Goal: Task Accomplishment & Management: Complete application form

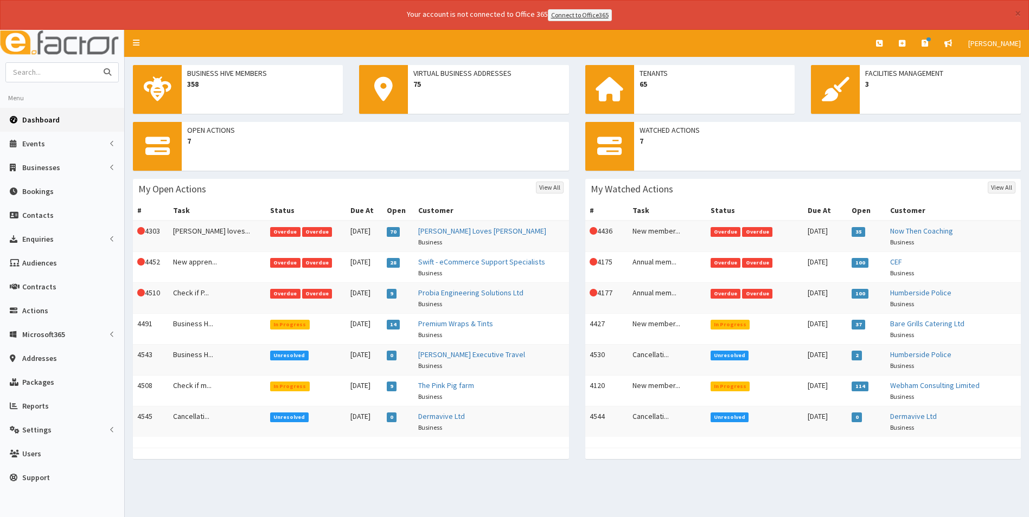
click at [73, 68] on input "text" at bounding box center [51, 72] width 91 height 19
type input "lifeplus"
click at [97, 63] on button "submit" at bounding box center [108, 72] width 22 height 19
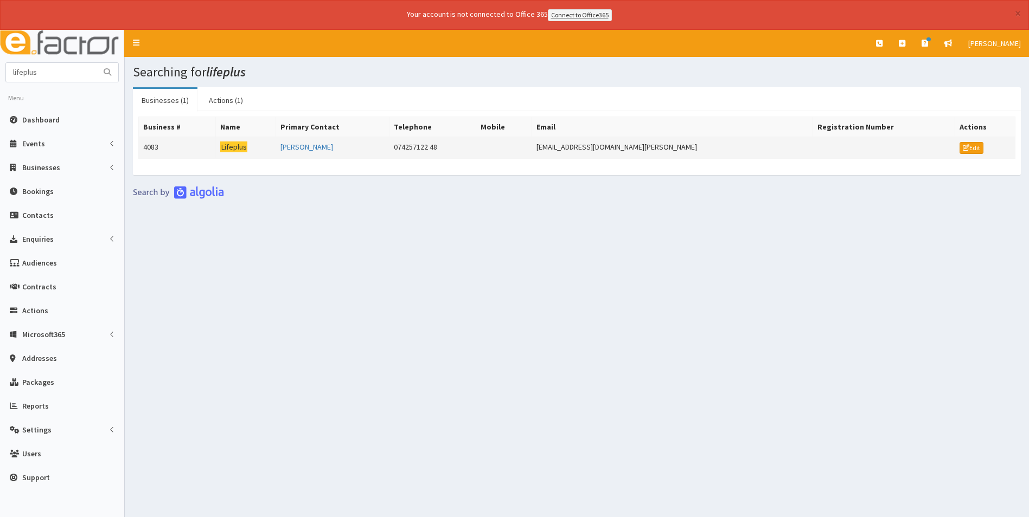
click at [239, 149] on mark "Lifeplus" at bounding box center [233, 147] width 27 height 11
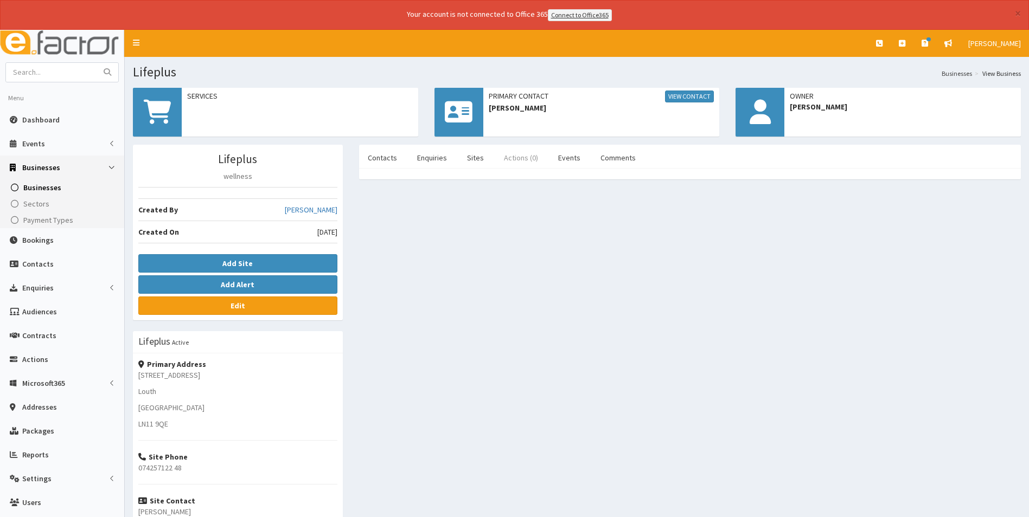
click at [515, 160] on link "Actions (0)" at bounding box center [521, 157] width 52 height 23
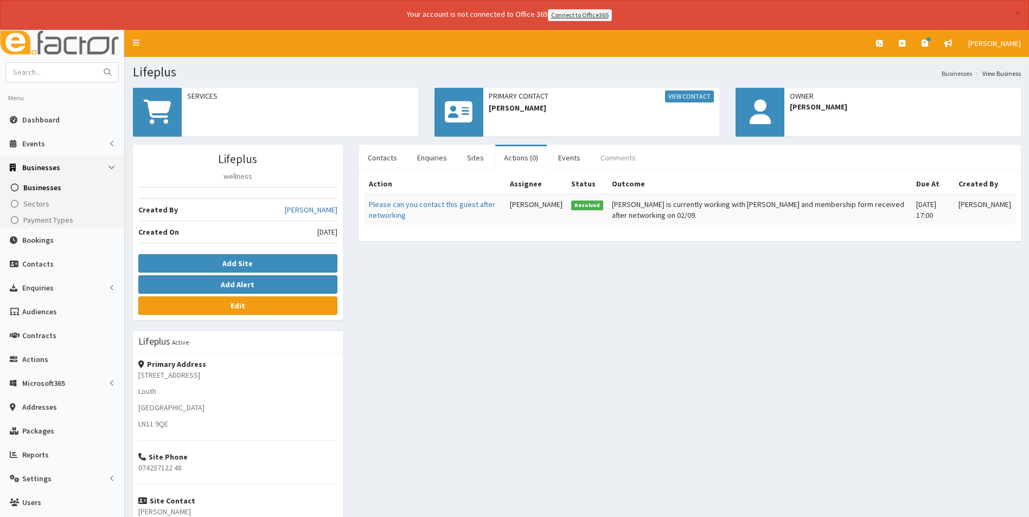
click at [621, 153] on link "Comments" at bounding box center [618, 157] width 53 height 23
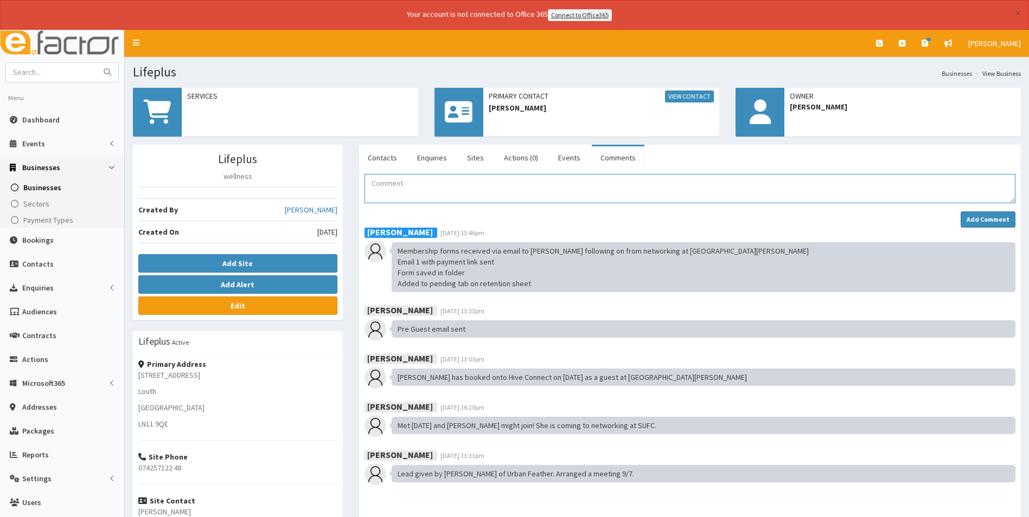
click at [412, 181] on textarea "Comment" at bounding box center [689, 188] width 651 height 29
click at [499, 197] on textarea "Payment received Added to retention sheet Added to Mailchimp Added to Hive COnn…" at bounding box center [689, 188] width 651 height 29
drag, startPoint x: 388, startPoint y: 194, endPoint x: 435, endPoint y: 201, distance: 47.6
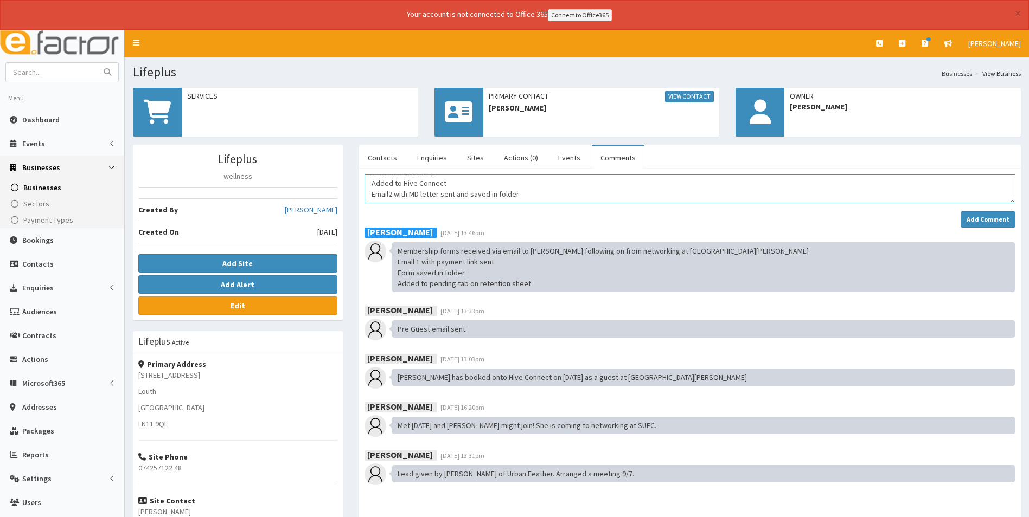
click at [389, 194] on textarea "Payment received Added to retention sheet Added to Mailchimp Added to Hive Conn…" at bounding box center [689, 188] width 651 height 29
type textarea "Payment received Added to retention sheet Added to Mailchimp Added to Hive Conn…"
click at [978, 217] on strong "Add Comment" at bounding box center [987, 219] width 43 height 8
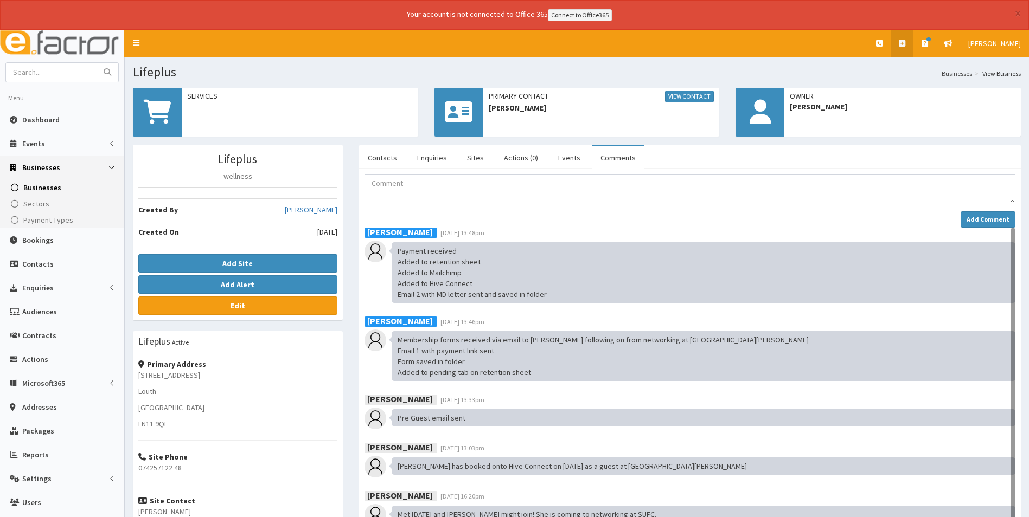
click at [908, 45] on link at bounding box center [901, 43] width 23 height 27
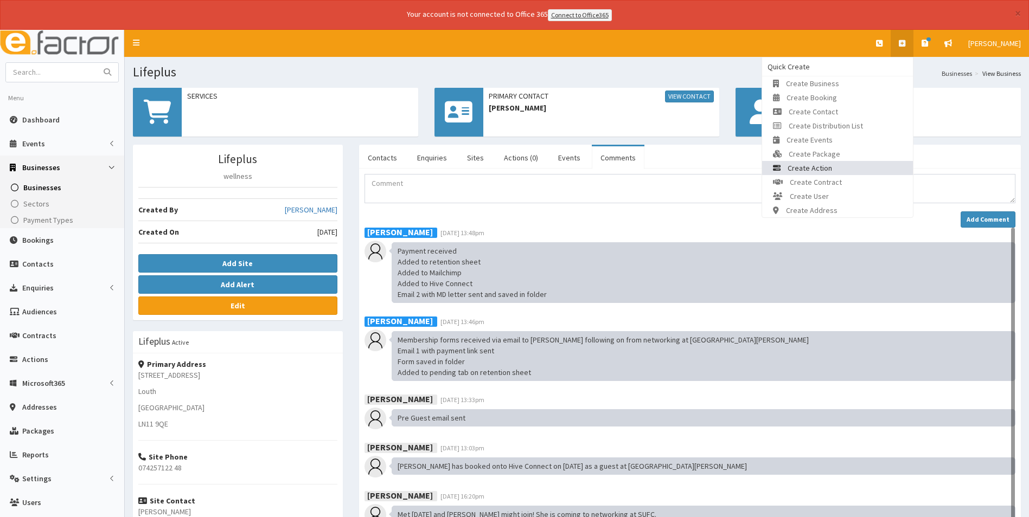
click at [862, 172] on link "Create Action" at bounding box center [837, 168] width 151 height 14
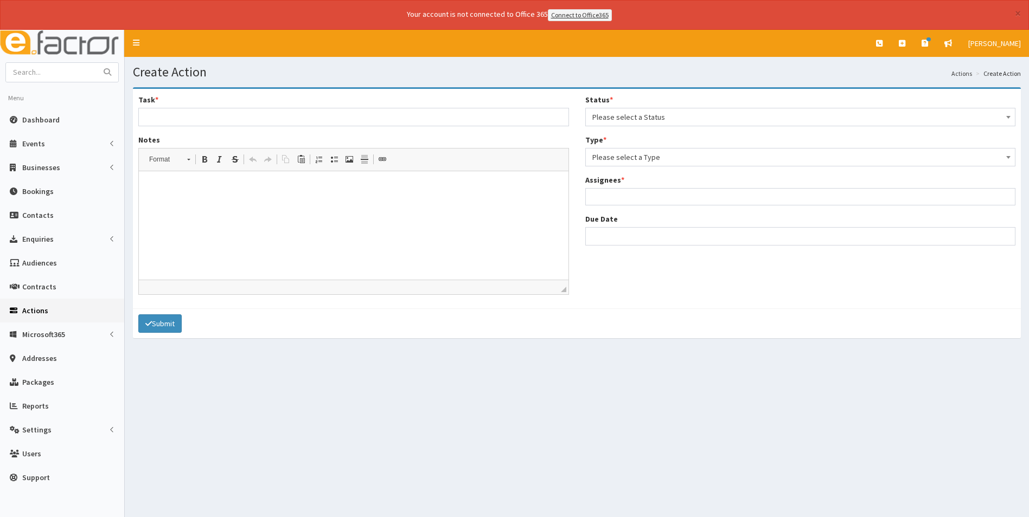
select select
click at [200, 116] on input "Task *" at bounding box center [353, 117] width 431 height 18
type input "New member - paid and now active"
select select "12"
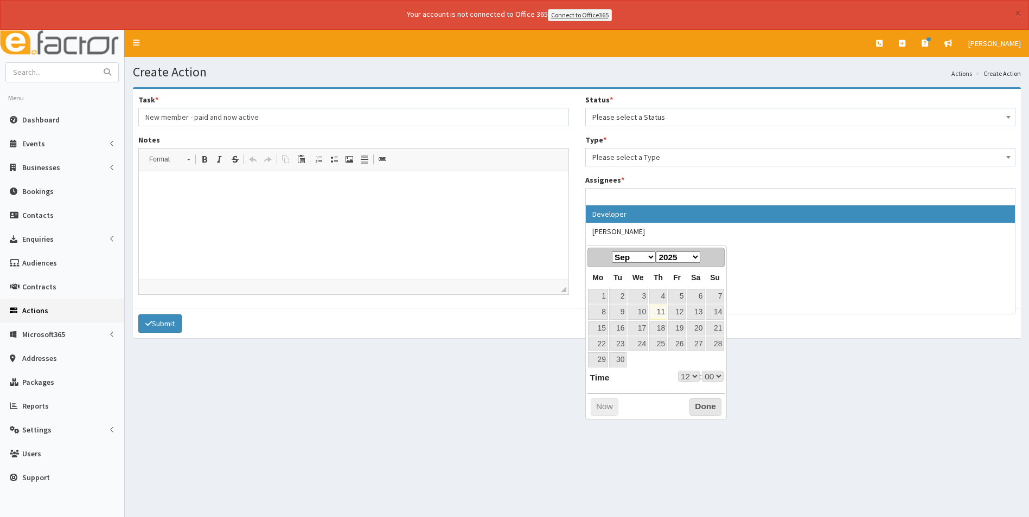
click at [286, 204] on html at bounding box center [353, 187] width 429 height 33
click at [621, 196] on ul at bounding box center [800, 196] width 429 height 14
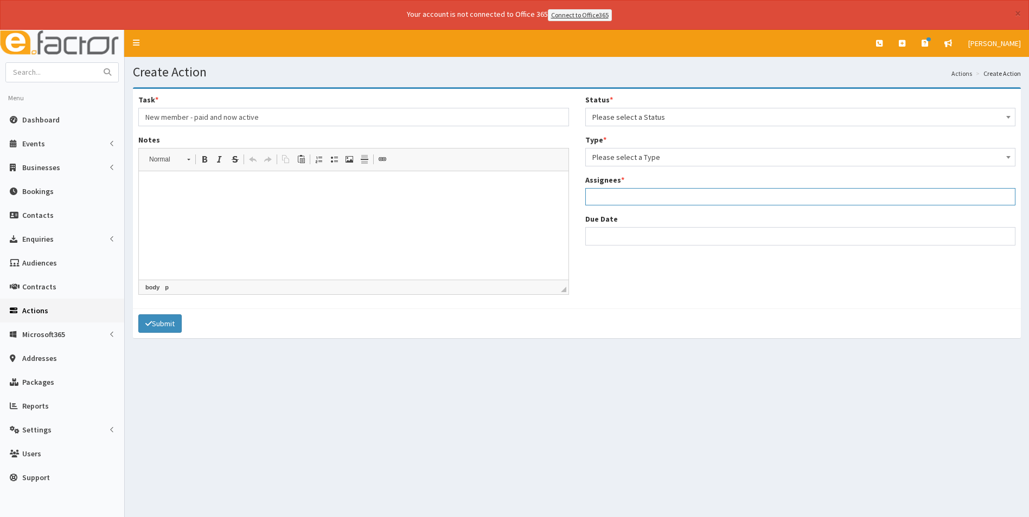
click at [621, 196] on ul at bounding box center [800, 196] width 429 height 14
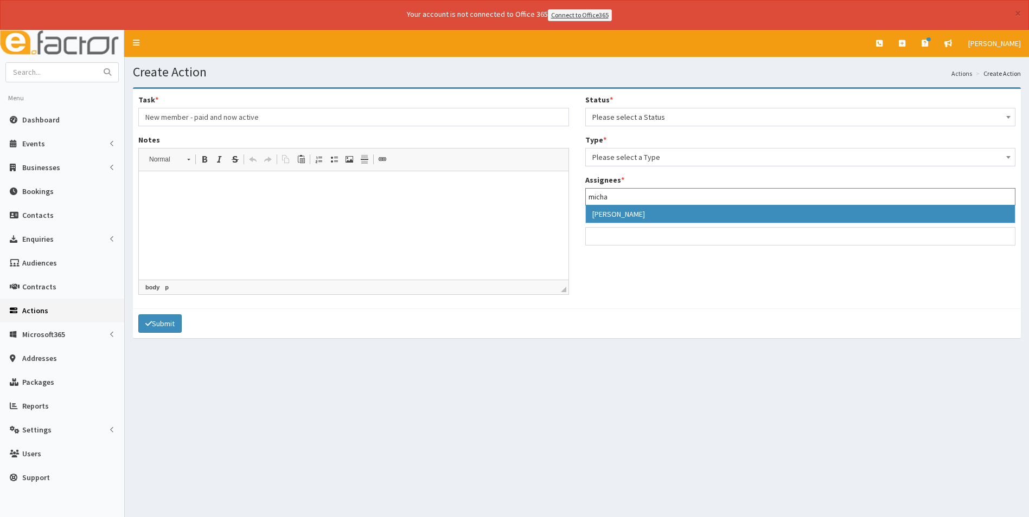
type input "micha"
select select "22"
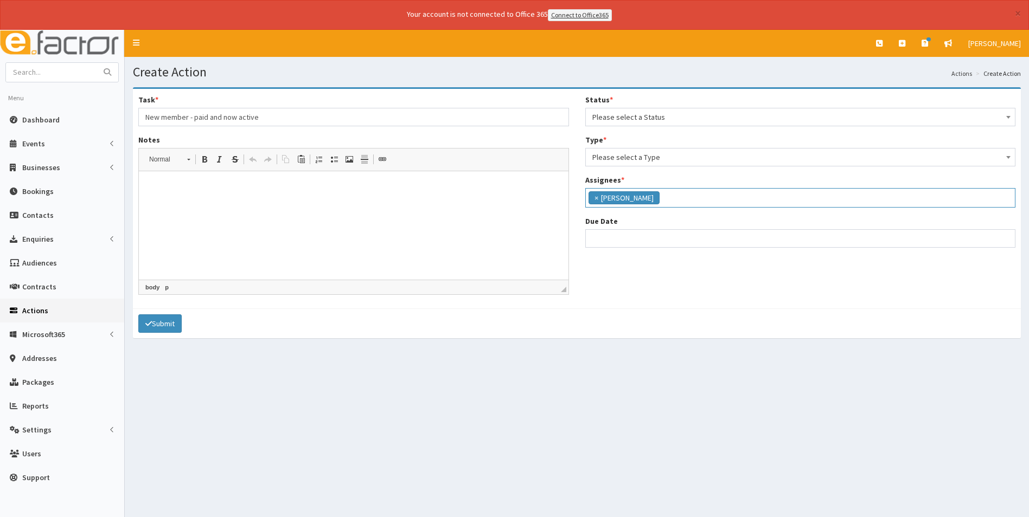
scroll to position [82, 0]
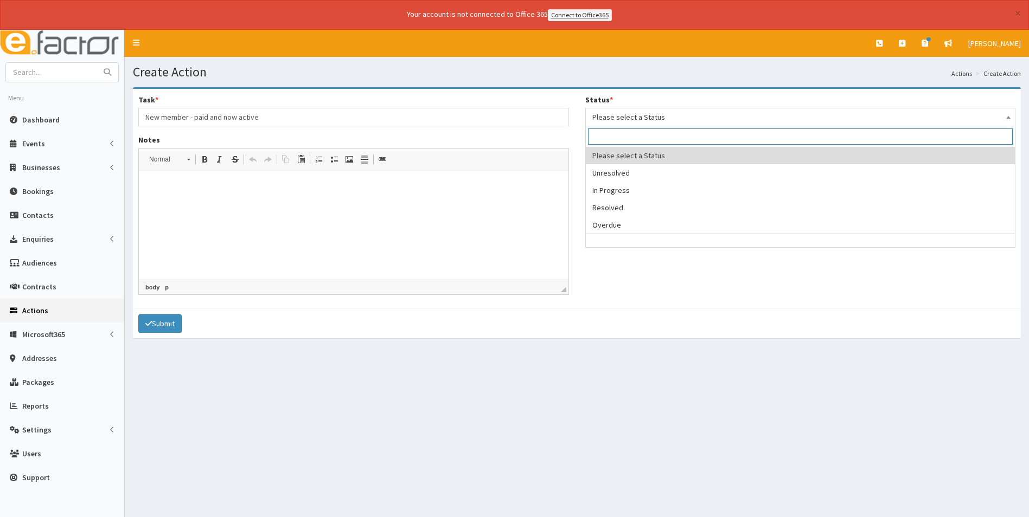
click at [627, 119] on span "Please select a Status" at bounding box center [800, 117] width 416 height 15
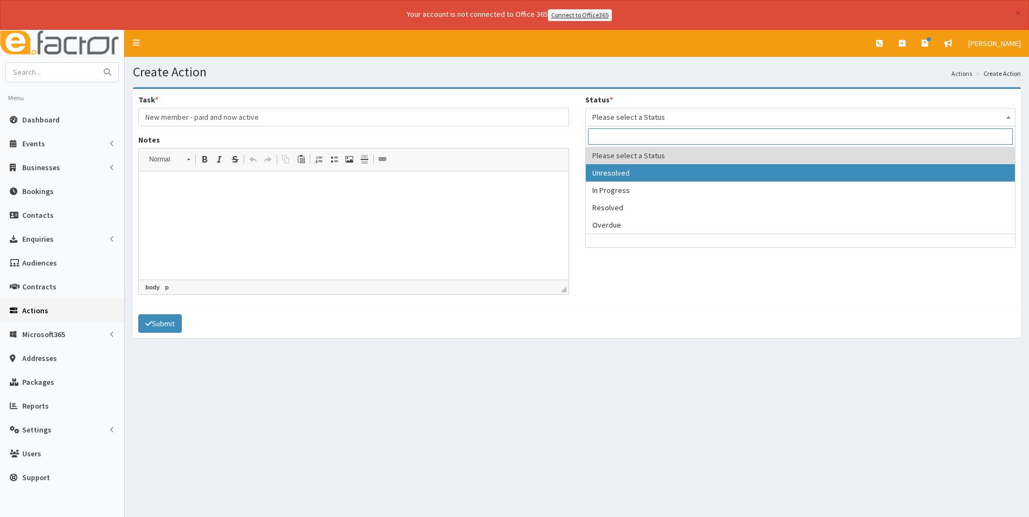
select select "1"
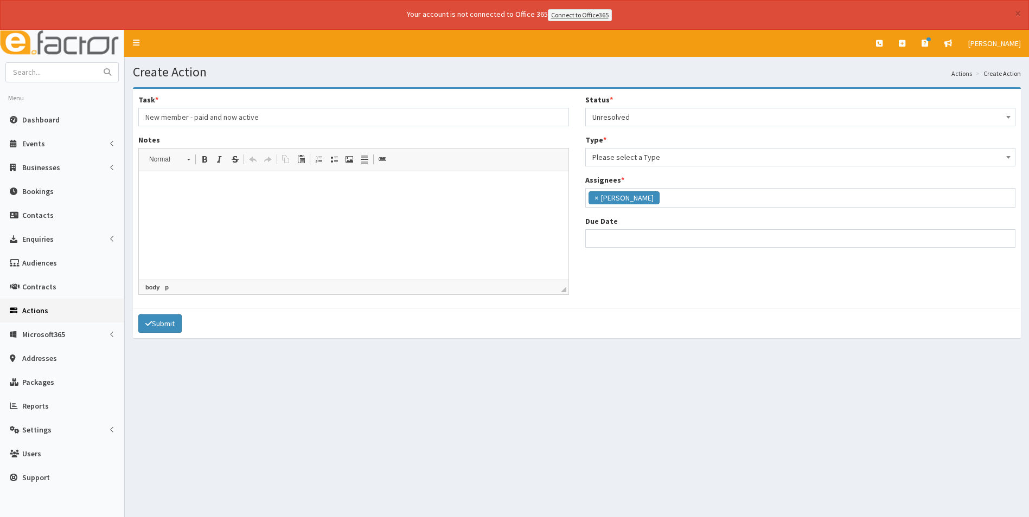
click at [626, 159] on span "Please select a Type" at bounding box center [800, 157] width 416 height 15
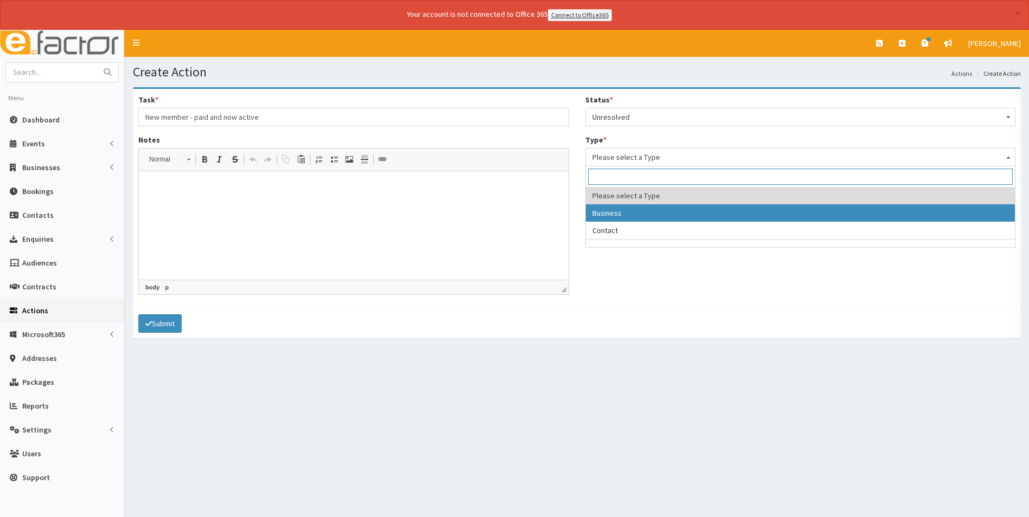
select select "business"
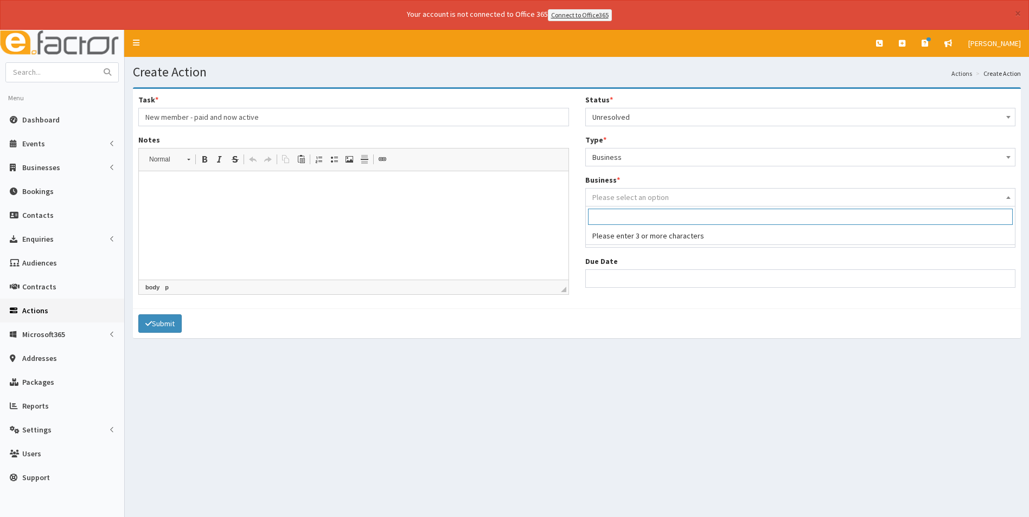
click at [618, 193] on span "Please select an option" at bounding box center [630, 197] width 76 height 10
type input "l"
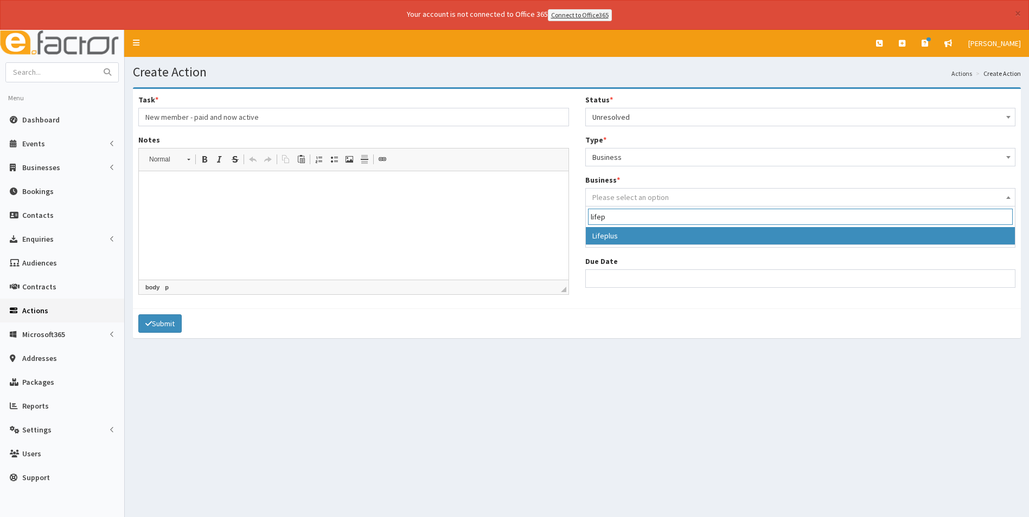
type input "lifep"
select select "4083"
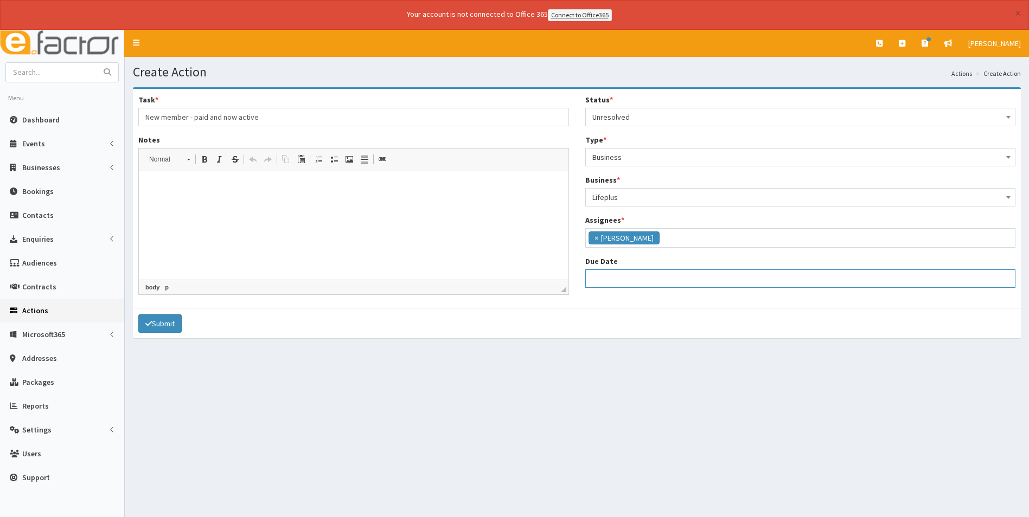
click at [625, 275] on input "Due Date" at bounding box center [800, 278] width 431 height 18
select select "12"
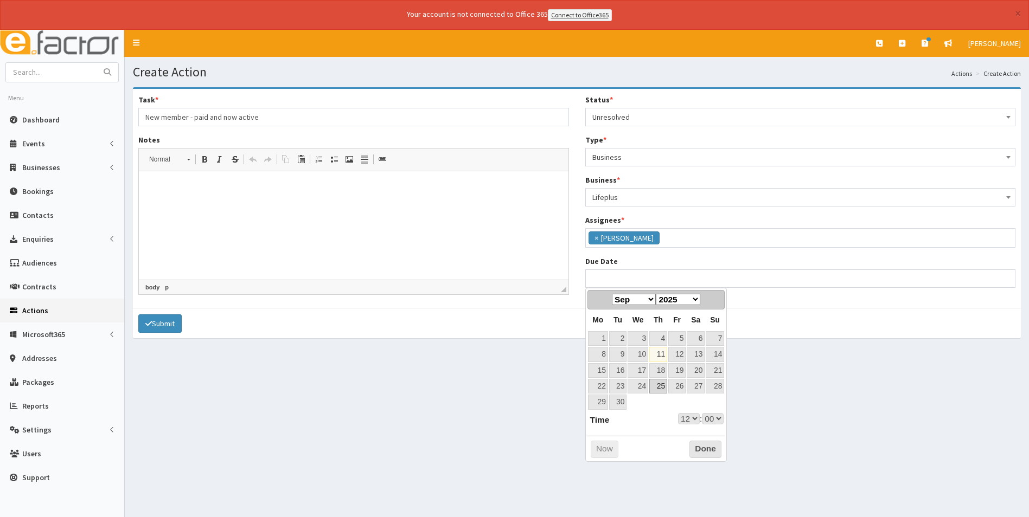
click at [664, 382] on link "25" at bounding box center [658, 386] width 18 height 15
type input "25-09-2025 12:00"
select select "12"
click at [695, 418] on select "00 01 02 03 04 05 06 07 08 09 10 11 12 13 14 15 16 17 18 19 20 21 22 23" at bounding box center [689, 418] width 22 height 11
type input "[DATE] 17:00"
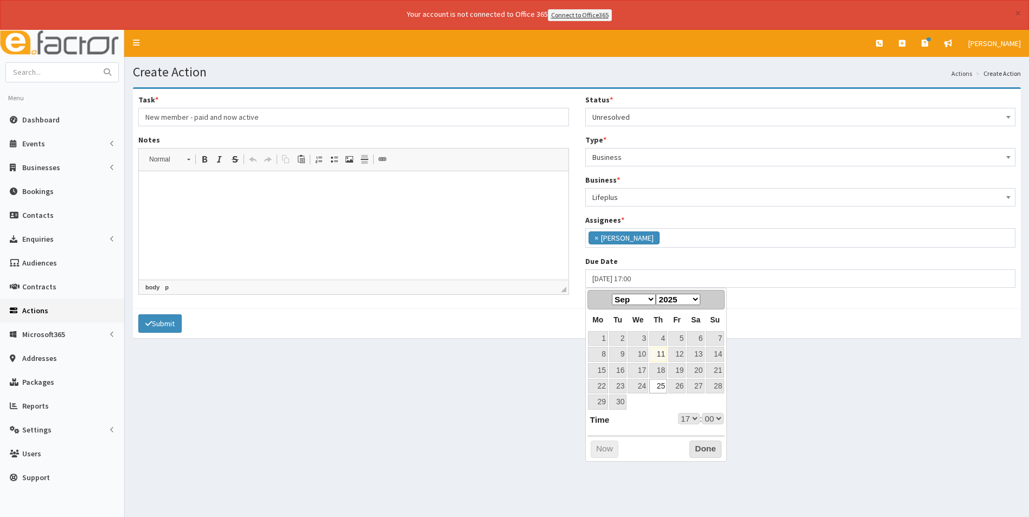
select select "17"
click at [708, 447] on button "Done" at bounding box center [705, 449] width 32 height 17
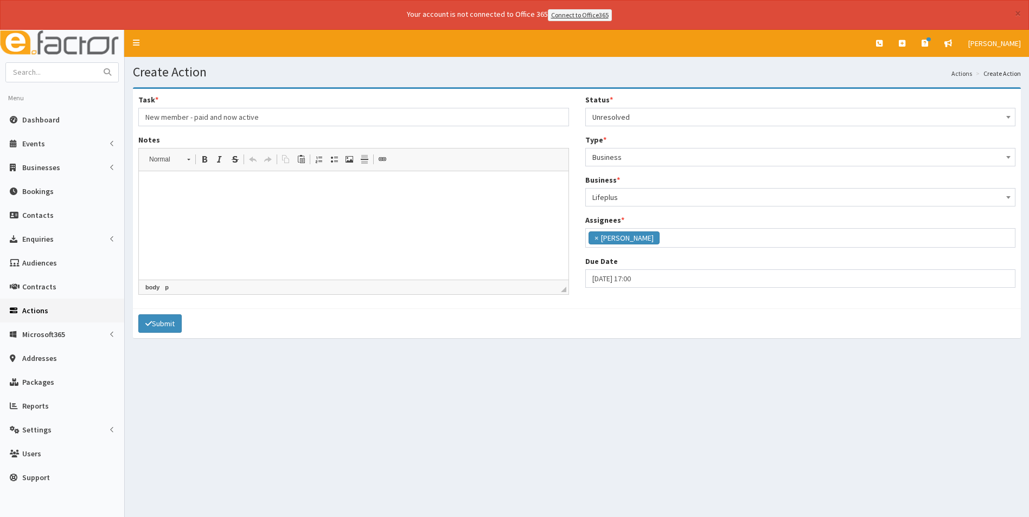
click at [194, 204] on html at bounding box center [353, 187] width 429 height 33
click at [159, 190] on p "PLease can you make an appointment to give Barbara her welcome pack and hamper.…" at bounding box center [354, 193] width 408 height 23
click at [425, 187] on p "Pl ease can you make an appointment to give Barbara her welcome pack and hamper…" at bounding box center [354, 193] width 408 height 23
click at [428, 185] on p "Pl ease can you make an appointment to give Barbara her welcome pack and hamper…" at bounding box center [354, 193] width 408 height 23
click at [365, 215] on html "Pl ease can you make an appointment to give Barbara her welcome pack and hamper…" at bounding box center [353, 193] width 429 height 44
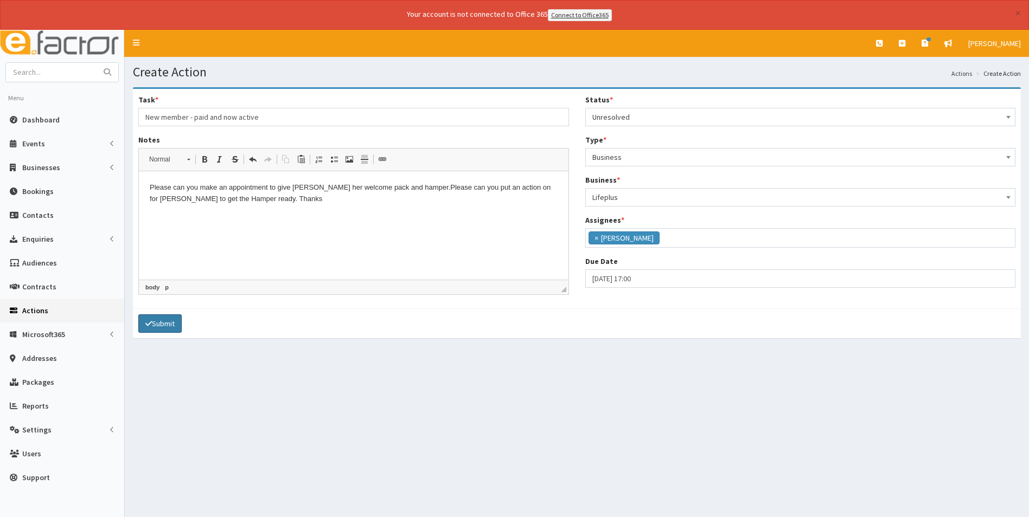
click at [173, 327] on button "Submit" at bounding box center [159, 323] width 43 height 18
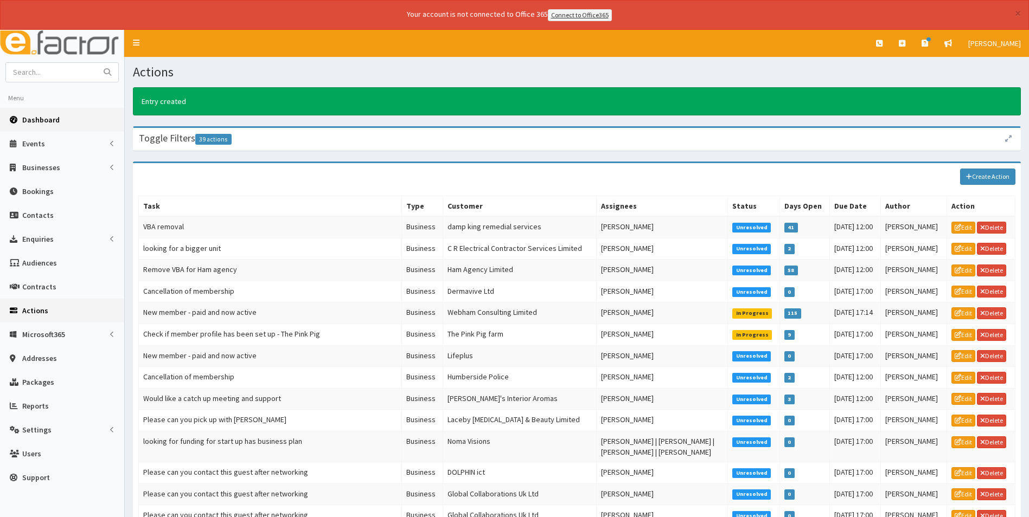
click at [55, 120] on span "Dashboard" at bounding box center [40, 120] width 37 height 10
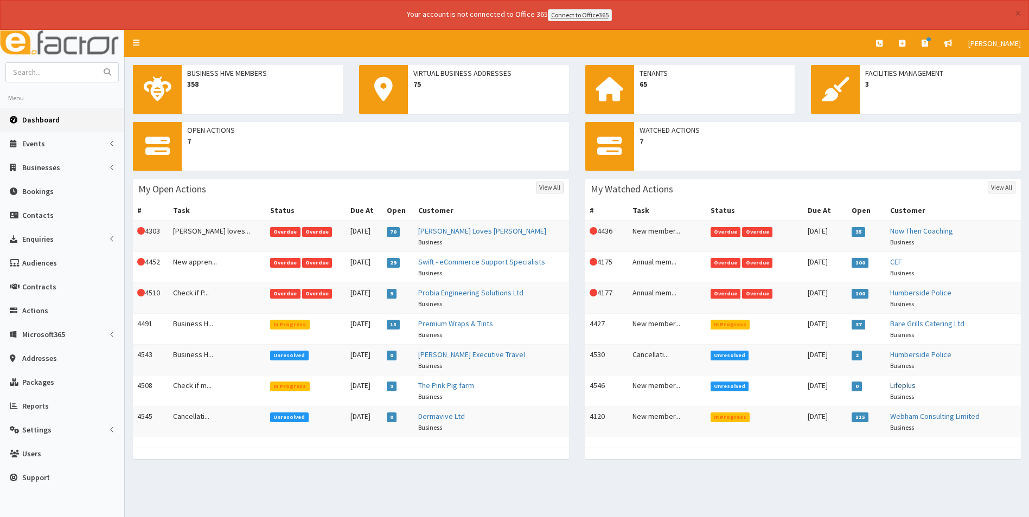
click at [911, 382] on link "Lifeplus" at bounding box center [902, 386] width 25 height 10
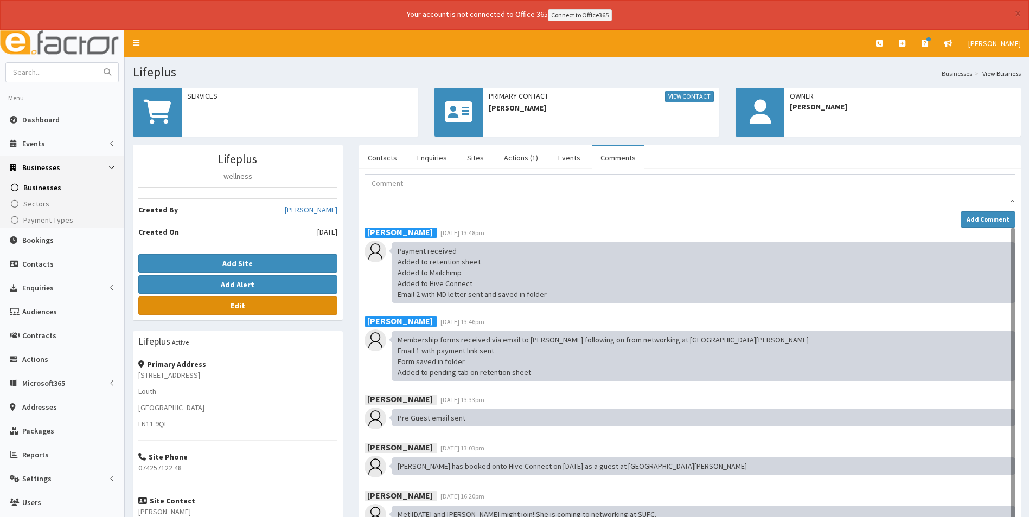
click at [241, 309] on b "Edit" at bounding box center [237, 306] width 15 height 10
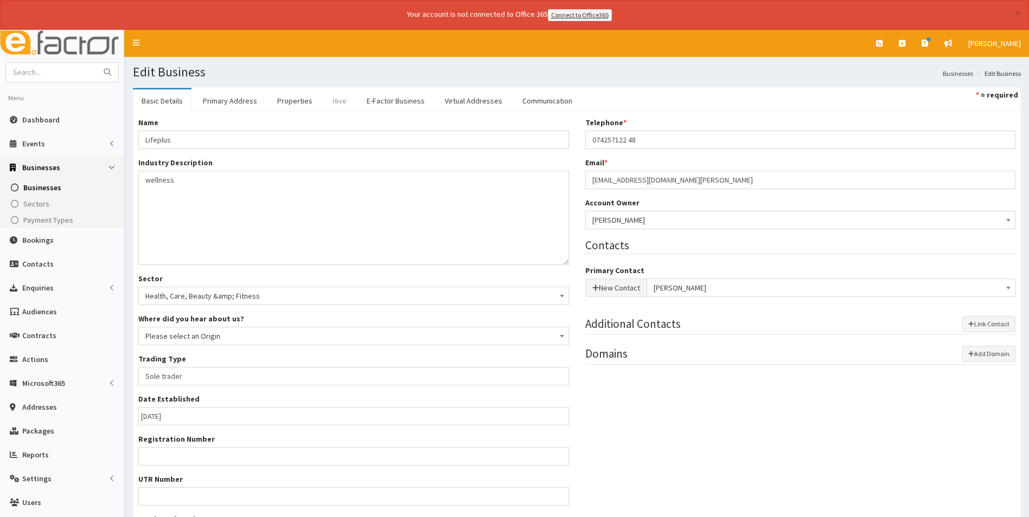
click at [339, 99] on link "Hive" at bounding box center [339, 100] width 31 height 23
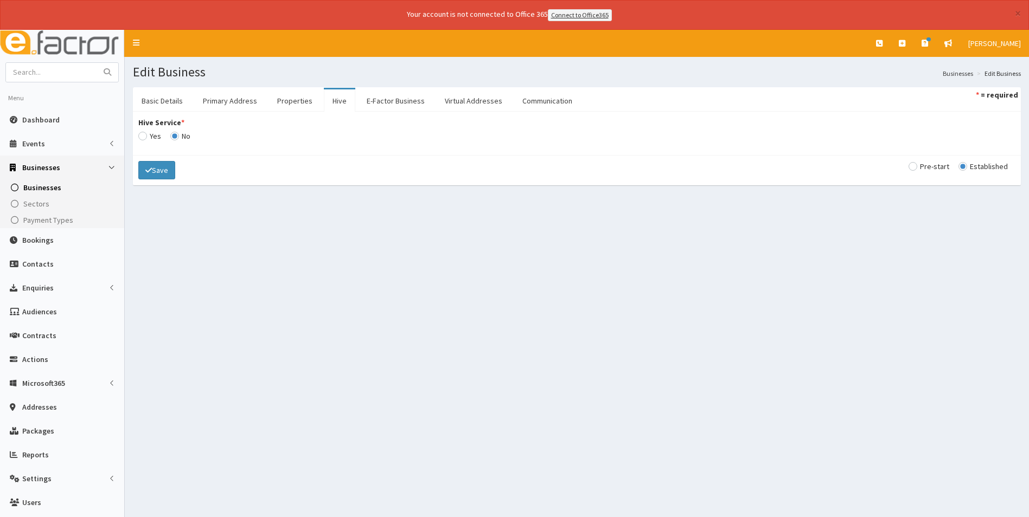
click at [147, 136] on input "Hive Service *" at bounding box center [149, 136] width 23 height 8
radio input "true"
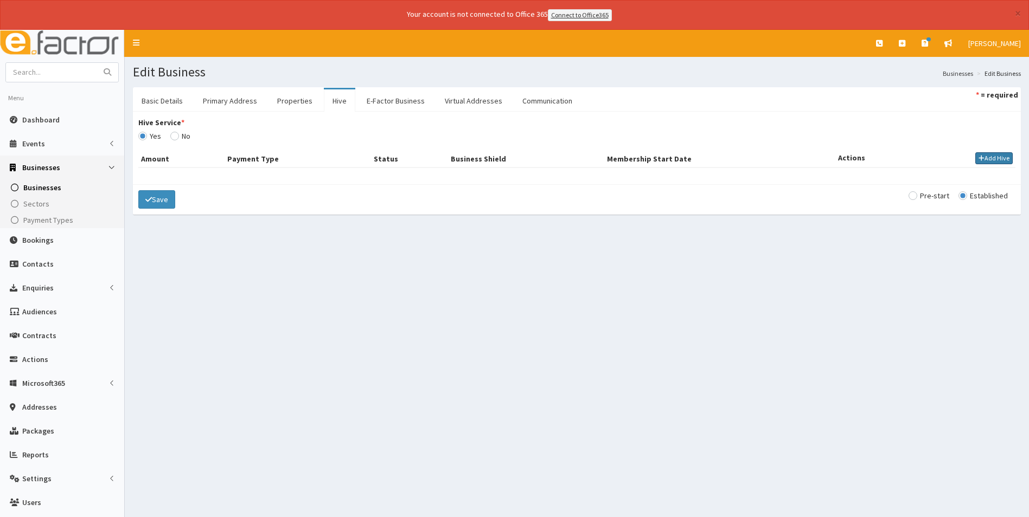
click at [990, 153] on button "Add Hive" at bounding box center [993, 158] width 37 height 12
select select
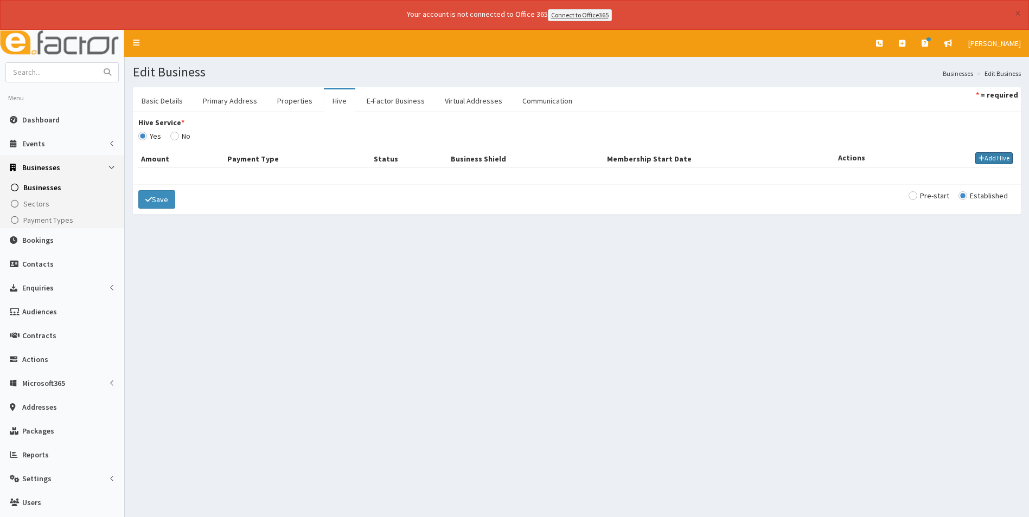
select select
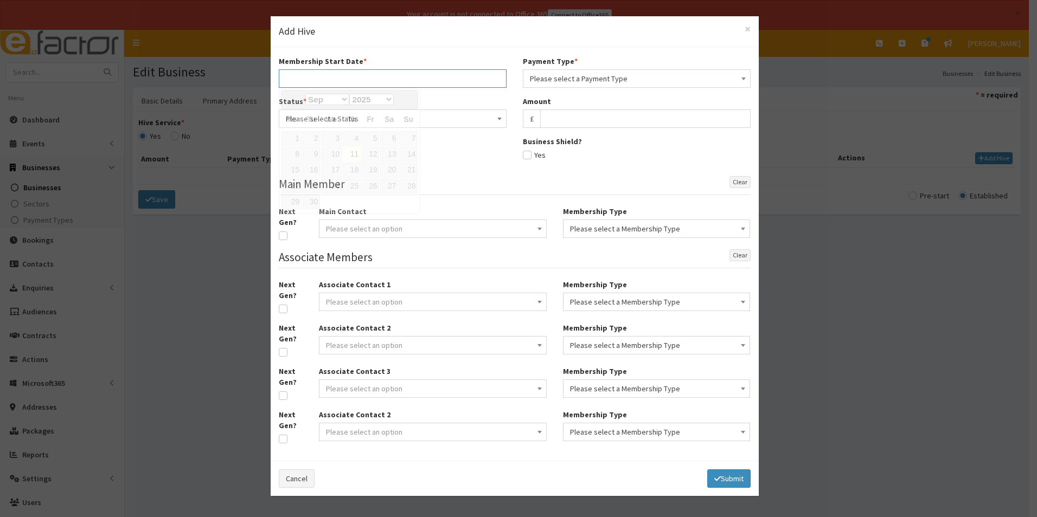
click at [352, 70] on input "text" at bounding box center [393, 78] width 228 height 18
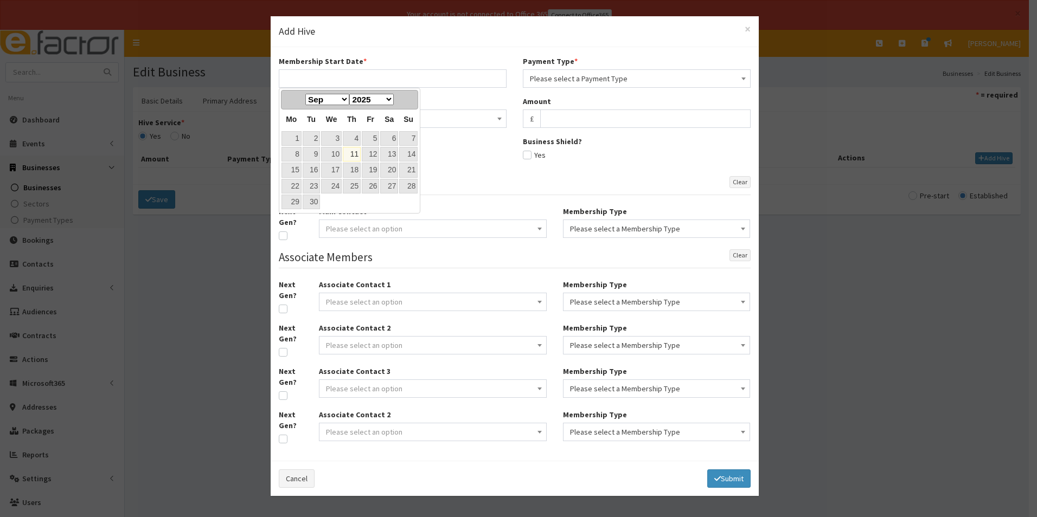
click at [355, 150] on link "11" at bounding box center [352, 154] width 18 height 15
type input "[DATE]"
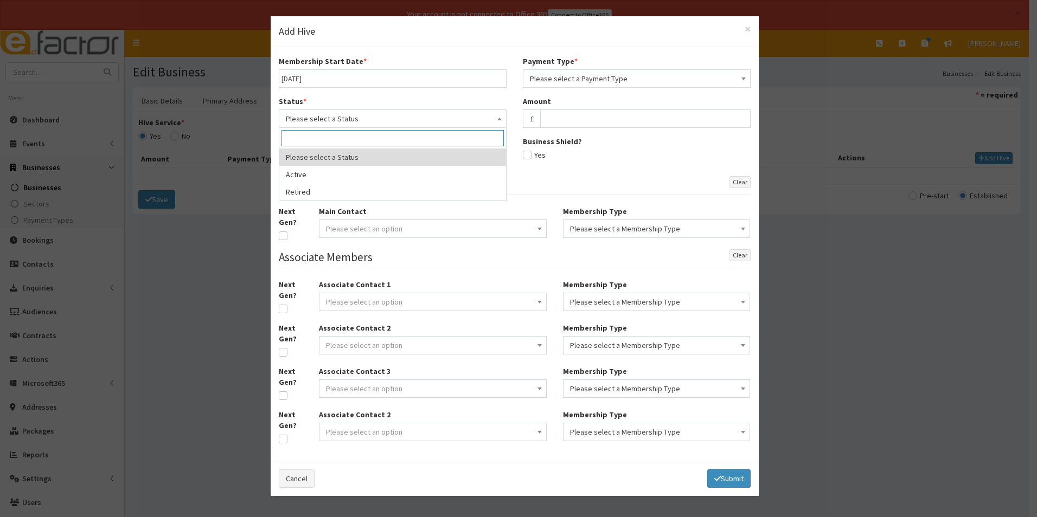
click at [354, 123] on span "Please select a Status" at bounding box center [393, 118] width 214 height 15
select select "1"
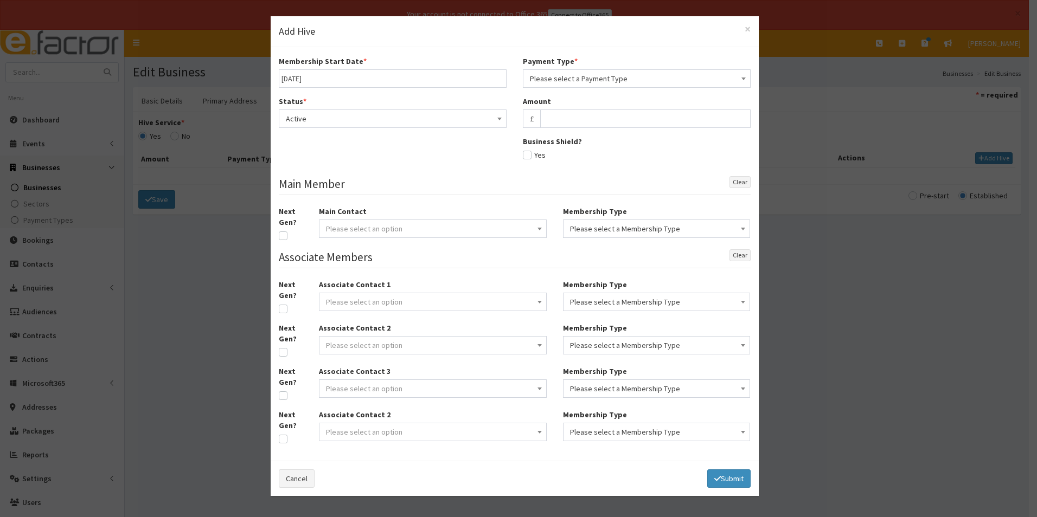
click at [557, 76] on span "Please select a Payment Type" at bounding box center [637, 78] width 214 height 15
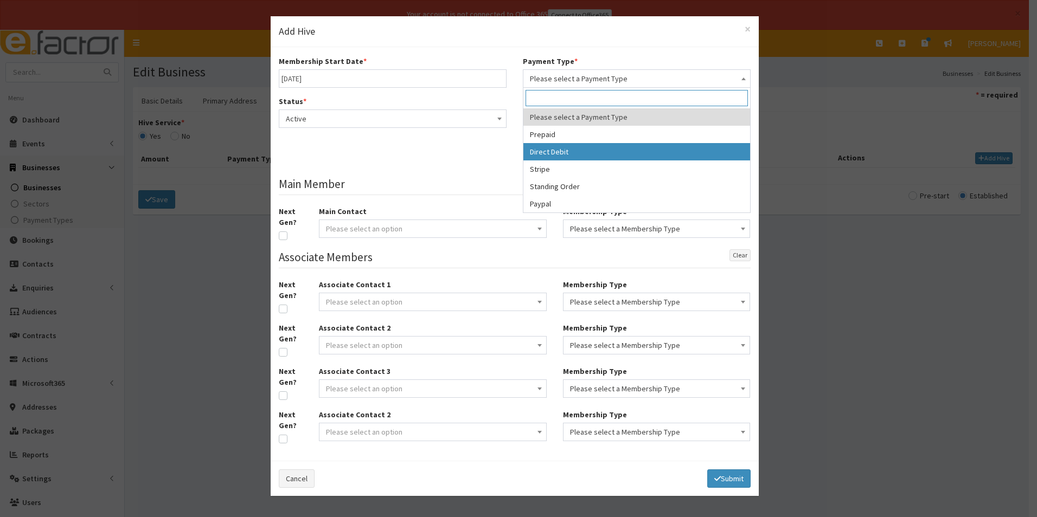
select select "2"
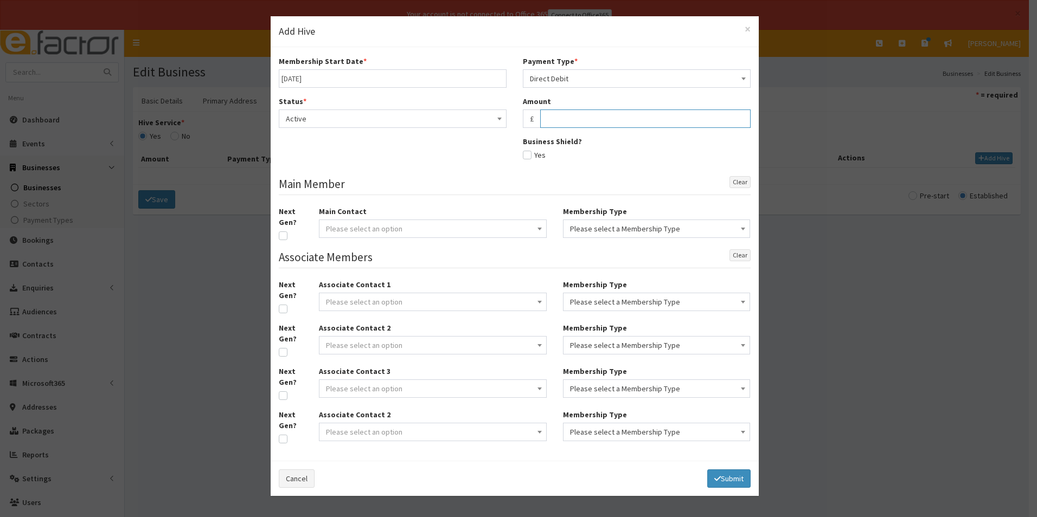
click at [566, 119] on input "text" at bounding box center [645, 119] width 210 height 18
type input "27.50"
click at [470, 229] on span "Please select an option" at bounding box center [433, 228] width 214 height 15
type input "b"
type input "o"
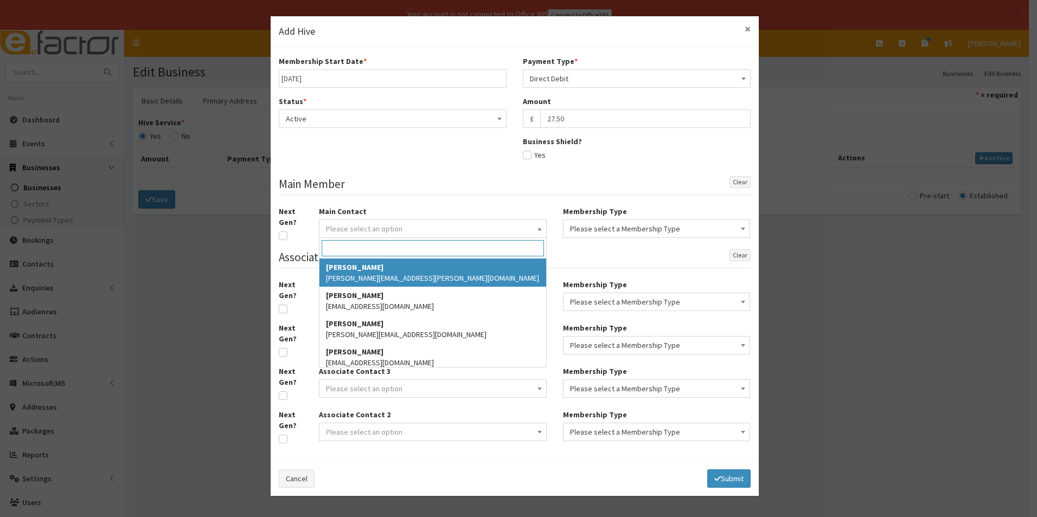
click at [747, 26] on span "×" at bounding box center [747, 29] width 6 height 15
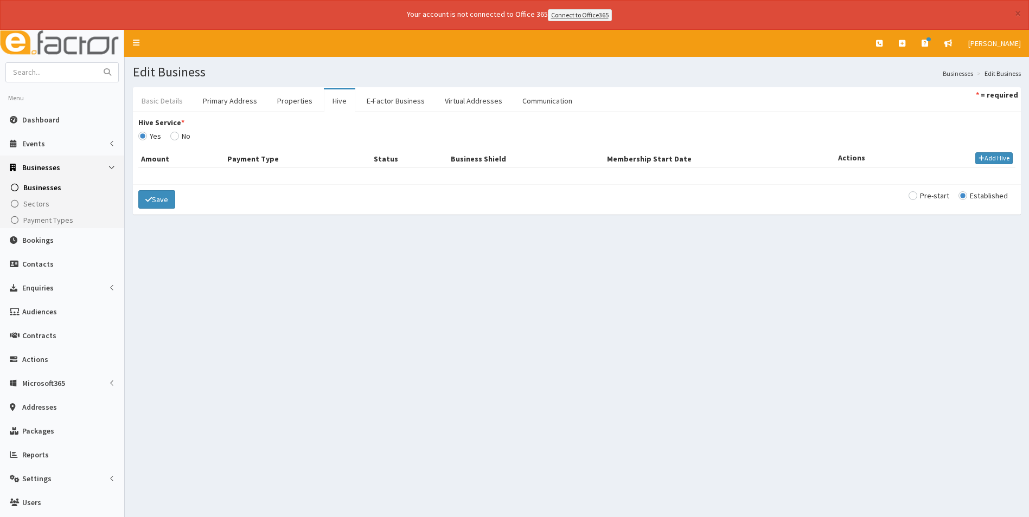
click at [166, 103] on link "Basic Details" at bounding box center [162, 100] width 59 height 23
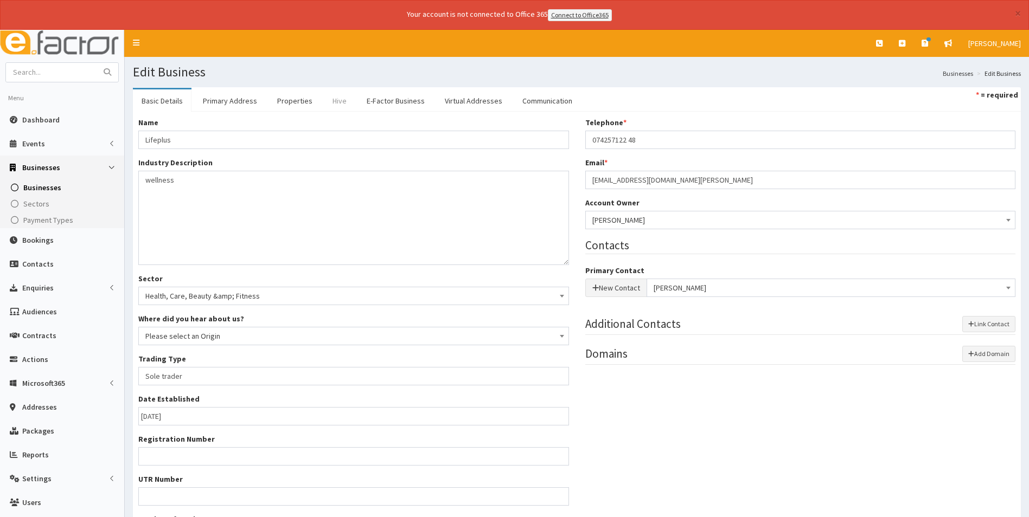
click at [333, 102] on link "Hive" at bounding box center [339, 100] width 31 height 23
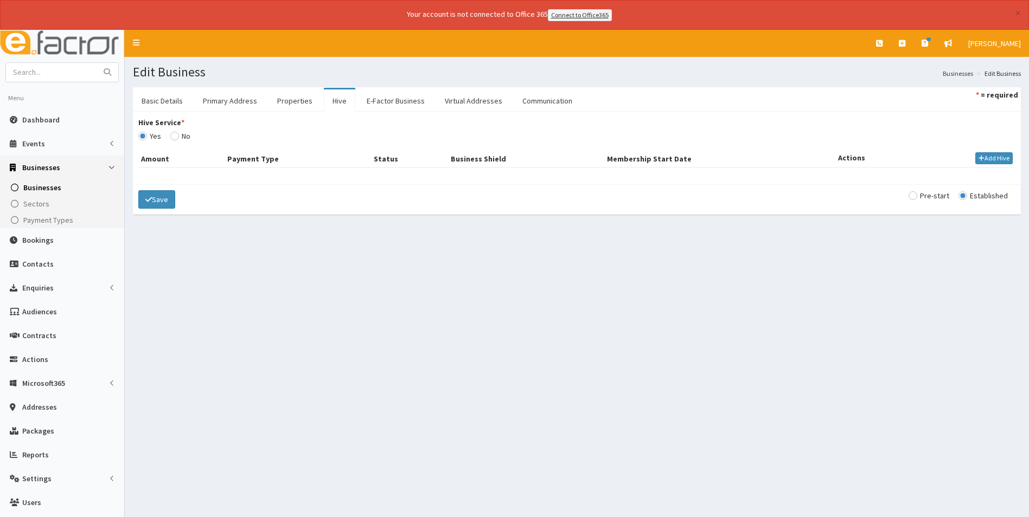
click at [997, 148] on div "Hive Service * Yes No Amount Payment Type Status Business Shield Membership Sta…" at bounding box center [576, 148] width 893 height 62
click at [997, 158] on button "Add Hive" at bounding box center [993, 158] width 37 height 12
select select
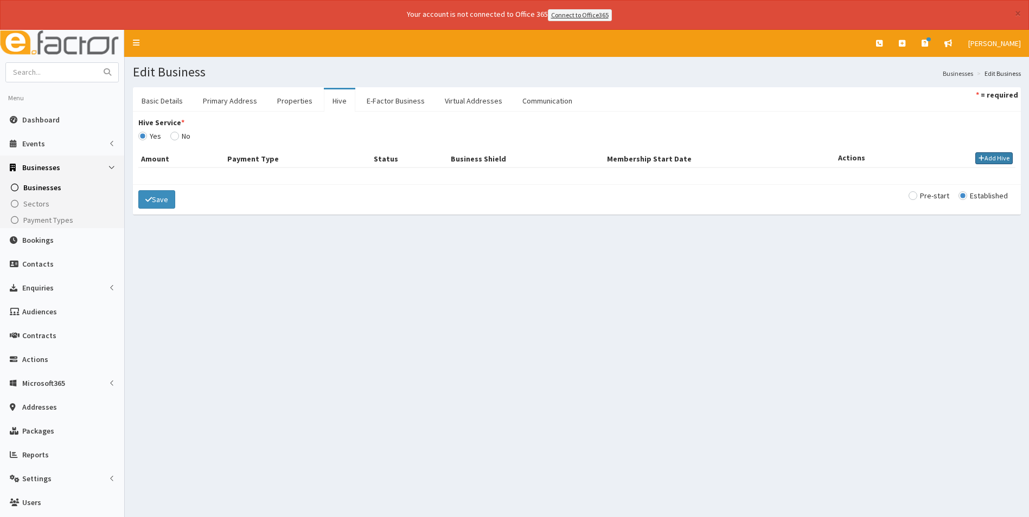
select select
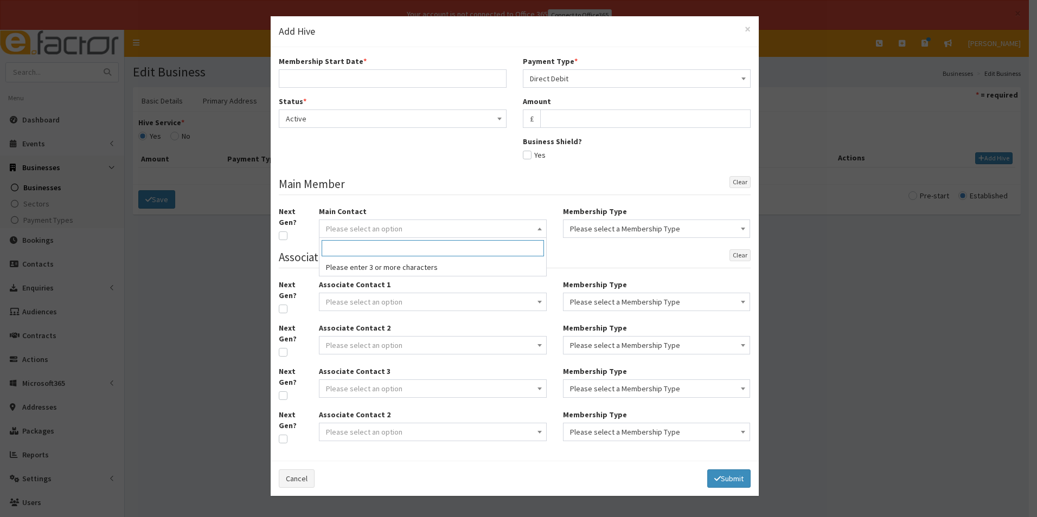
click at [376, 225] on span "Please select an option" at bounding box center [364, 229] width 76 height 10
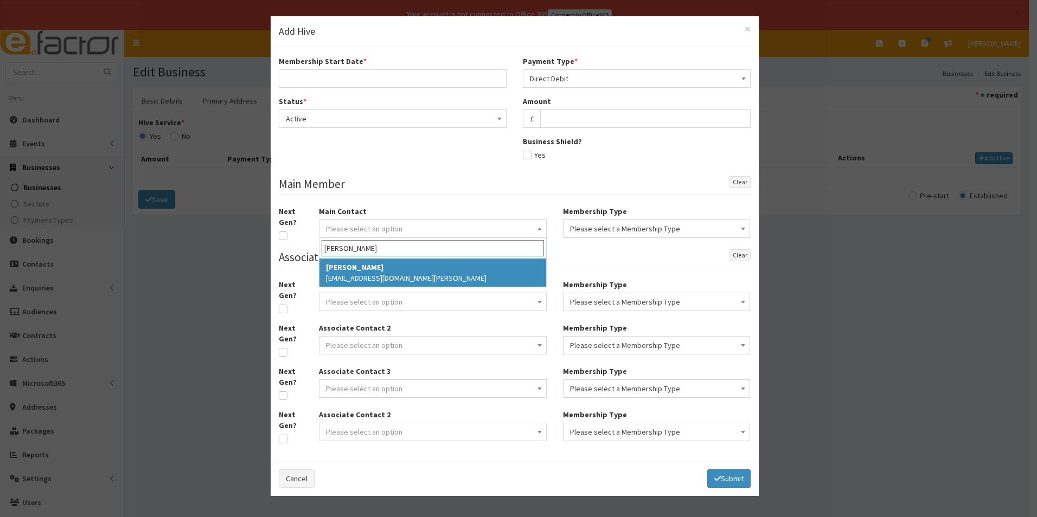
type input "barbara h"
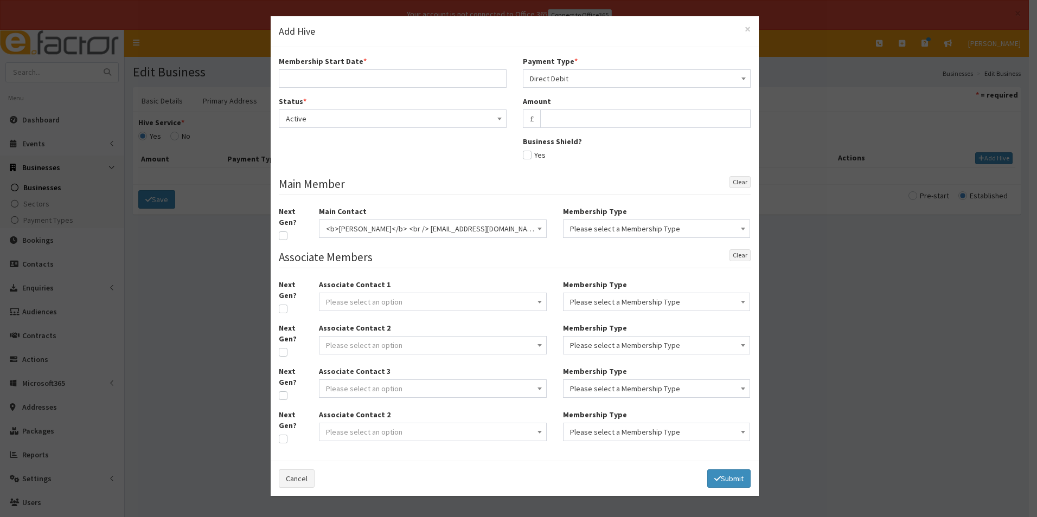
select select "5121"
click at [618, 232] on span "Please select a Membership Type" at bounding box center [656, 228] width 173 height 15
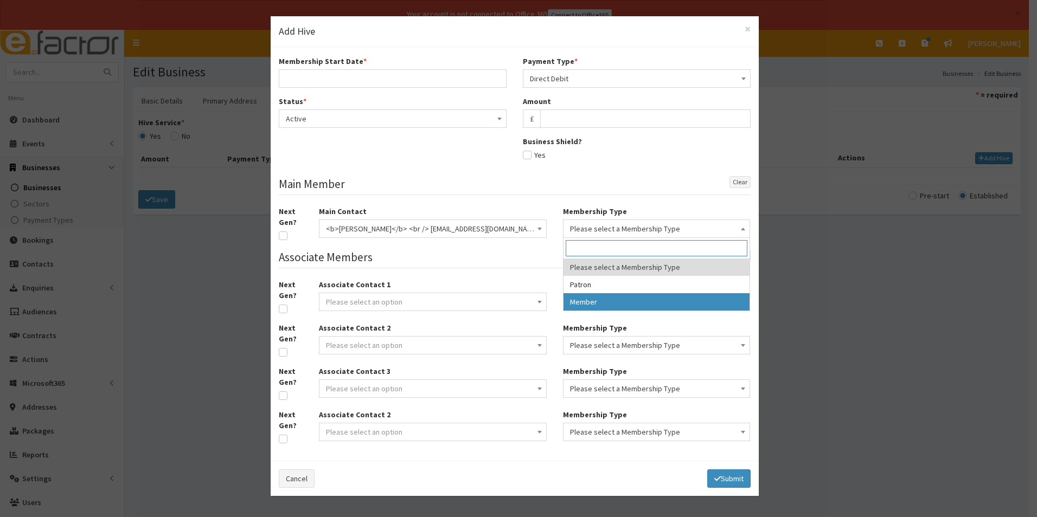
select select "2"
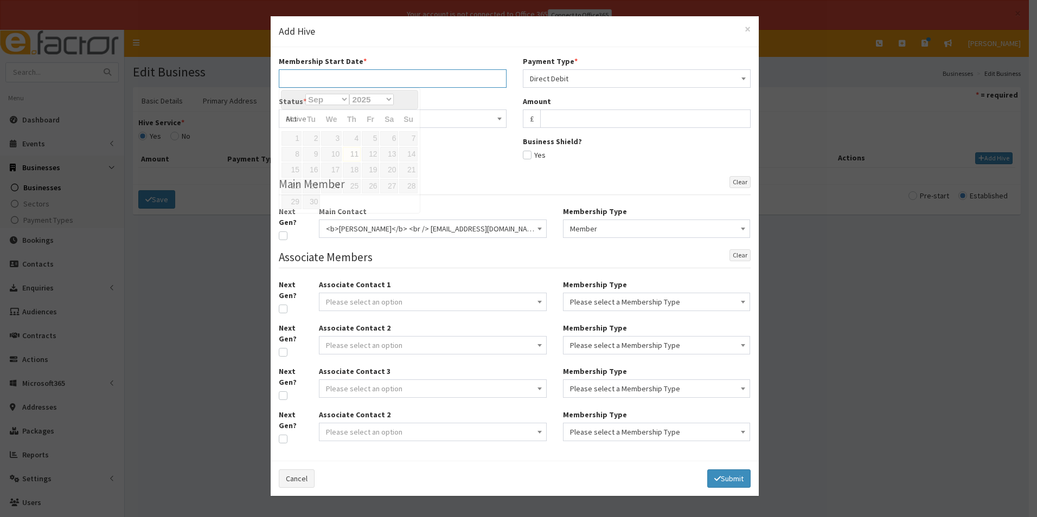
click at [337, 79] on input "text" at bounding box center [393, 78] width 228 height 18
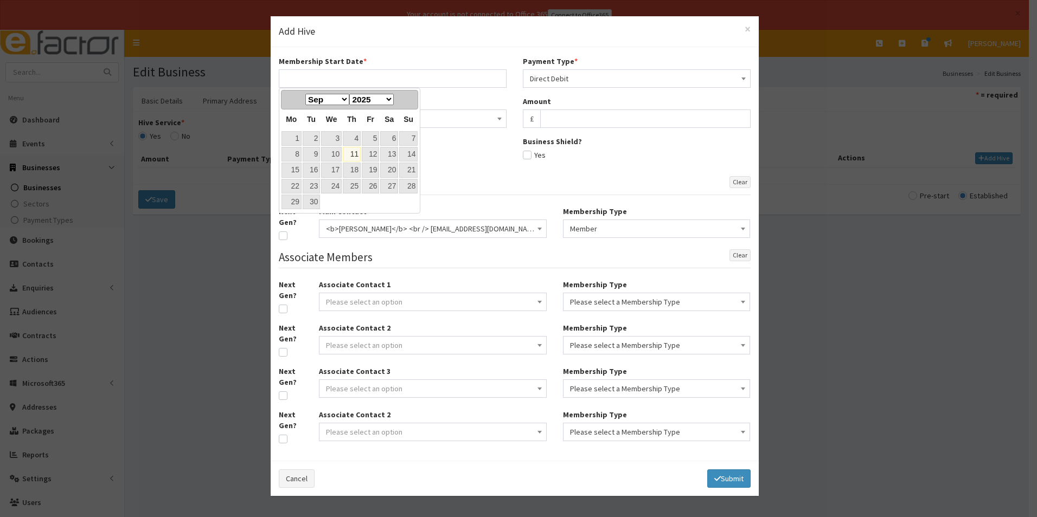
click at [361, 154] on link "11" at bounding box center [352, 154] width 18 height 15
type input "[DATE]"
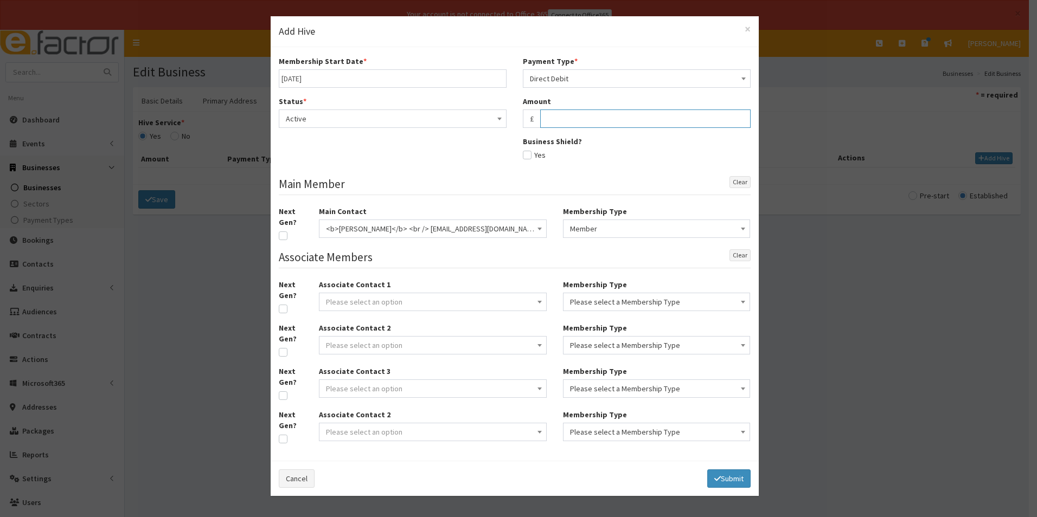
click at [575, 119] on input "text" at bounding box center [645, 119] width 210 height 18
type input "27.50"
click at [716, 477] on icon "submit" at bounding box center [717, 479] width 7 height 8
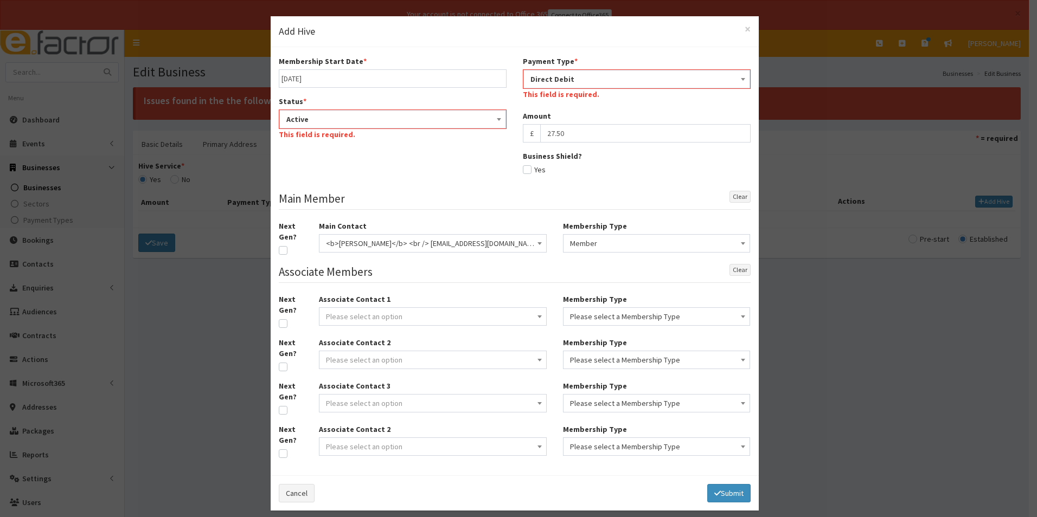
click at [425, 118] on span "Active" at bounding box center [392, 119] width 213 height 15
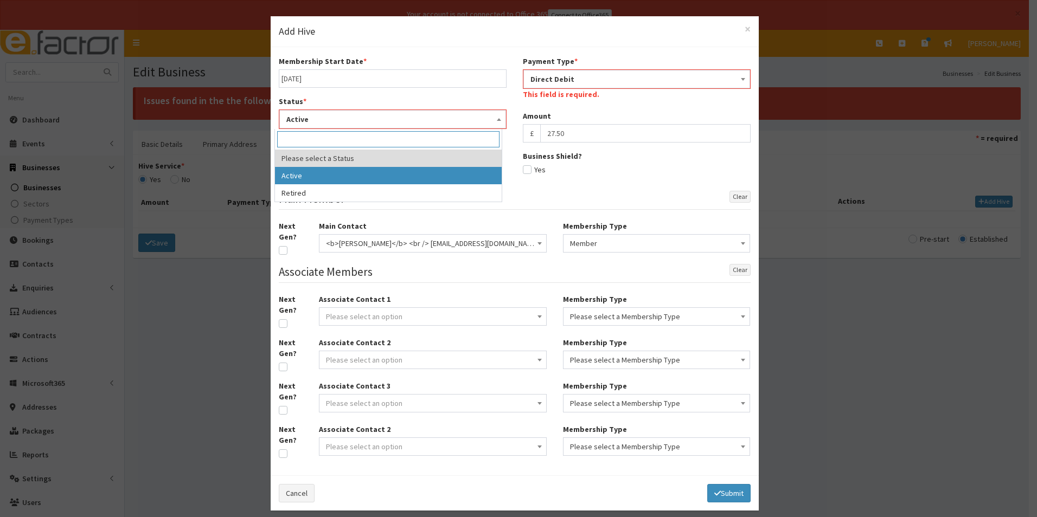
select select "1"
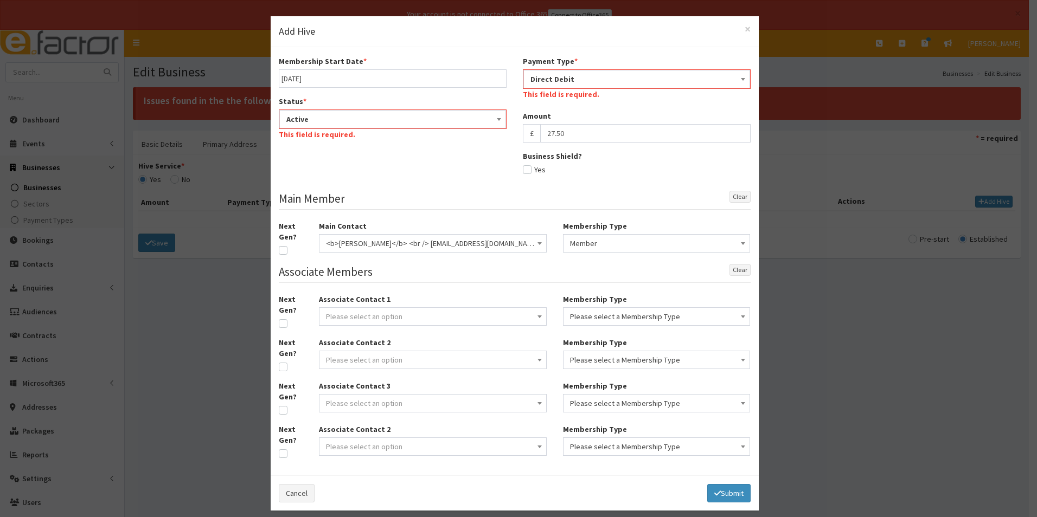
click at [416, 178] on div "Membership Start Date * 11-09-2025 Status * Please select a Status Active Retir…" at bounding box center [515, 261] width 488 height 412
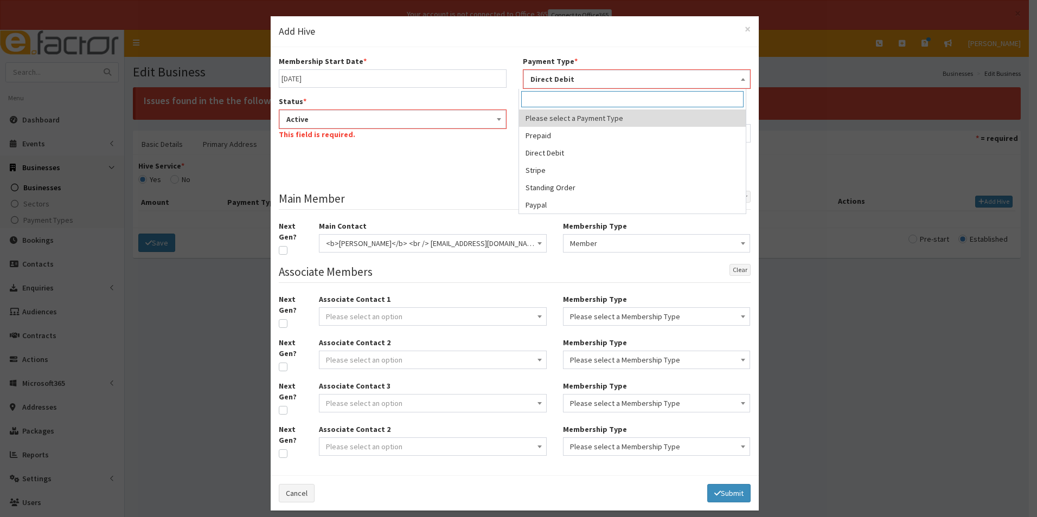
click at [597, 78] on span "Direct Debit" at bounding box center [636, 79] width 213 height 15
select select "2"
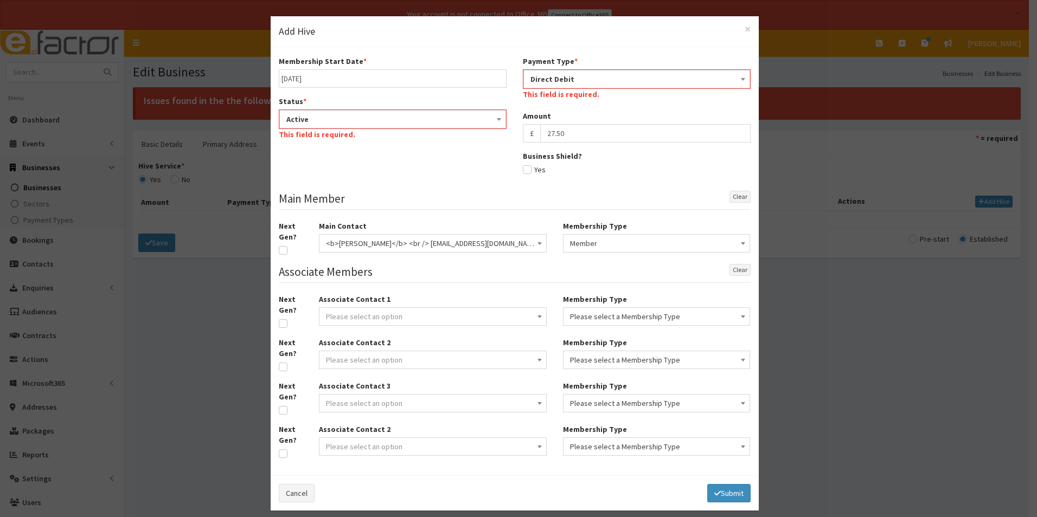
click at [464, 169] on div "Membership Start Date * 11-09-2025 Status * Please select a Status Active Retir…" at bounding box center [515, 261] width 488 height 412
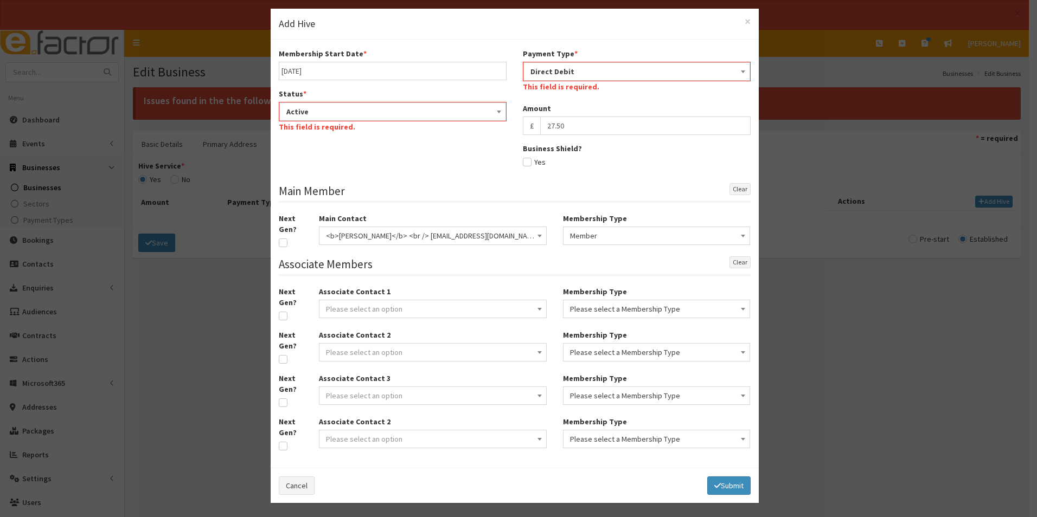
scroll to position [10, 0]
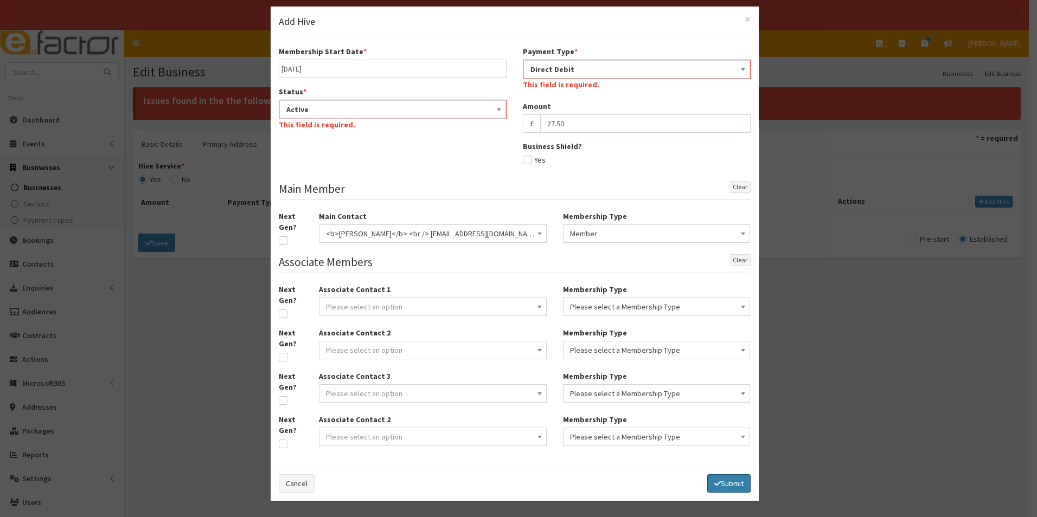
click at [718, 475] on button "Submit" at bounding box center [728, 483] width 43 height 18
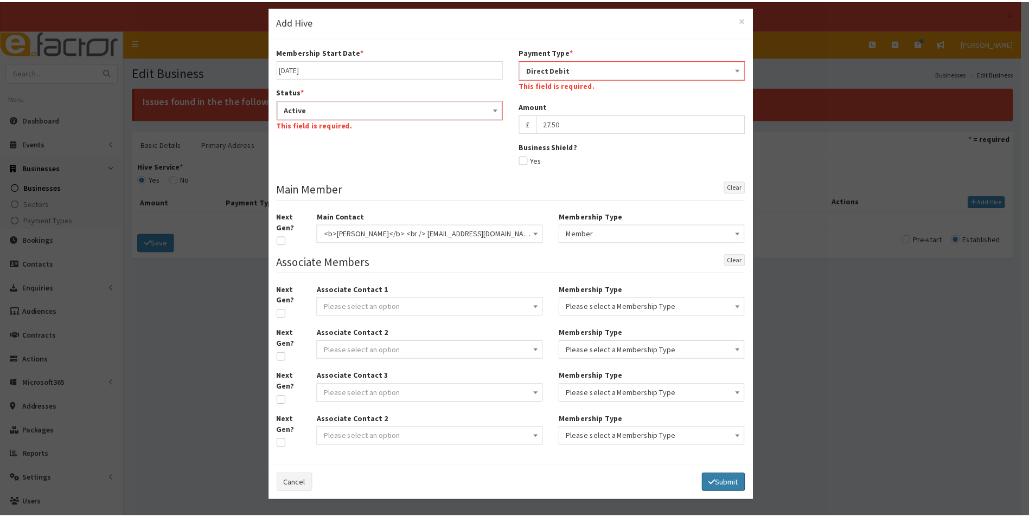
scroll to position [0, 0]
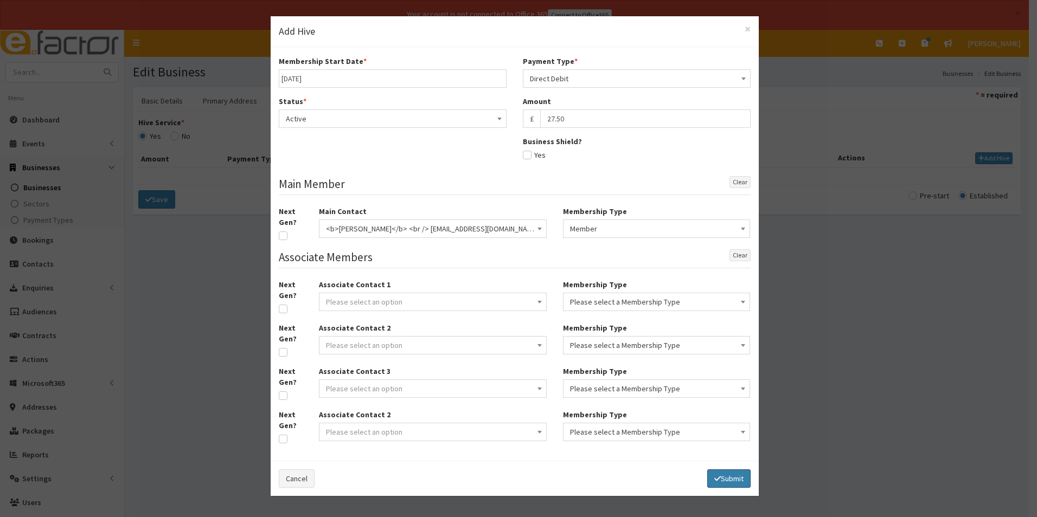
select select
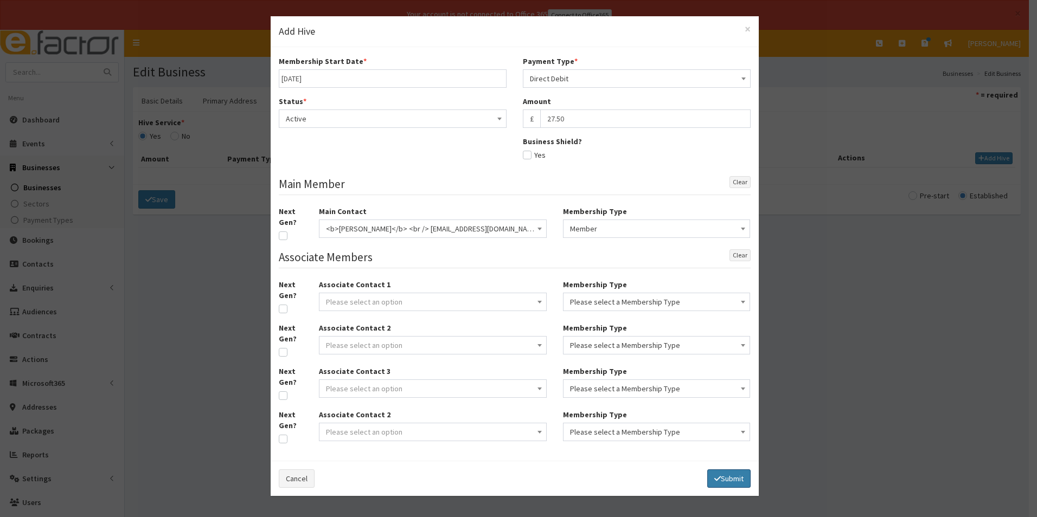
select select
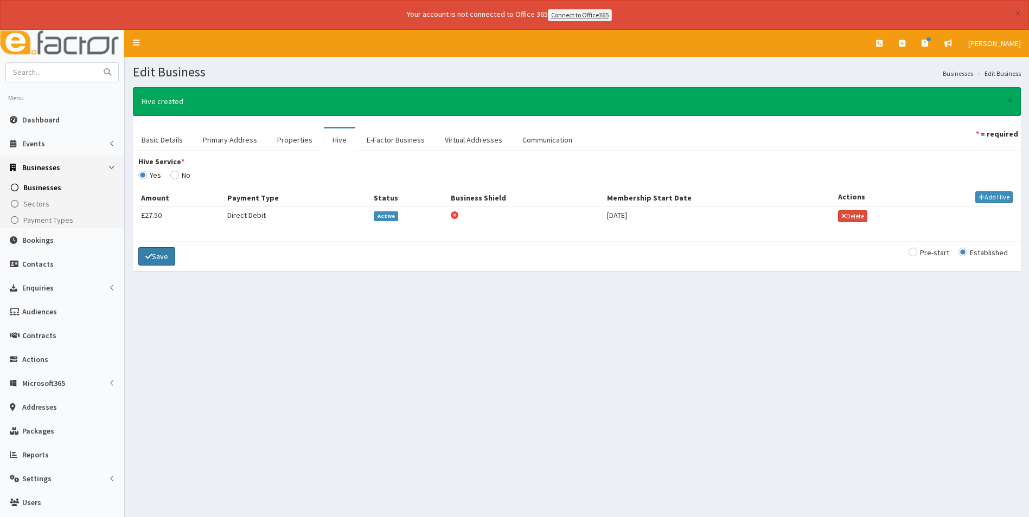
click at [166, 252] on button "Save" at bounding box center [156, 256] width 37 height 18
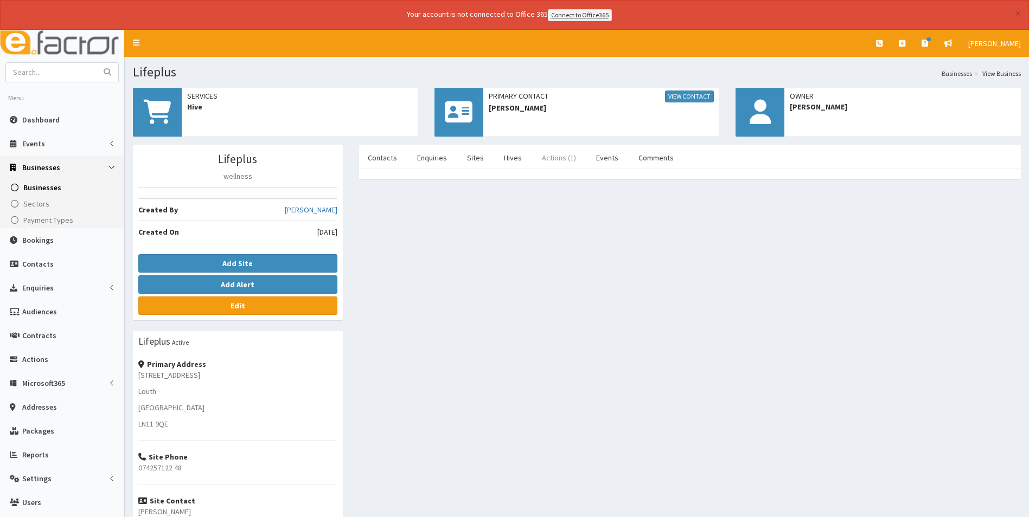
click at [551, 158] on link "Actions (1)" at bounding box center [559, 157] width 52 height 23
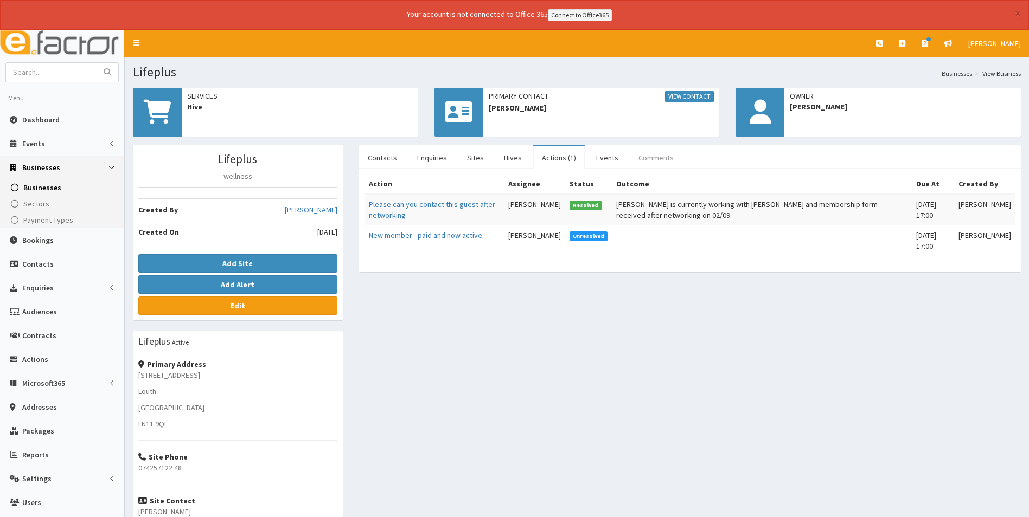
click at [639, 158] on link "Comments" at bounding box center [656, 157] width 53 height 23
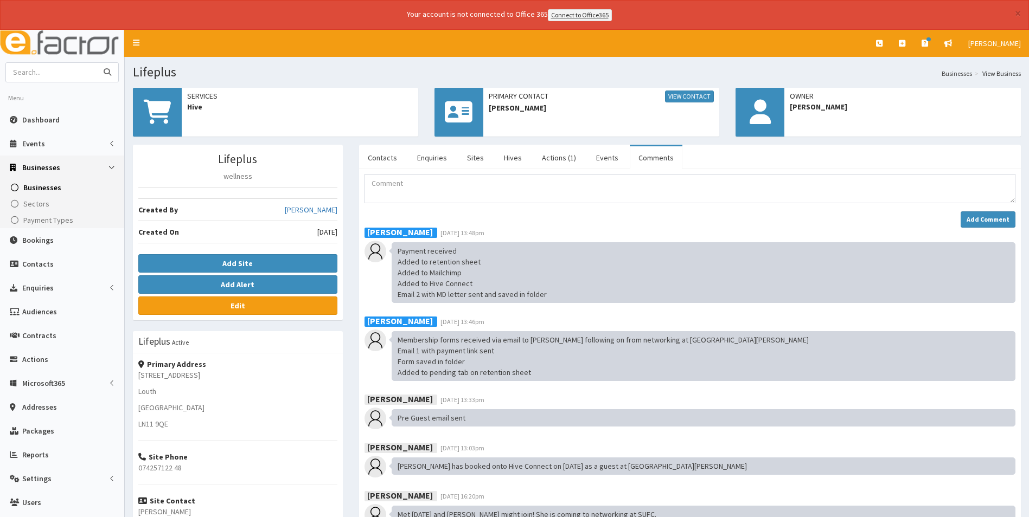
click at [52, 73] on input "text" at bounding box center [51, 72] width 91 height 19
type input "crystal"
click at [97, 63] on button "submit" at bounding box center [108, 72] width 22 height 19
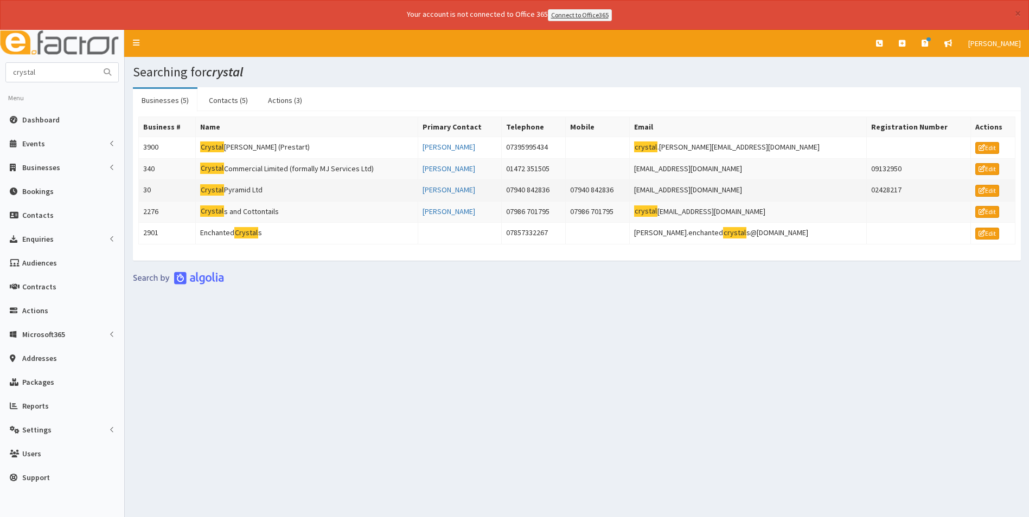
click at [251, 186] on td "Crystal Pyramid Ltd" at bounding box center [306, 191] width 223 height 22
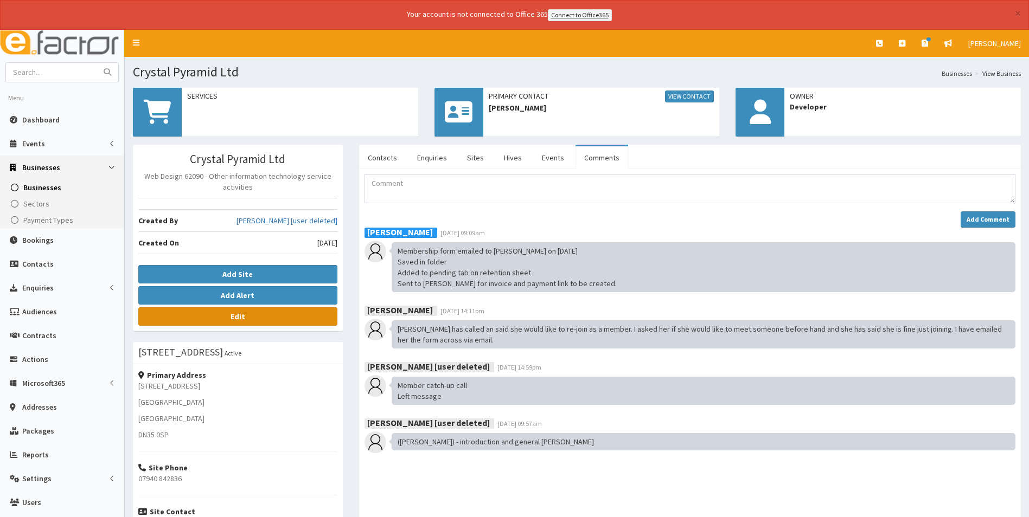
click at [249, 319] on link "Edit" at bounding box center [237, 316] width 199 height 18
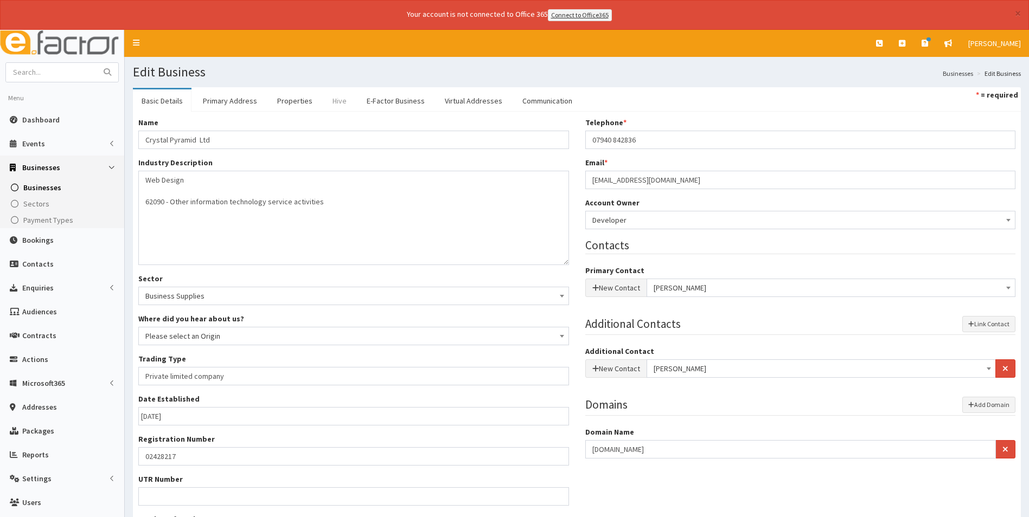
click at [335, 103] on link "Hive" at bounding box center [339, 100] width 31 height 23
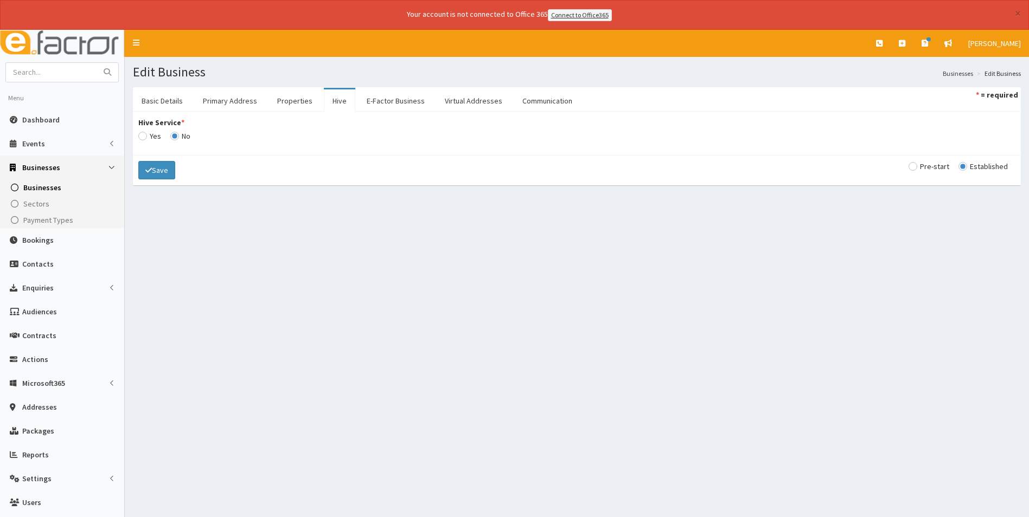
click at [146, 133] on input "Hive Service *" at bounding box center [149, 136] width 23 height 8
radio input "true"
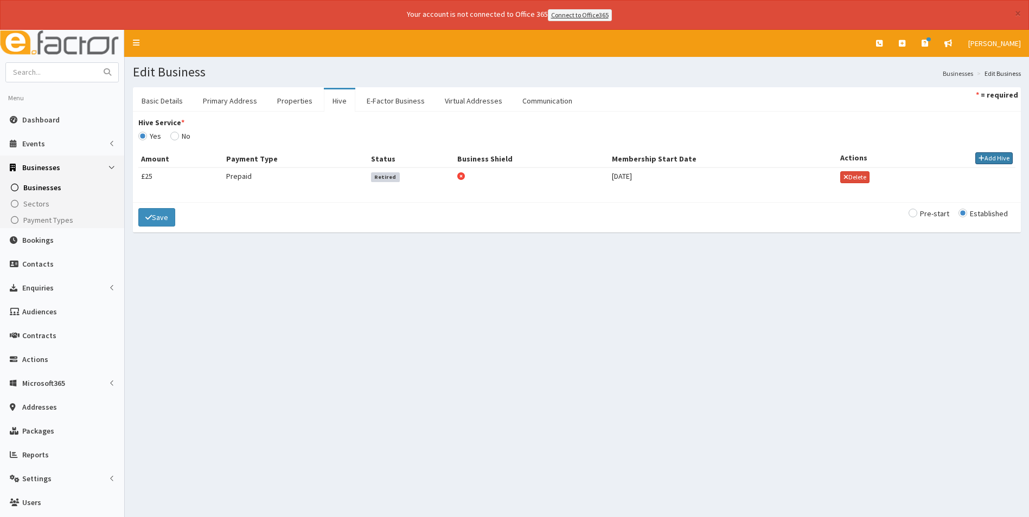
click at [998, 152] on button "Add Hive" at bounding box center [993, 158] width 37 height 12
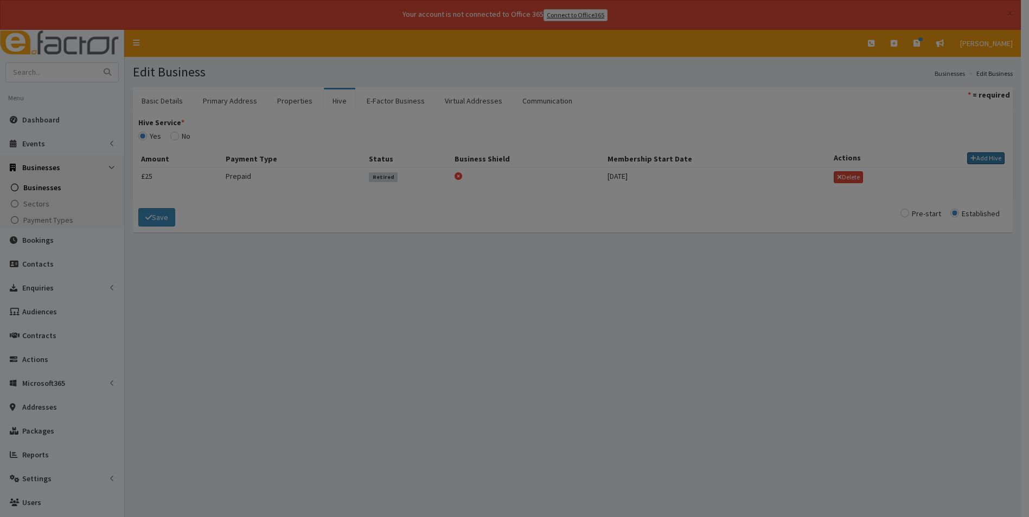
select select
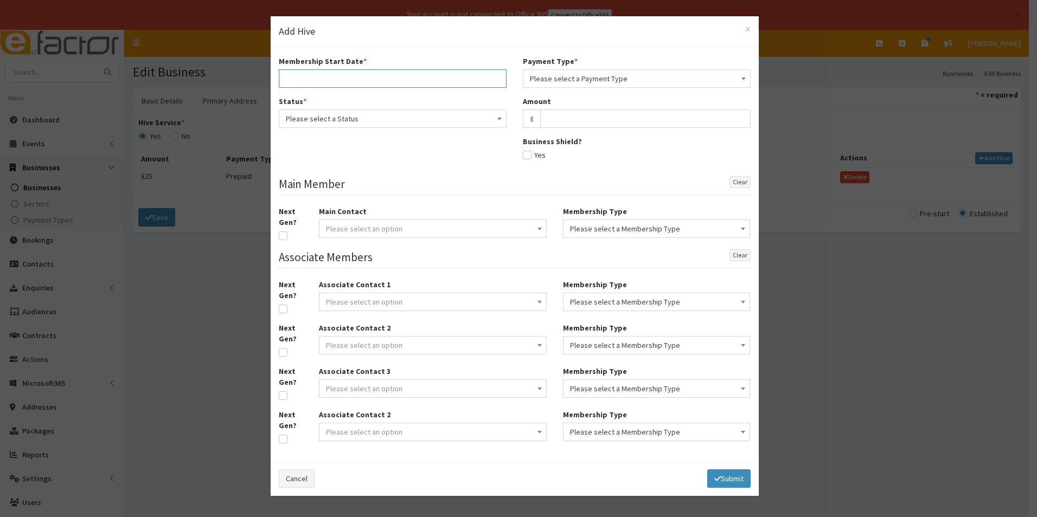
click at [346, 77] on input "text" at bounding box center [393, 78] width 228 height 18
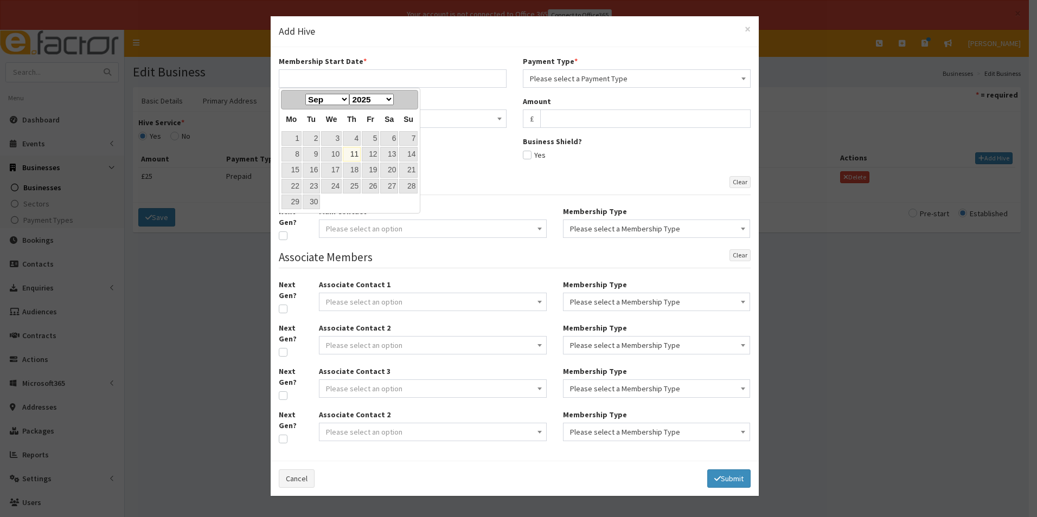
click at [355, 159] on link "11" at bounding box center [352, 154] width 18 height 15
type input "11-09-2025"
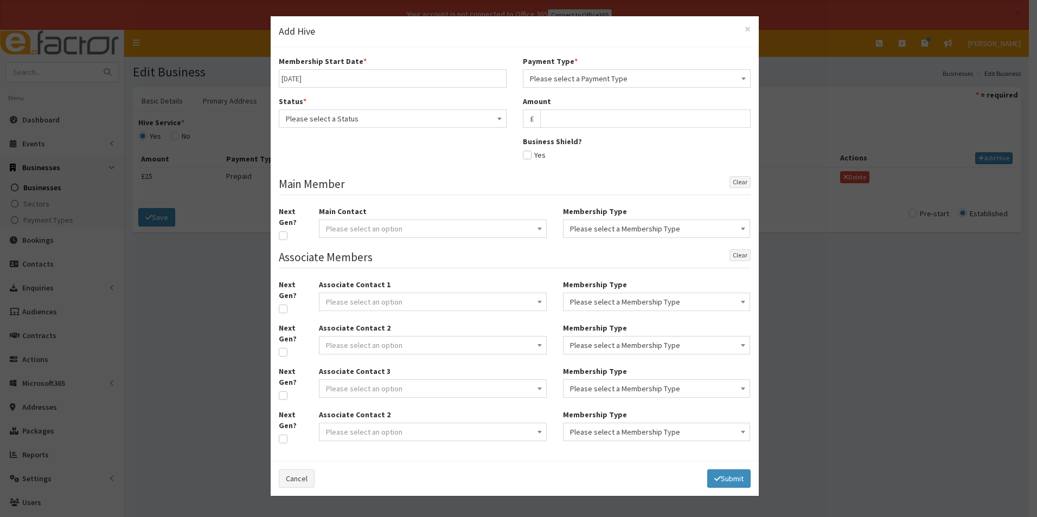
click at [323, 120] on span "Please select a Status" at bounding box center [393, 118] width 214 height 15
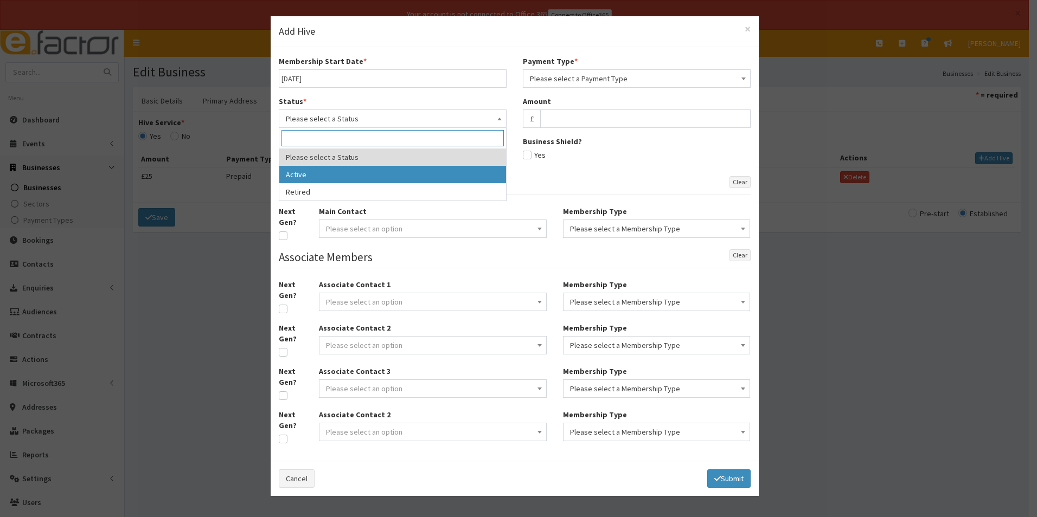
select select "1"
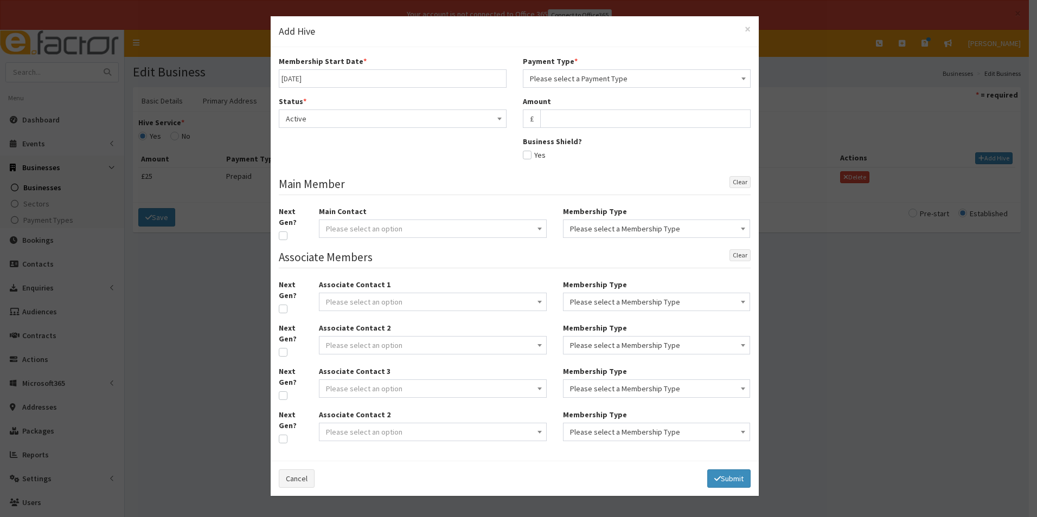
click at [552, 79] on span "Please select a Payment Type" at bounding box center [637, 78] width 214 height 15
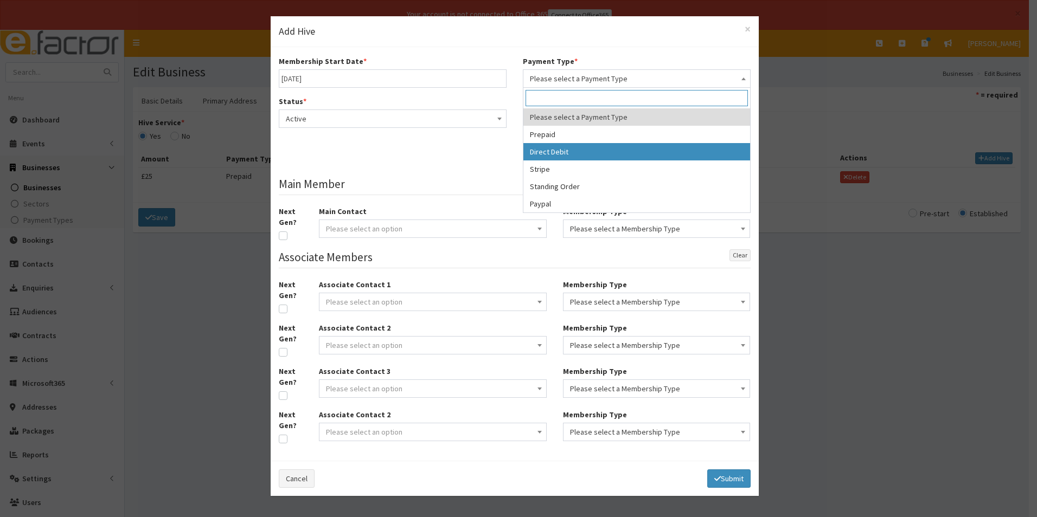
select select "2"
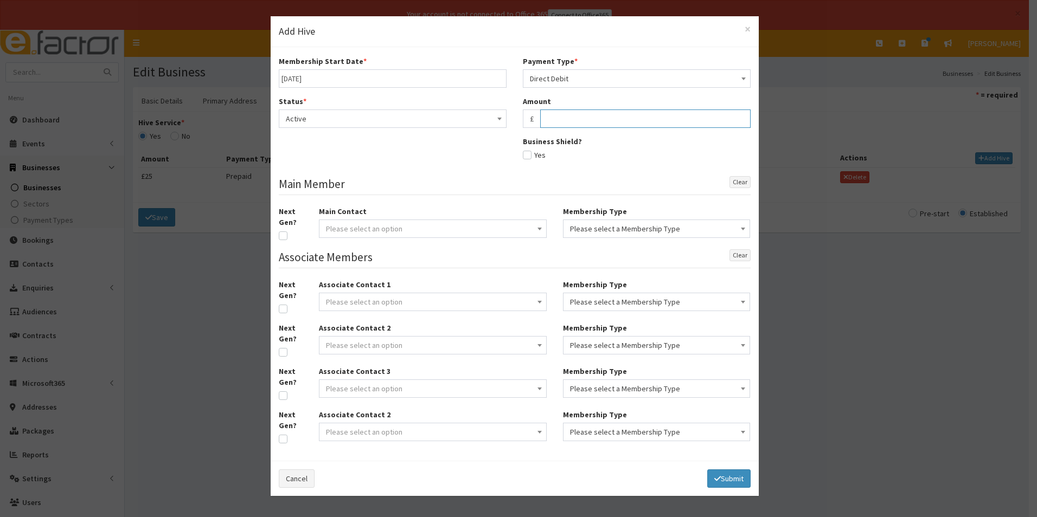
click at [568, 117] on input "text" at bounding box center [645, 119] width 210 height 18
type input "27.50"
click at [506, 228] on span "Please select an option" at bounding box center [433, 228] width 214 height 15
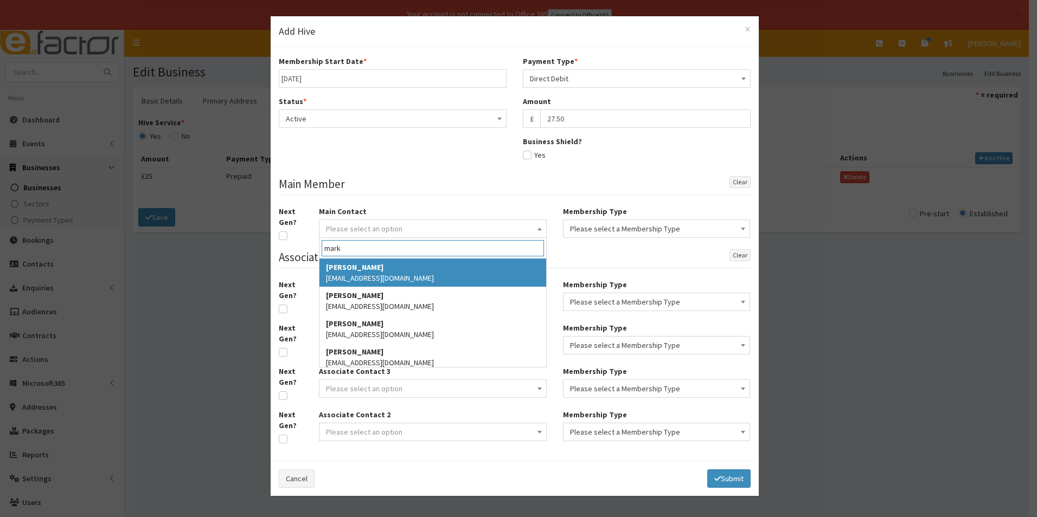
type input "mark"
select select "30"
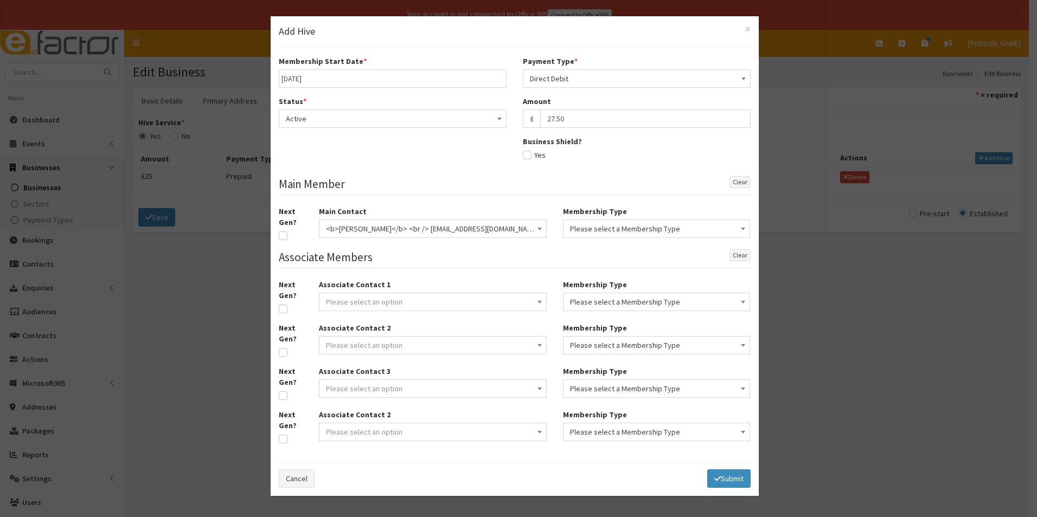
click at [609, 224] on span "Please select a Membership Type" at bounding box center [656, 228] width 173 height 15
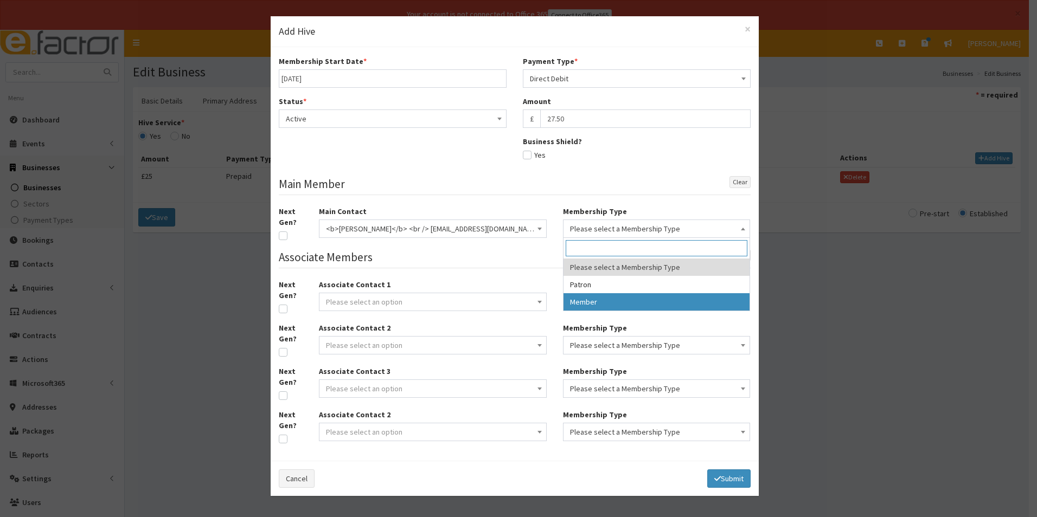
select select "2"
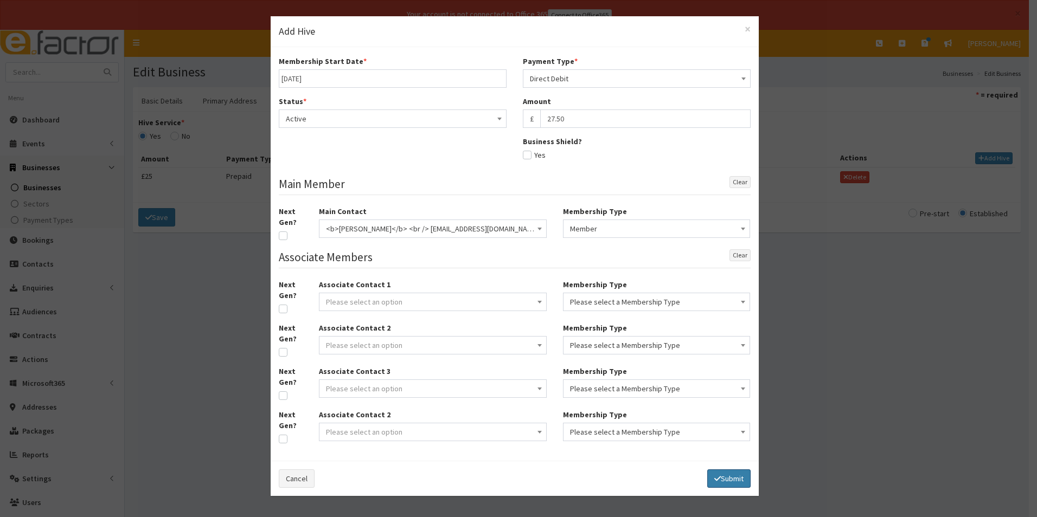
click at [728, 479] on button "Submit" at bounding box center [728, 479] width 43 height 18
select select
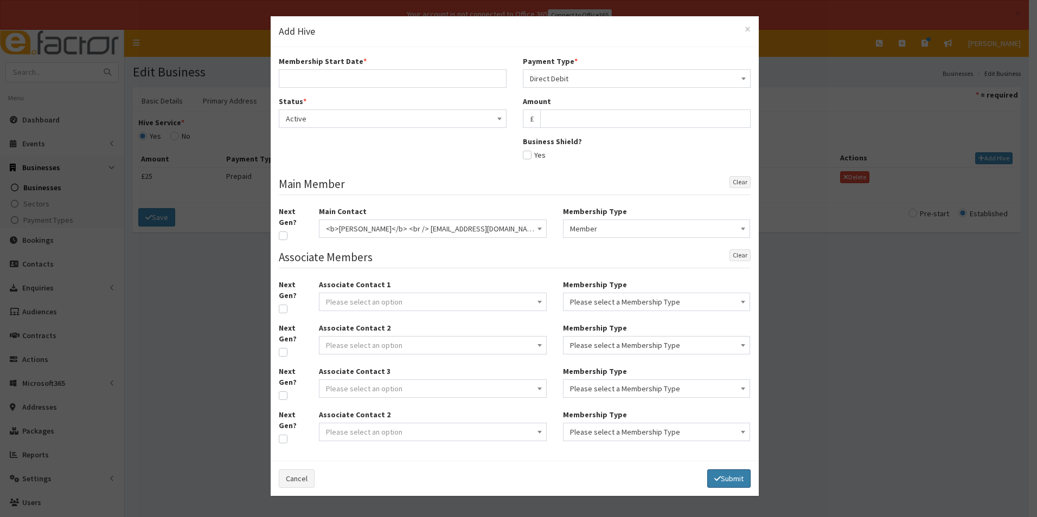
select select
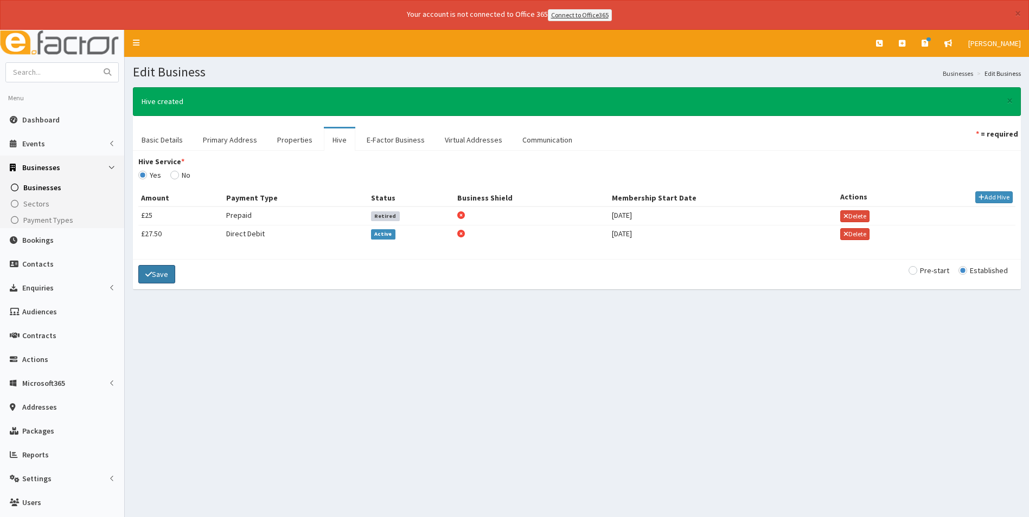
click at [159, 279] on button "Save" at bounding box center [156, 274] width 37 height 18
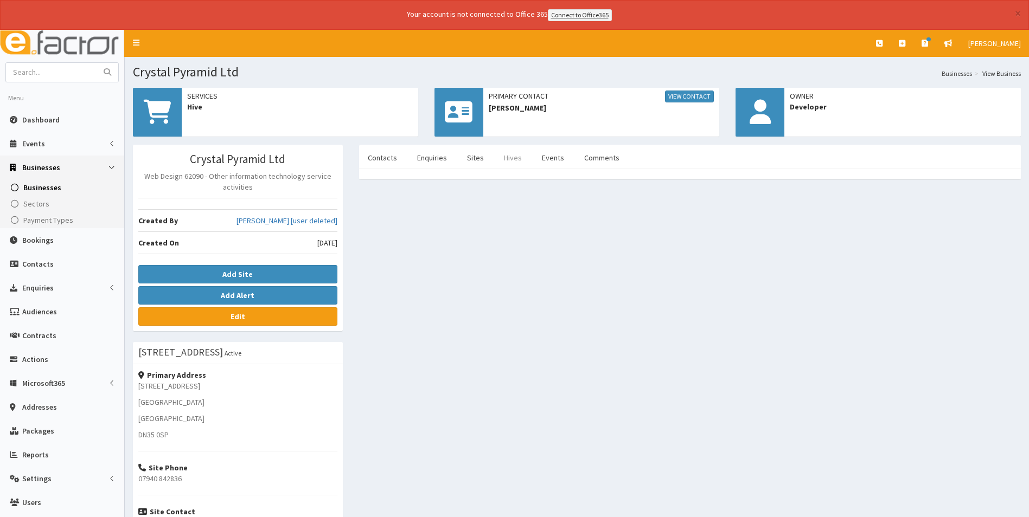
click at [512, 160] on link "Hives" at bounding box center [512, 157] width 35 height 23
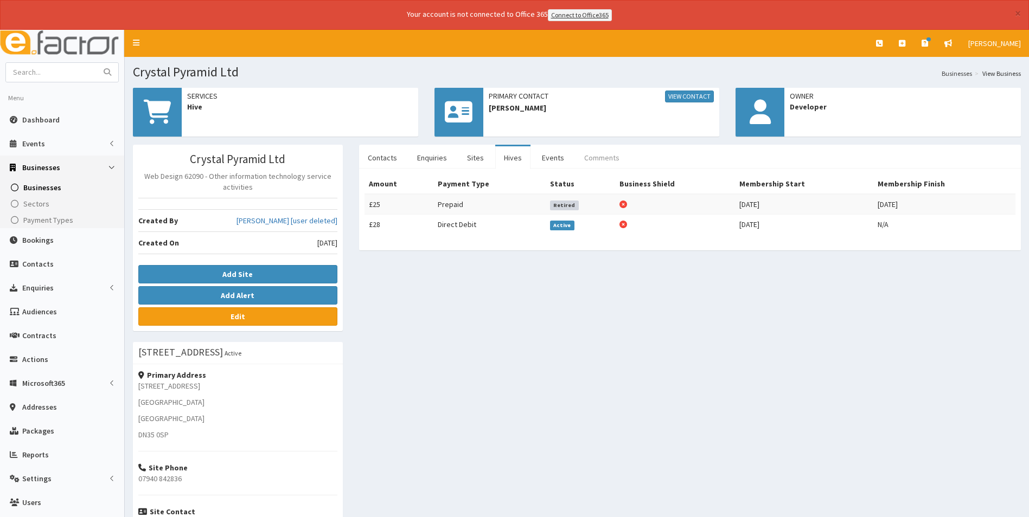
click at [605, 160] on link "Comments" at bounding box center [601, 157] width 53 height 23
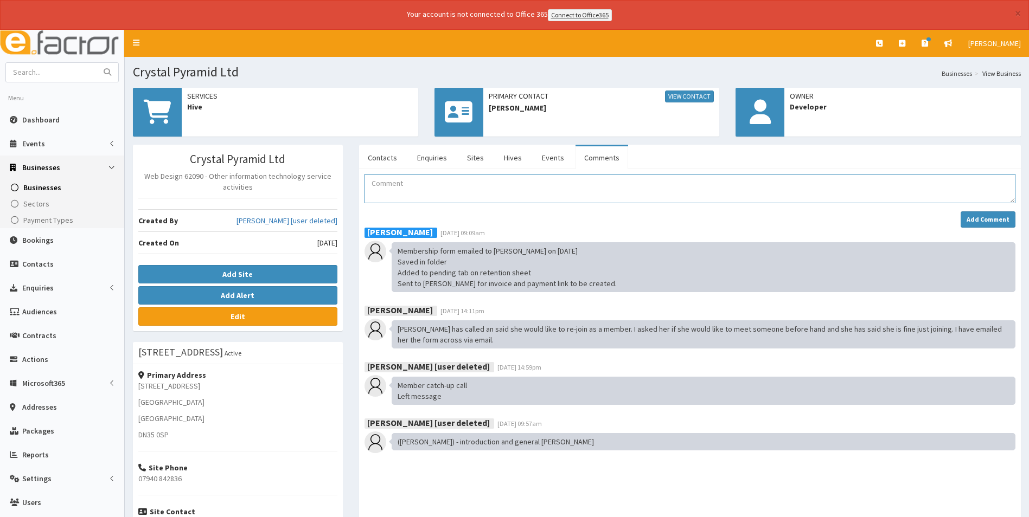
drag, startPoint x: 443, startPoint y: 195, endPoint x: 442, endPoint y: 203, distance: 7.7
click at [443, 195] on textarea "Comment" at bounding box center [689, 188] width 651 height 29
drag, startPoint x: 442, startPoint y: 198, endPoint x: 365, endPoint y: 200, distance: 77.0
click at [365, 200] on textarea "Payment received Added to retention sheet Added to Hive Connect Email 2 sent wi…" at bounding box center [689, 188] width 651 height 29
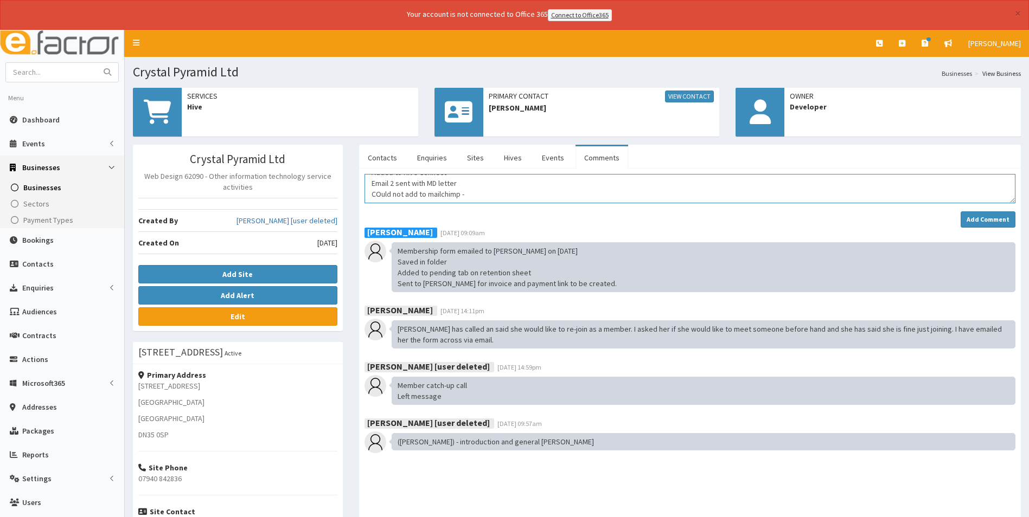
paste textarea "This contact was previously permanently deleted from this audience. To rejoin, …"
drag, startPoint x: 447, startPoint y: 193, endPoint x: 378, endPoint y: 192, distance: 68.9
click at [377, 192] on textarea "Payment received Added to retention sheet Added to Hive Connect Email 2 sent wi…" at bounding box center [689, 188] width 651 height 29
click at [467, 190] on textarea "Payment received Added to retention sheet Added to Hive Connect Email 2 sent wi…" at bounding box center [689, 188] width 651 height 29
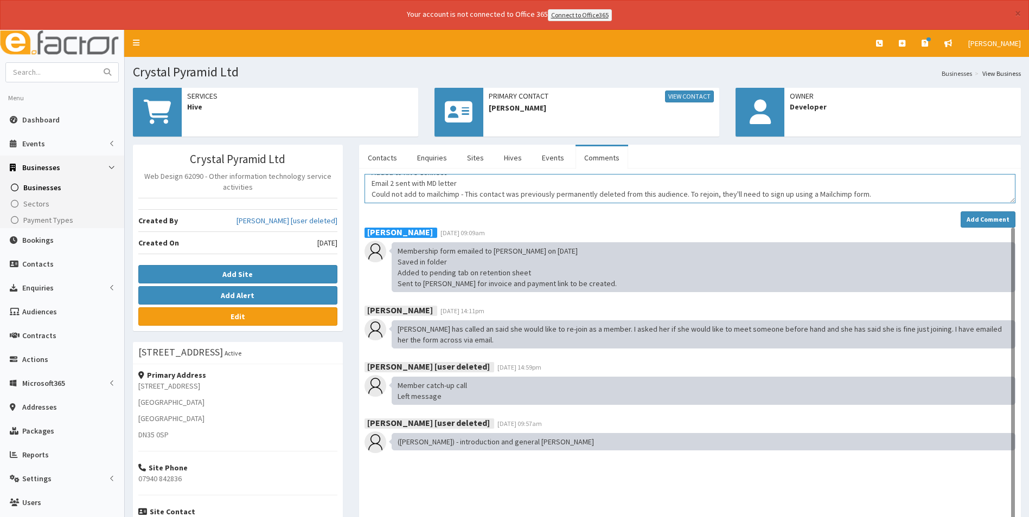
click at [465, 194] on textarea "Payment received Added to retention sheet Added to Hive Connect Email 2 sent wi…" at bounding box center [689, 188] width 651 height 29
click at [870, 193] on textarea "Payment received Added to retention sheet Added to Hive Connect Email 2 sent wi…" at bounding box center [689, 188] width 651 height 29
type textarea "Payment received Added to retention sheet Added to Hive Connect Email 2 sent wi…"
click at [979, 222] on strong "Add Comment" at bounding box center [987, 219] width 43 height 8
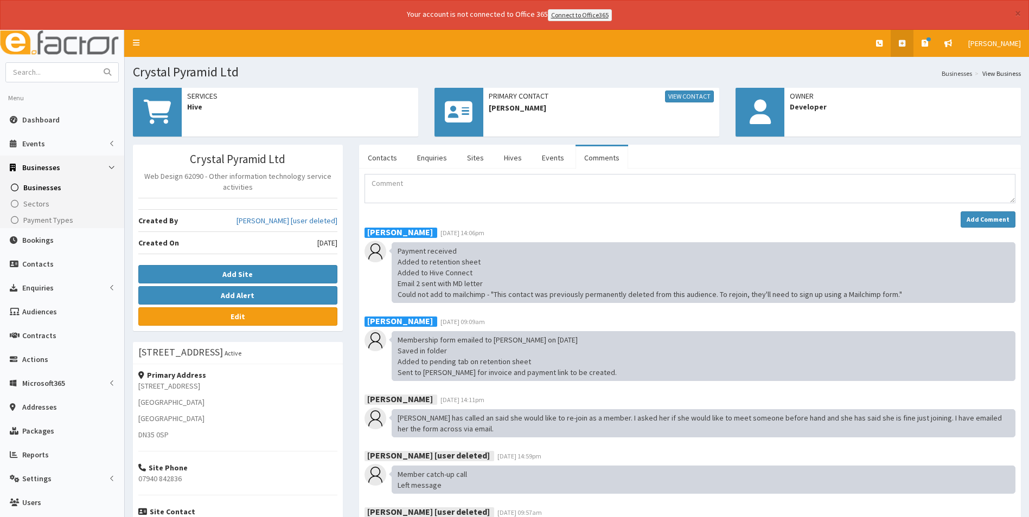
click at [896, 44] on link at bounding box center [901, 43] width 23 height 27
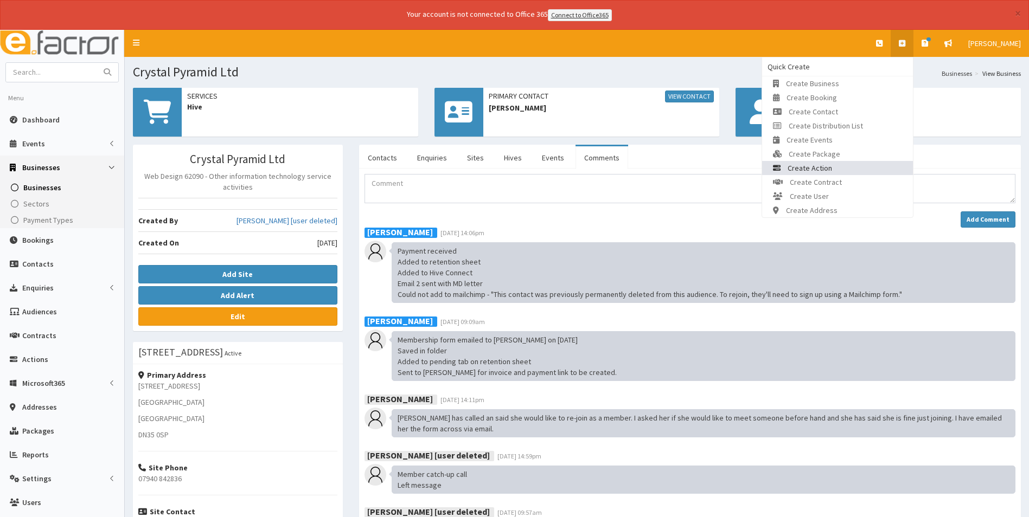
click at [840, 166] on link "Create Action" at bounding box center [837, 168] width 151 height 14
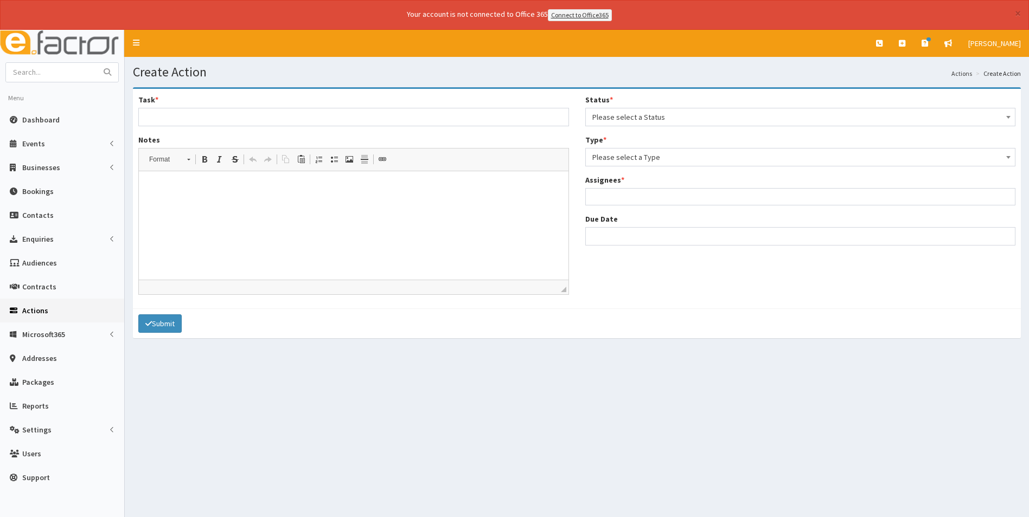
select select
click at [615, 118] on span "Please select a Status" at bounding box center [800, 117] width 416 height 15
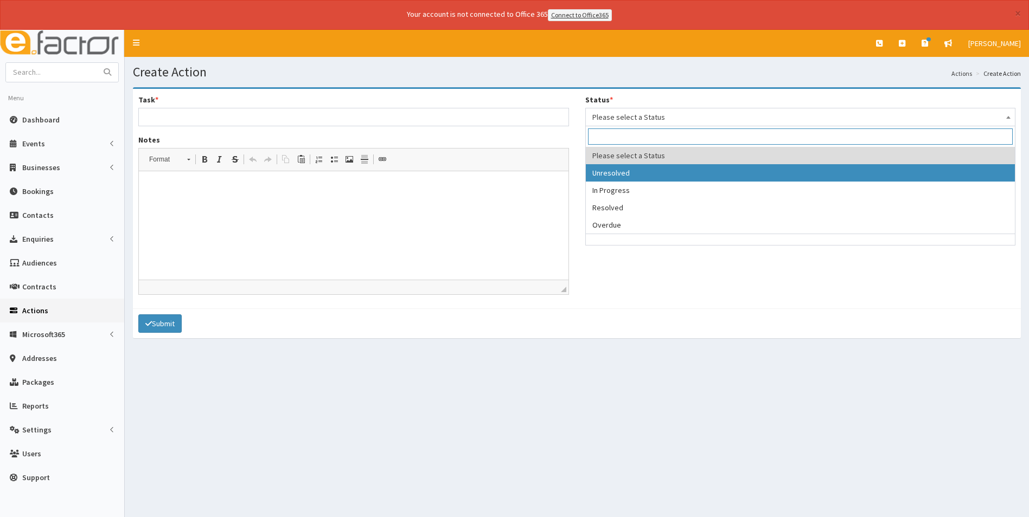
select select "1"
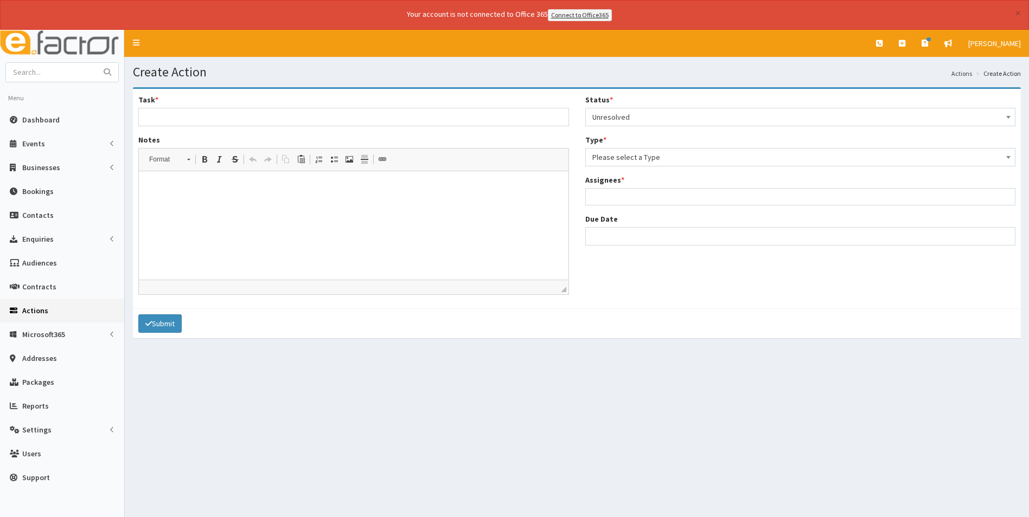
click at [625, 157] on span "Please select a Type" at bounding box center [800, 157] width 416 height 15
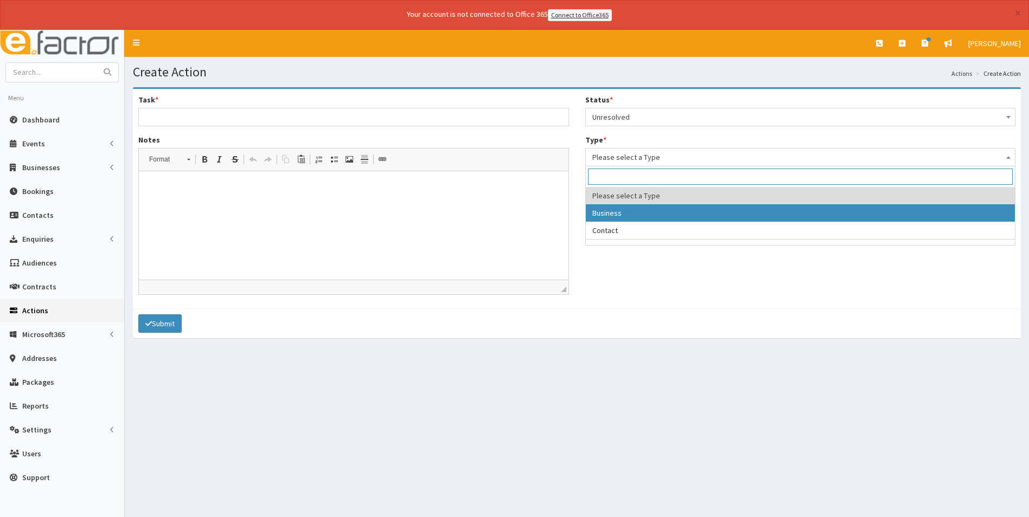
select select "business"
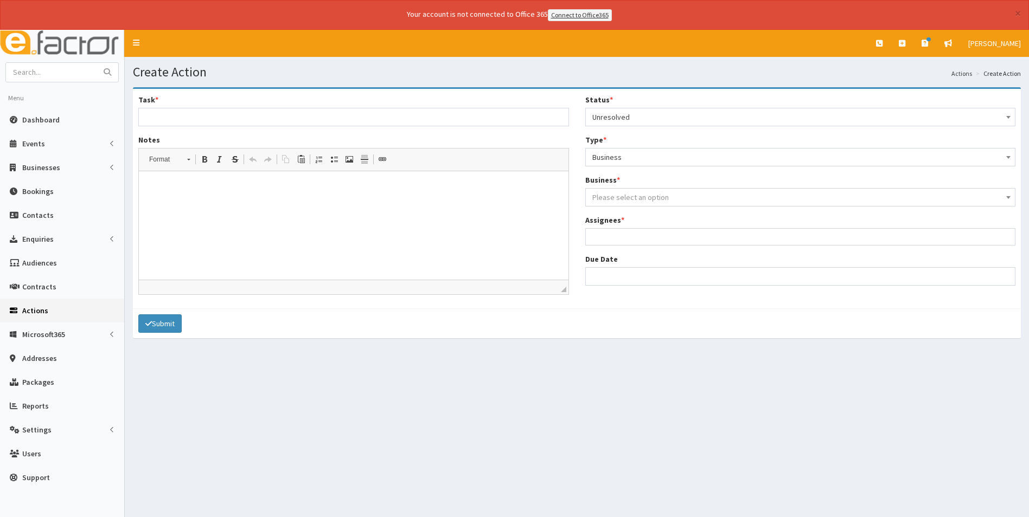
click at [630, 202] on span "Please select an option" at bounding box center [630, 197] width 76 height 10
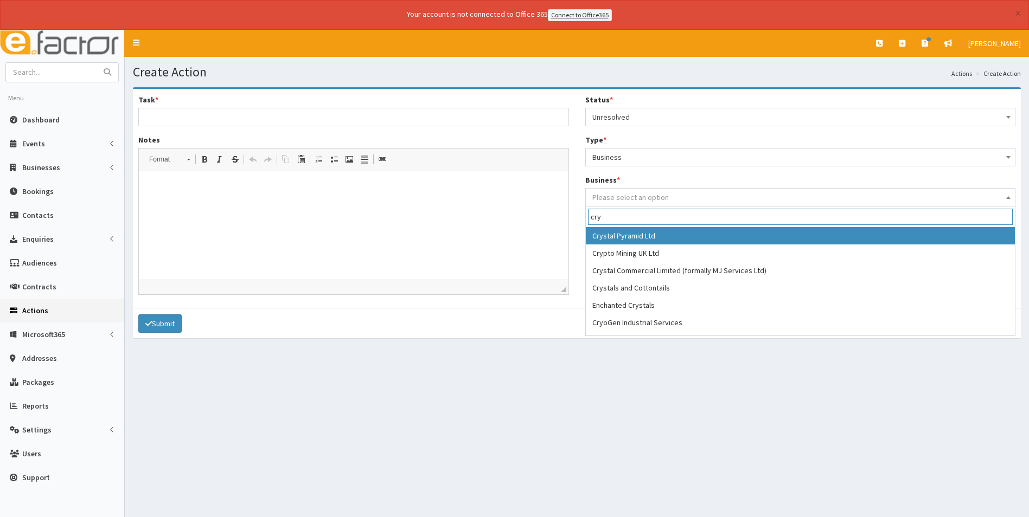
type input "cry"
select select "30"
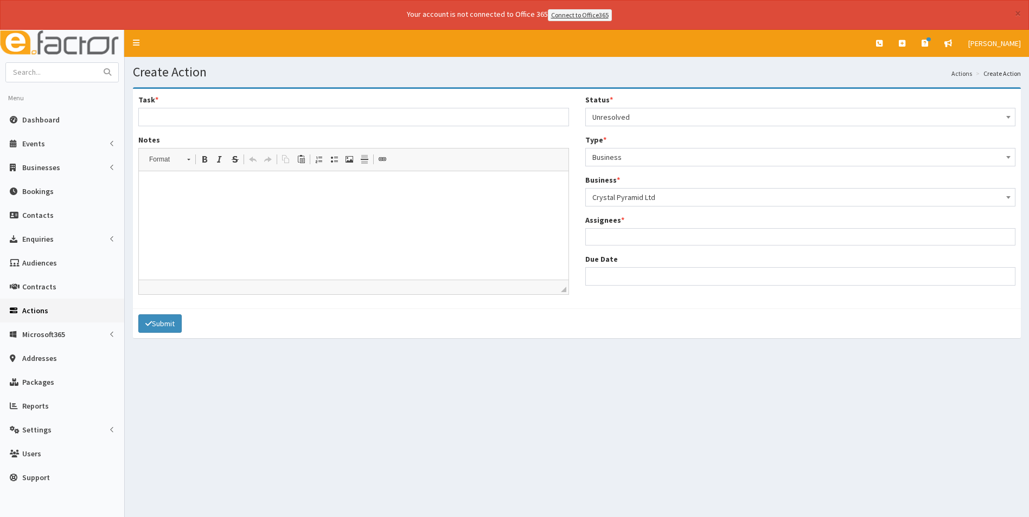
click at [627, 245] on span at bounding box center [800, 236] width 431 height 17
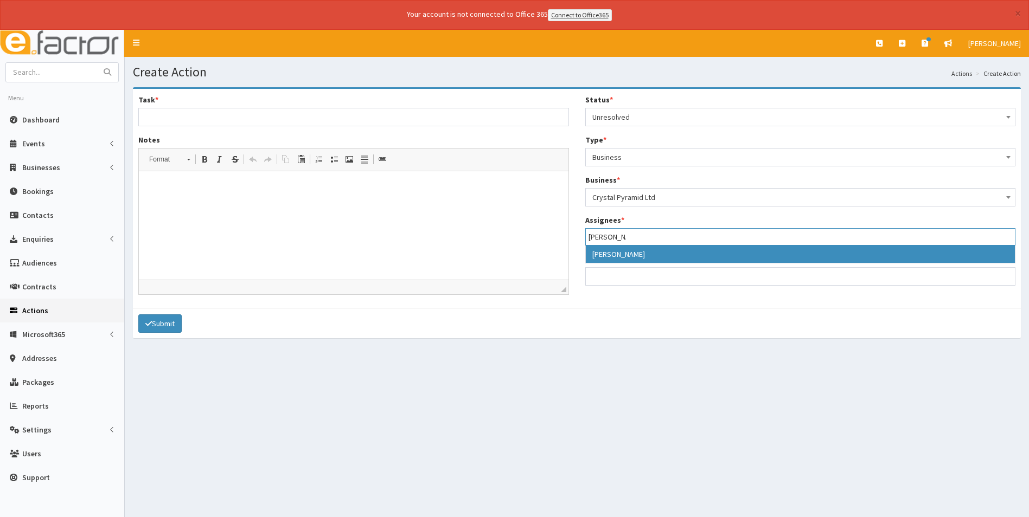
type input "sophie"
select select "44"
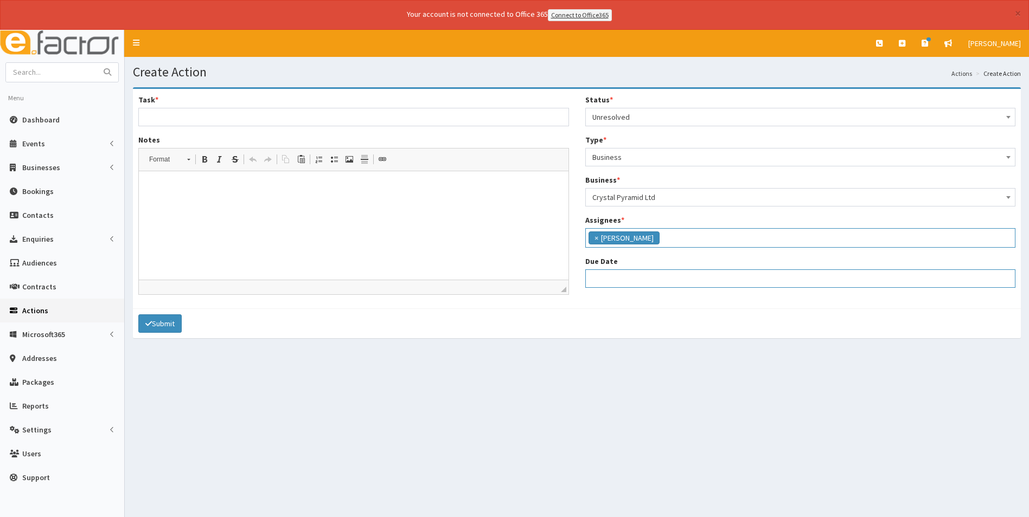
select select "12"
click at [634, 275] on input "Due Date" at bounding box center [800, 278] width 431 height 18
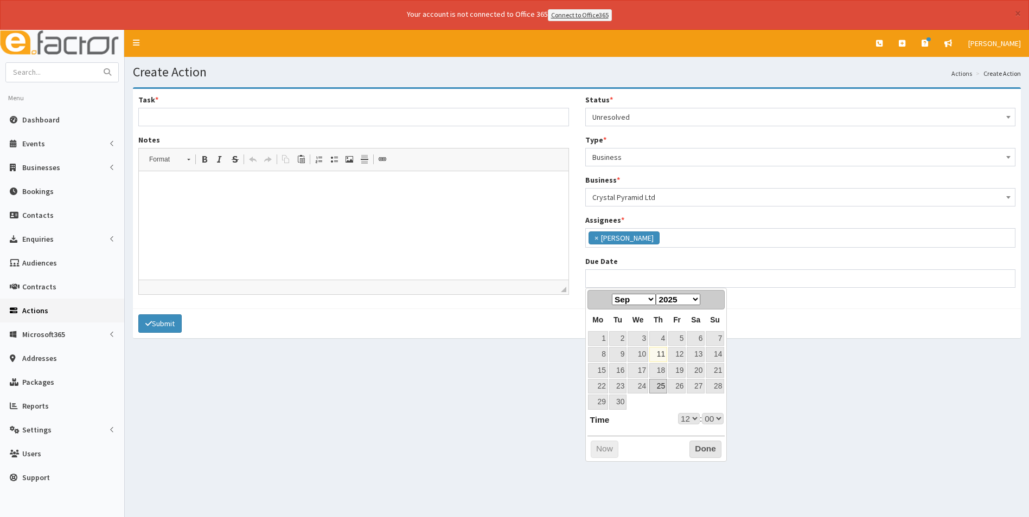
click at [660, 389] on link "25" at bounding box center [658, 386] width 18 height 15
type input "25-09-2025 12:00"
select select "12"
click at [694, 420] on select "00 01 02 03 04 05 06 07 08 09 10 11 12 13 14 15 16 17 18 19 20 21 22 23" at bounding box center [689, 418] width 22 height 11
type input "[DATE] 17:00"
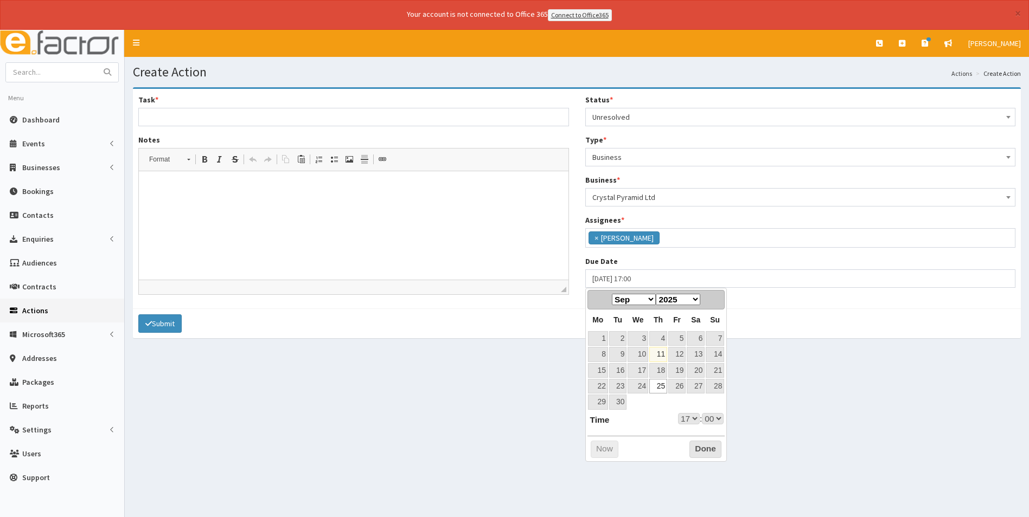
select select "17"
click at [713, 450] on button "Done" at bounding box center [705, 449] width 32 height 17
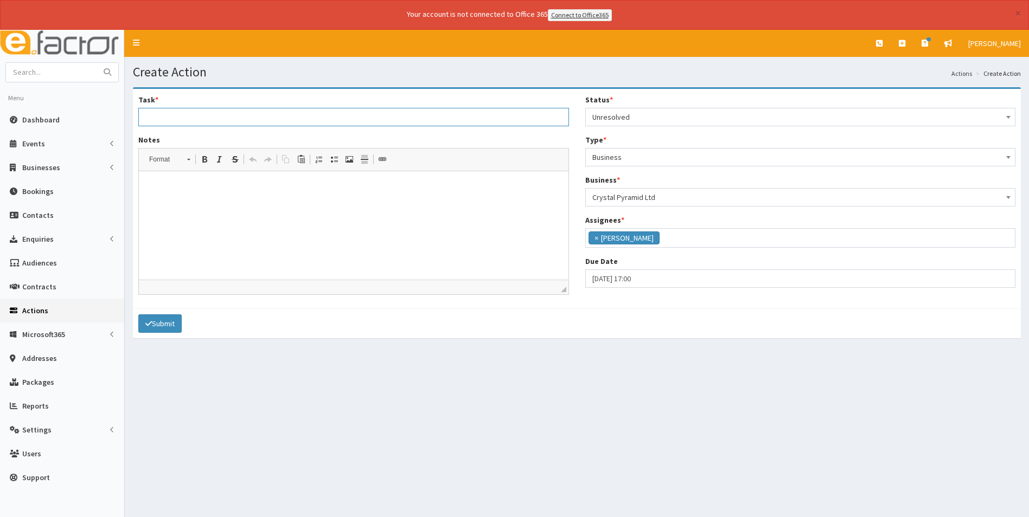
click at [211, 113] on input "Task *" at bounding box center [353, 117] width 431 height 18
type input "New member - paid and now active"
click at [190, 192] on p at bounding box center [354, 187] width 408 height 11
click at [160, 188] on p "PLease can you make an appointment" at bounding box center [354, 187] width 408 height 11
click at [292, 189] on p "Pl ease can you make an appointment" at bounding box center [354, 187] width 408 height 11
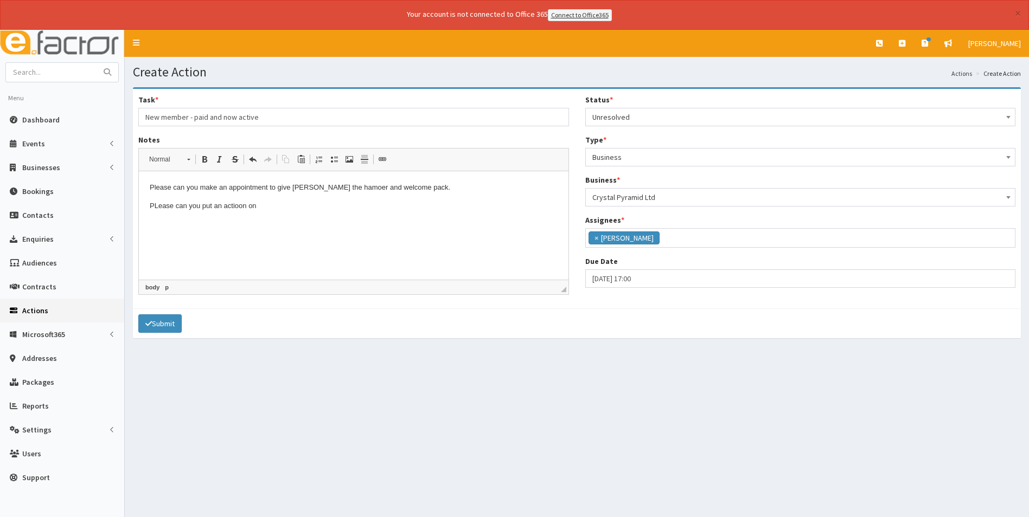
click at [159, 206] on p "PLease can you put an actioon on" at bounding box center [354, 205] width 408 height 11
click at [324, 222] on html "Pl ease can you make an appointment to give Mark the hamoer and welcome pack. P…" at bounding box center [353, 197] width 429 height 52
click at [238, 208] on p "Pl ease can you put an actioon on" at bounding box center [354, 205] width 408 height 11
click at [262, 210] on p "Pl ease can you put an acti on on" at bounding box center [354, 205] width 408 height 11
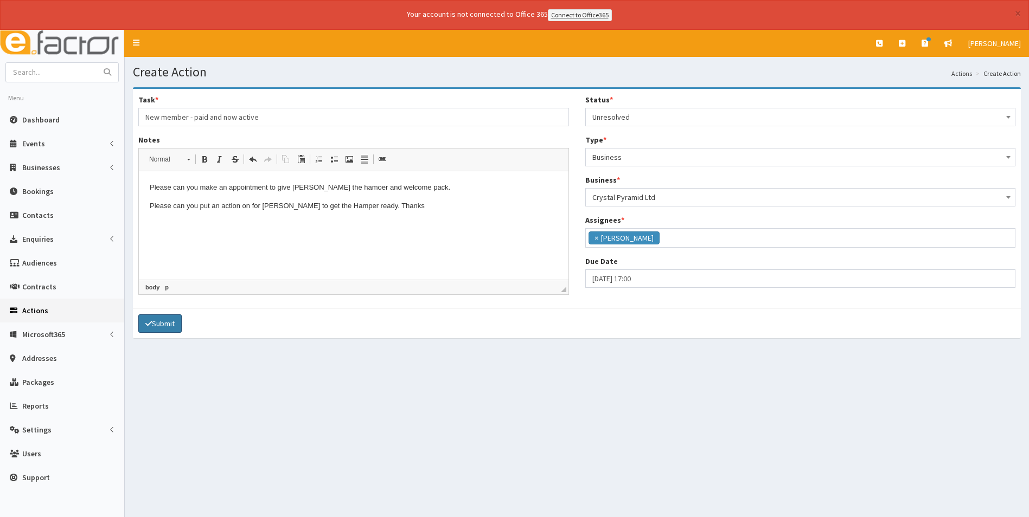
click at [170, 325] on button "Submit" at bounding box center [159, 323] width 43 height 18
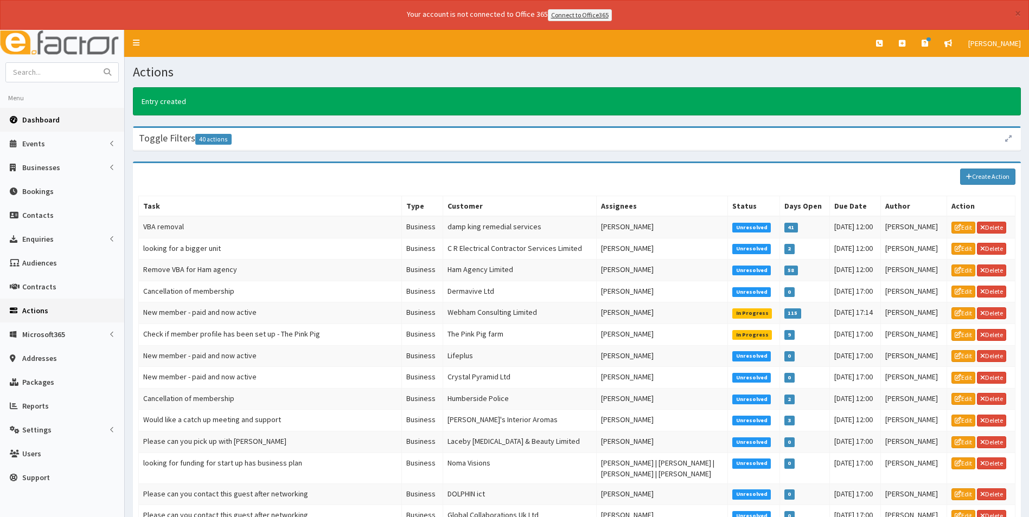
click at [37, 120] on span "Dashboard" at bounding box center [40, 120] width 37 height 10
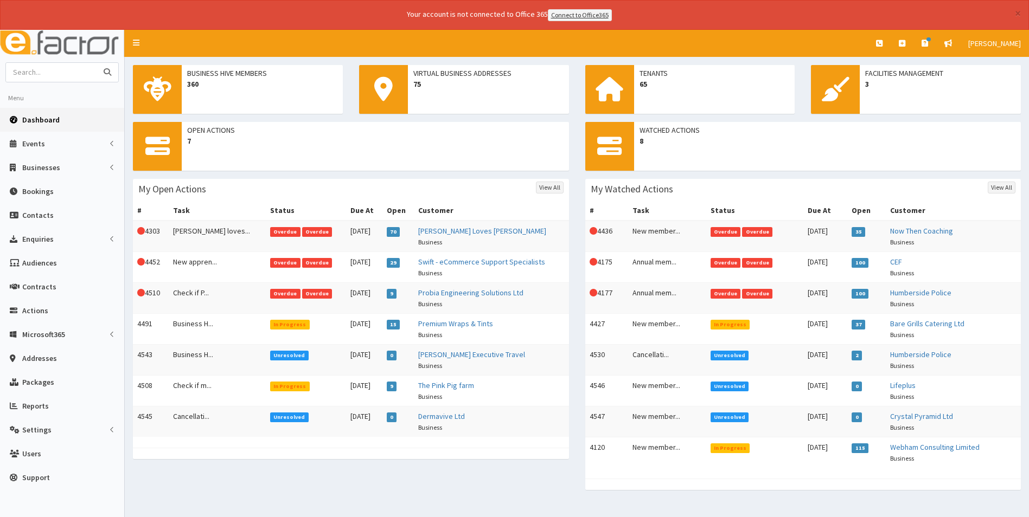
click at [68, 70] on input "text" at bounding box center [51, 72] width 91 height 19
type input "fortis"
click at [97, 63] on button "submit" at bounding box center [108, 72] width 22 height 19
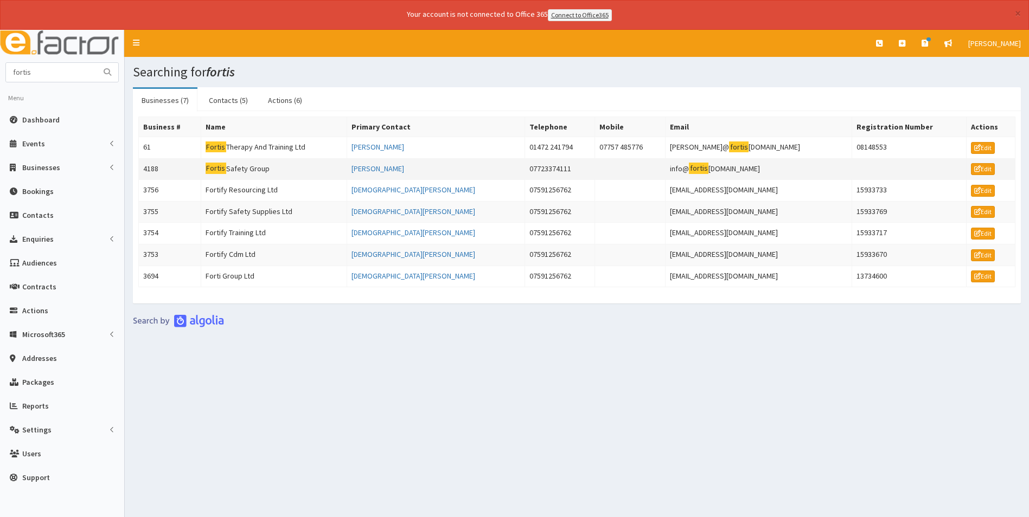
click at [259, 171] on td "Fortis Safety Group" at bounding box center [274, 169] width 146 height 22
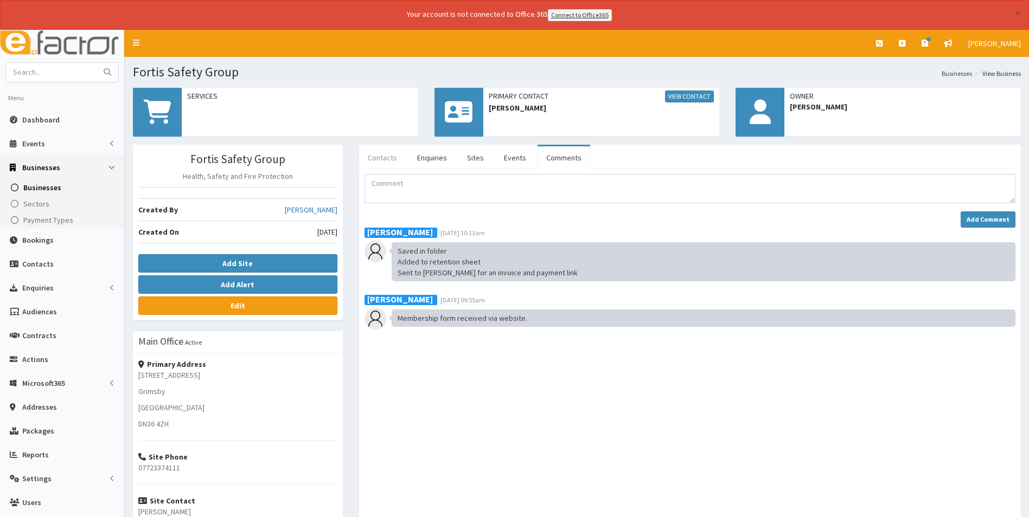
click at [371, 158] on link "Contacts" at bounding box center [382, 157] width 47 height 23
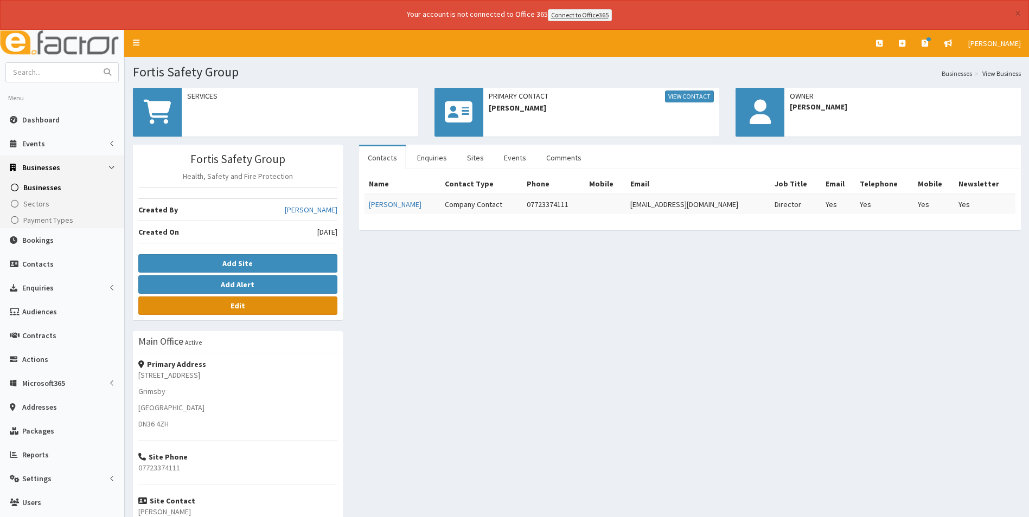
click at [232, 307] on b "Edit" at bounding box center [237, 306] width 15 height 10
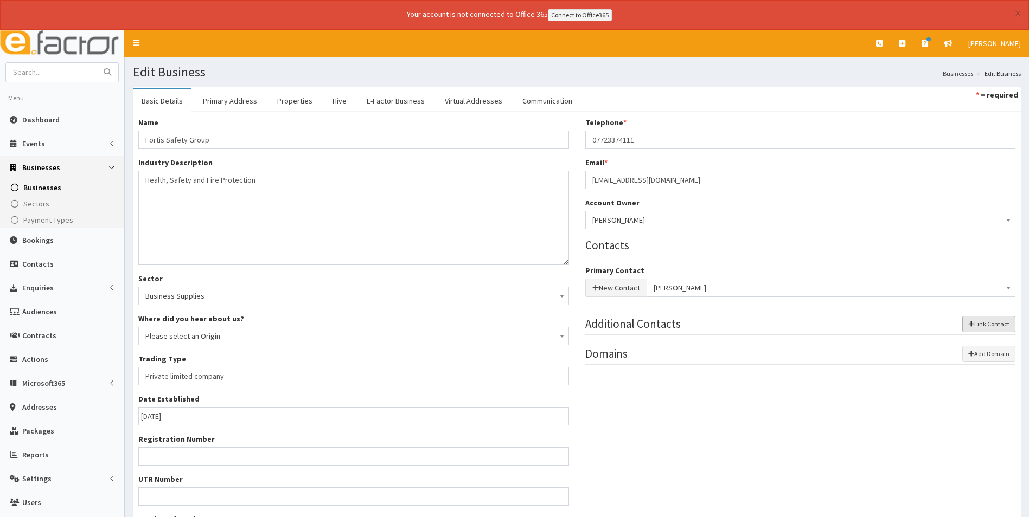
click at [977, 323] on button "Link Contact" at bounding box center [988, 324] width 53 height 16
click at [595, 363] on button "New Contact" at bounding box center [616, 368] width 62 height 18
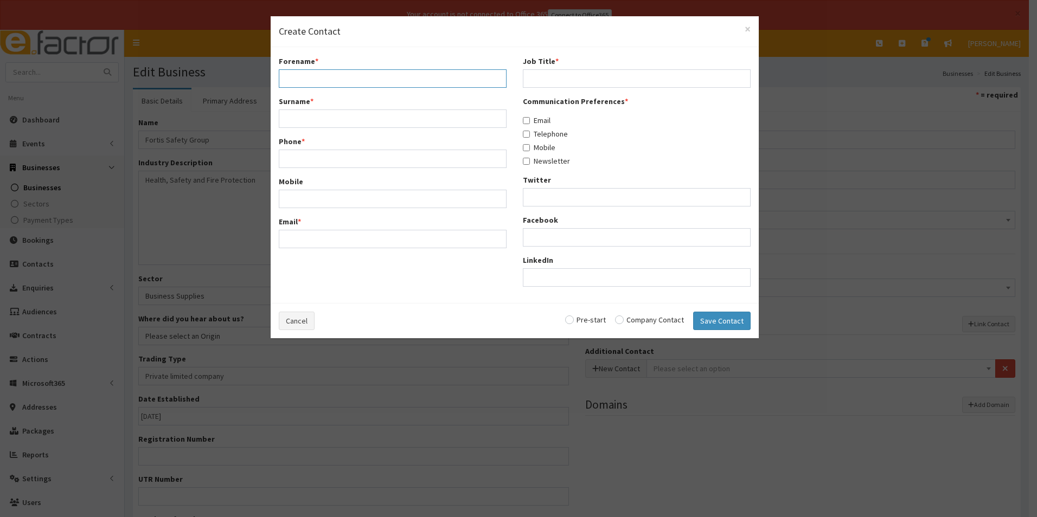
drag, startPoint x: 294, startPoint y: 75, endPoint x: 301, endPoint y: 72, distance: 7.6
click at [294, 75] on input "Forename *" at bounding box center [393, 78] width 228 height 18
type input "LLoyd"
click at [293, 117] on input "JOhnson" at bounding box center [393, 119] width 228 height 18
type input "Johnson"
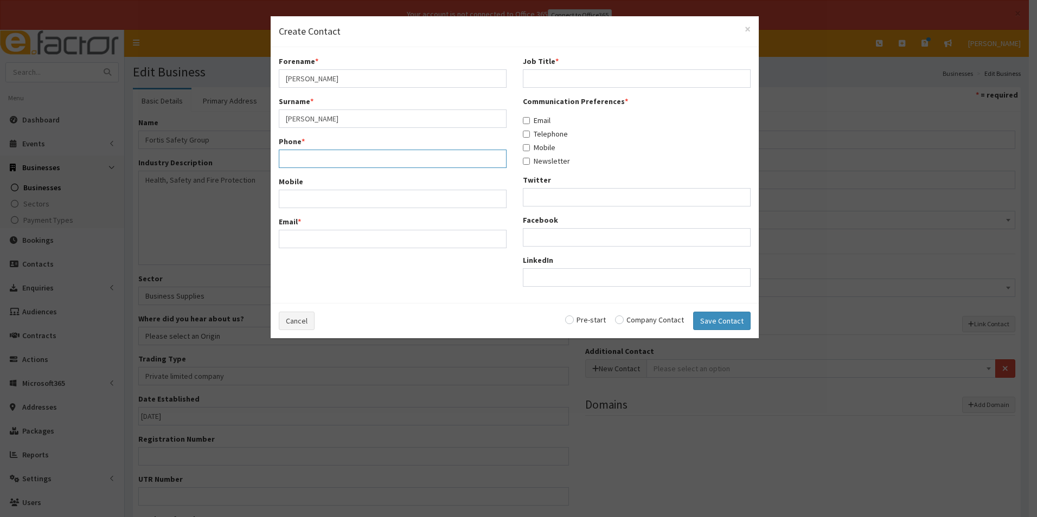
click at [307, 165] on input "Phone *" at bounding box center [393, 159] width 228 height 18
type input "07879240230"
click at [308, 239] on input "Email *" at bounding box center [393, 239] width 228 height 18
type input "l"
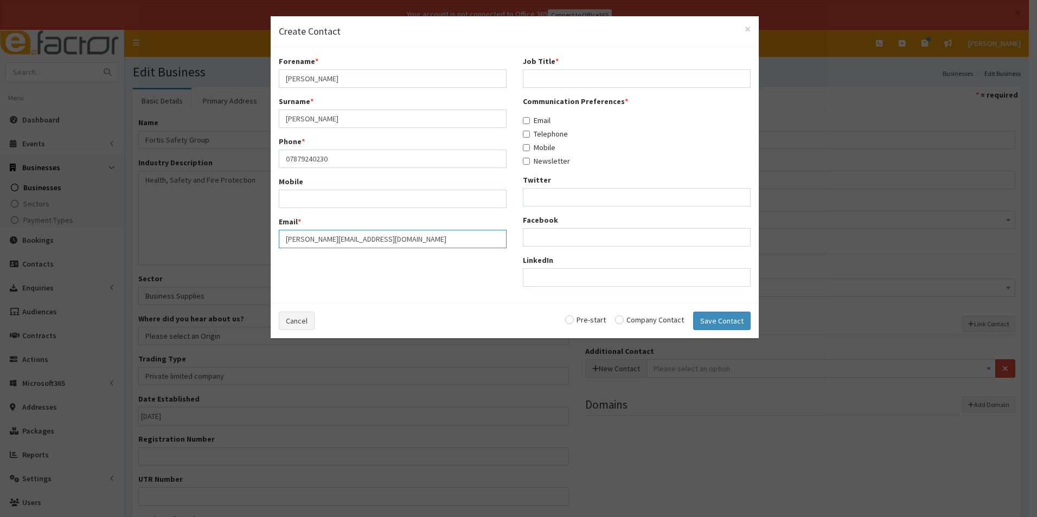
type input "Lloyd@fortissafetygroup.co.uk"
click at [584, 75] on input "Job Title *" at bounding box center [637, 78] width 228 height 18
type input "Consultant"
click at [526, 119] on input "Email" at bounding box center [526, 120] width 7 height 7
checkbox input "true"
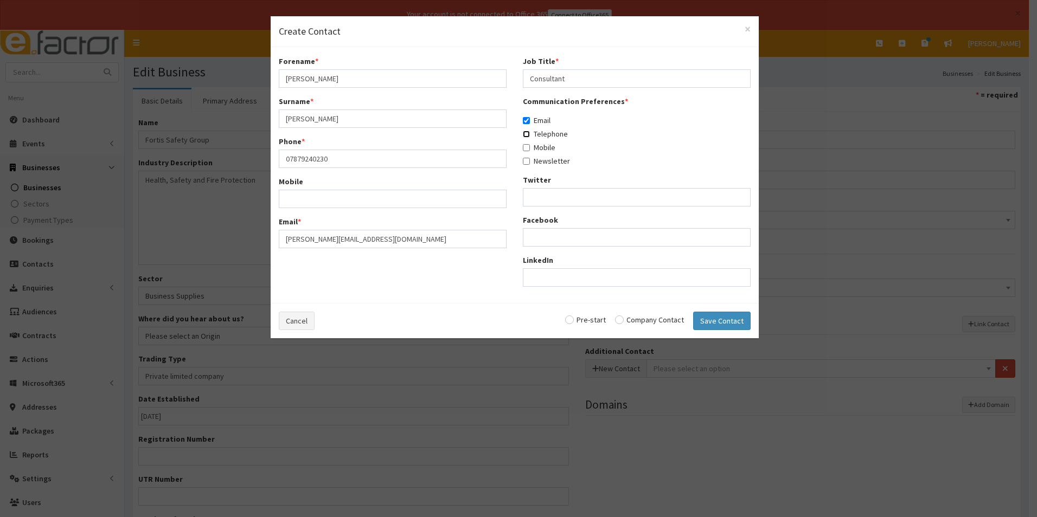
click at [526, 132] on input "Telephone" at bounding box center [526, 134] width 7 height 7
checkbox input "true"
click at [529, 143] on label "Mobile" at bounding box center [539, 147] width 33 height 11
click at [529, 144] on input "Mobile" at bounding box center [526, 147] width 7 height 7
checkbox input "true"
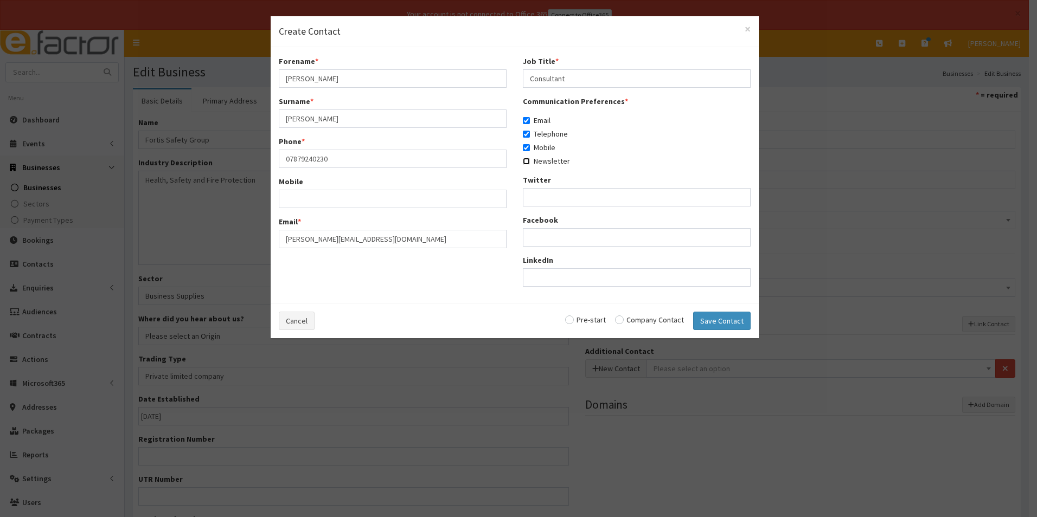
click at [526, 162] on input "Newsletter" at bounding box center [526, 161] width 7 height 7
checkbox input "true"
click at [622, 319] on input "radio" at bounding box center [649, 320] width 69 height 8
radio input "true"
click at [725, 320] on button "Save Contact" at bounding box center [721, 321] width 57 height 18
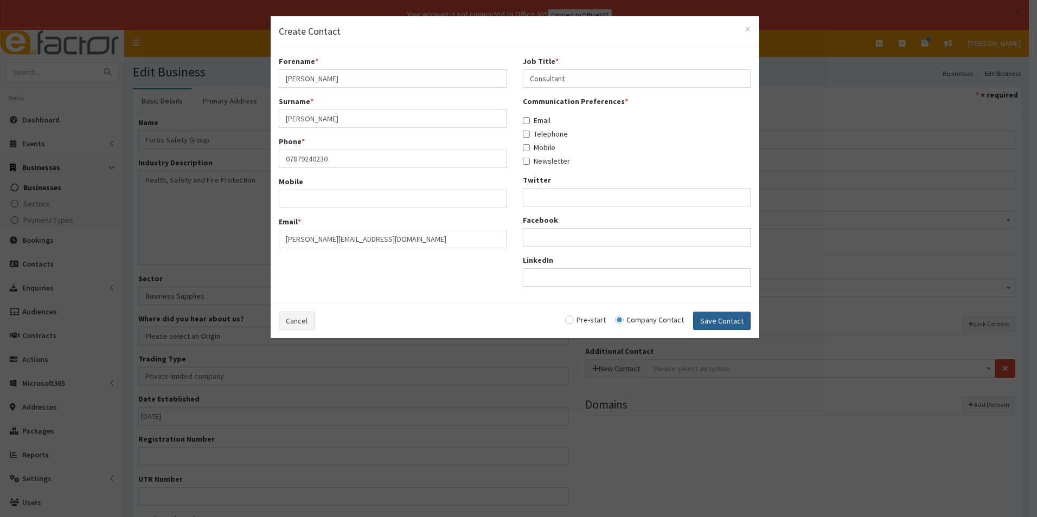
checkbox input "false"
radio input "false"
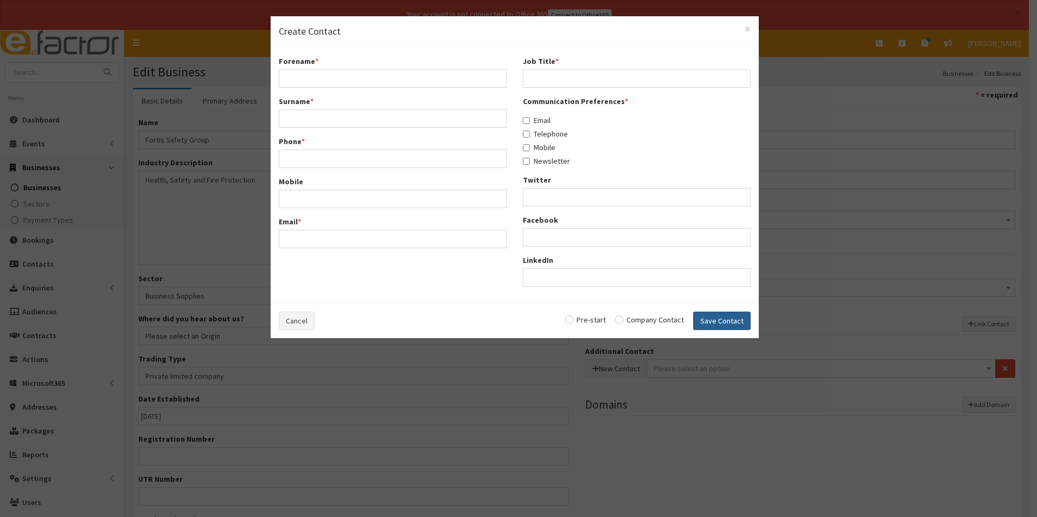
select select "5265"
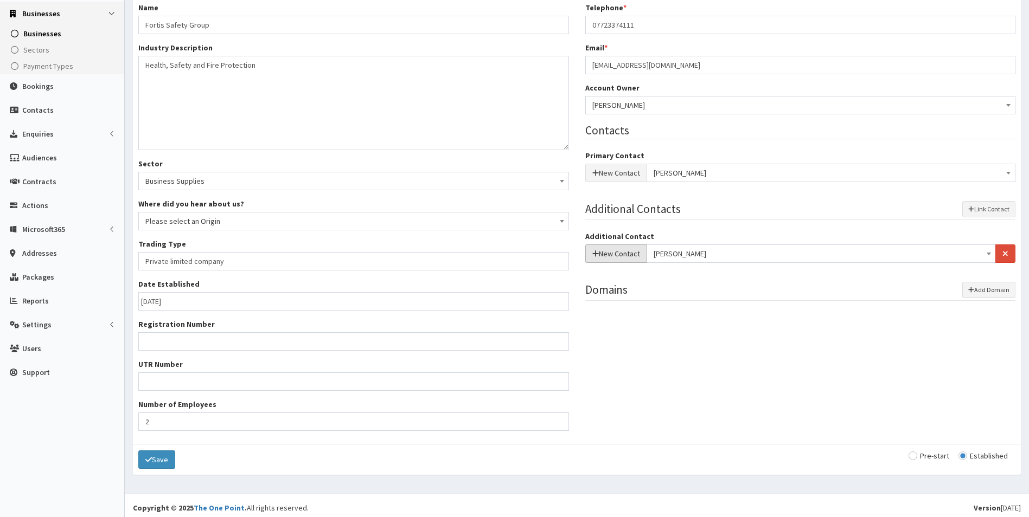
scroll to position [159, 0]
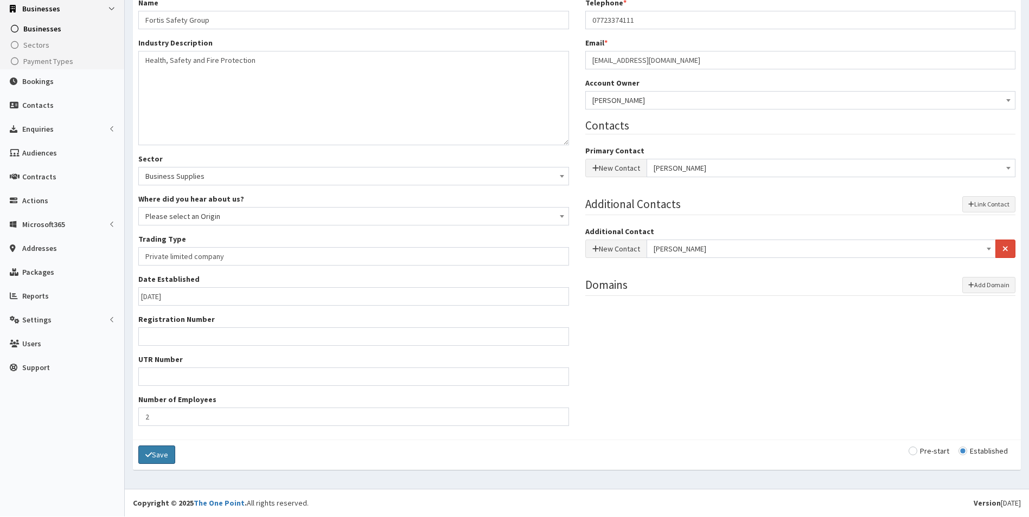
click at [170, 450] on button "Save" at bounding box center [156, 455] width 37 height 18
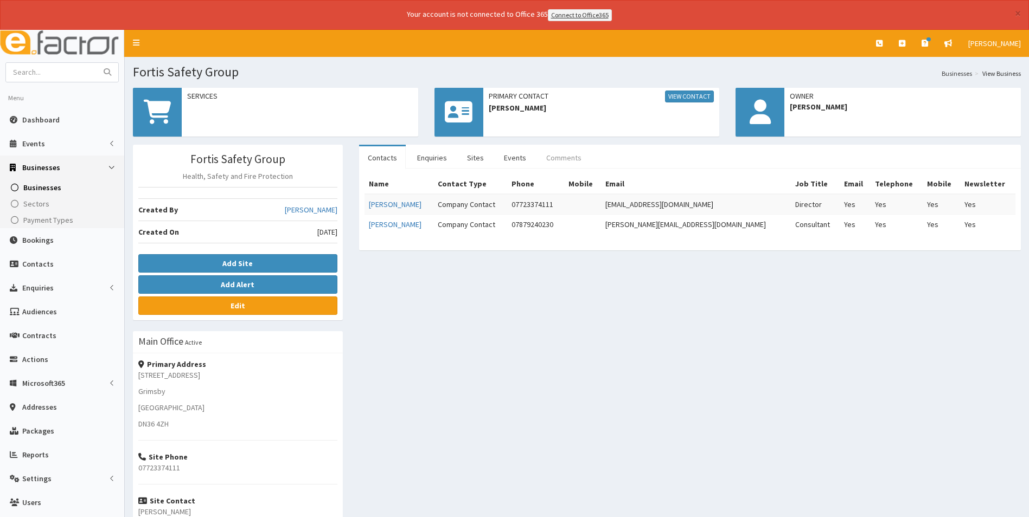
click at [553, 156] on link "Comments" at bounding box center [563, 157] width 53 height 23
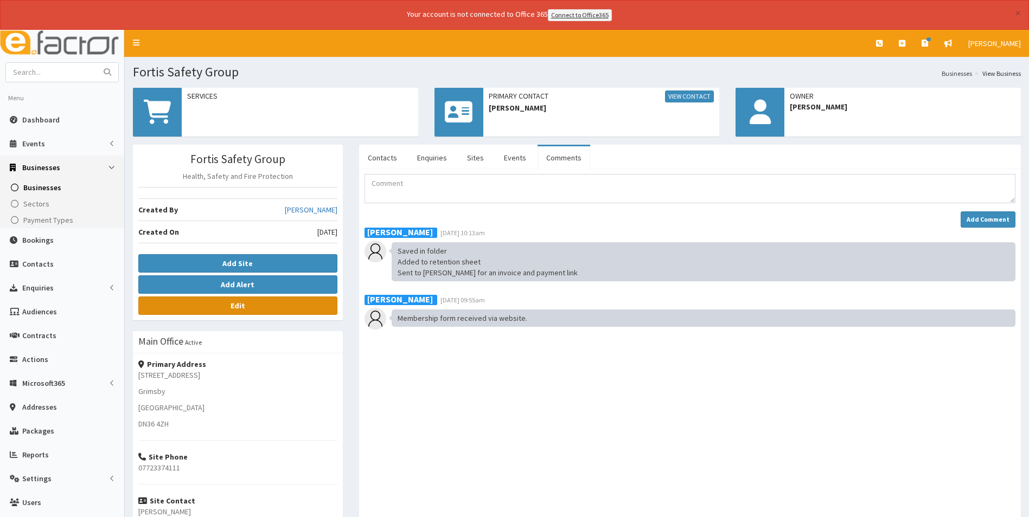
click at [239, 305] on b "Edit" at bounding box center [237, 306] width 15 height 10
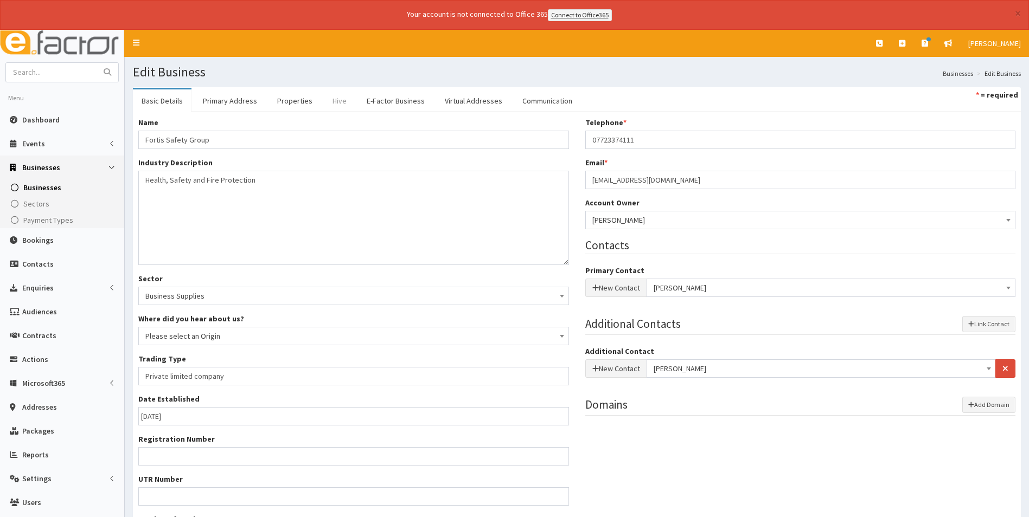
click at [338, 101] on link "Hive" at bounding box center [339, 100] width 31 height 23
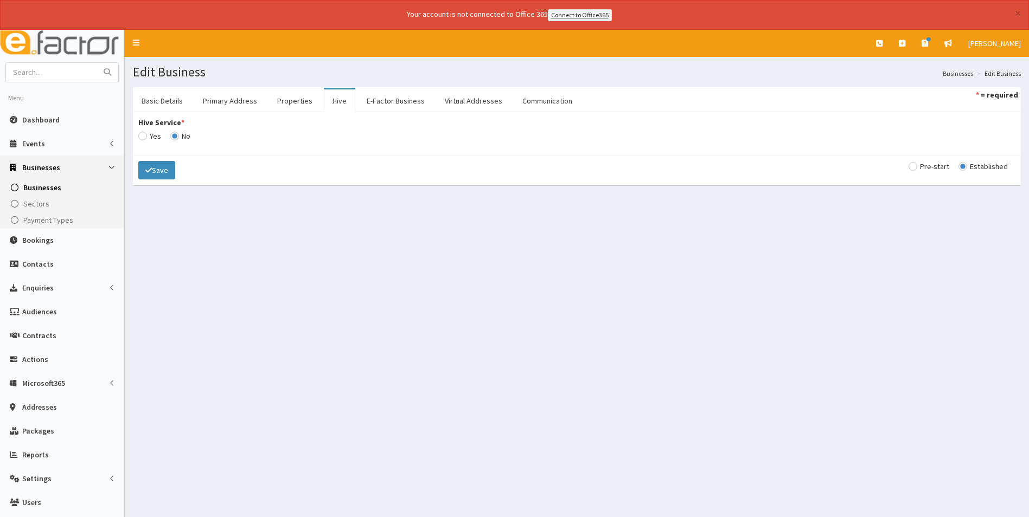
click at [145, 134] on input "Hive Service *" at bounding box center [149, 136] width 23 height 8
radio input "true"
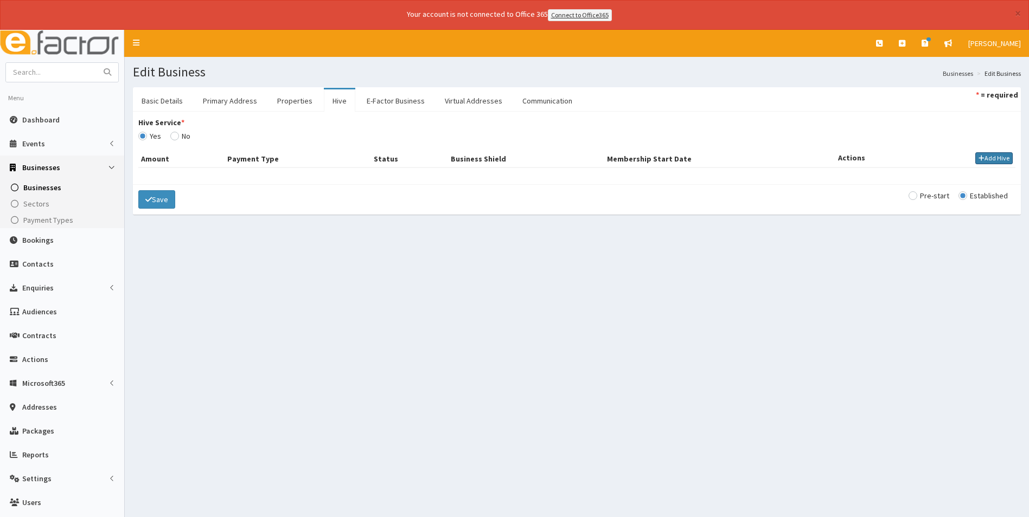
click at [997, 157] on button "Add Hive" at bounding box center [993, 158] width 37 height 12
select select
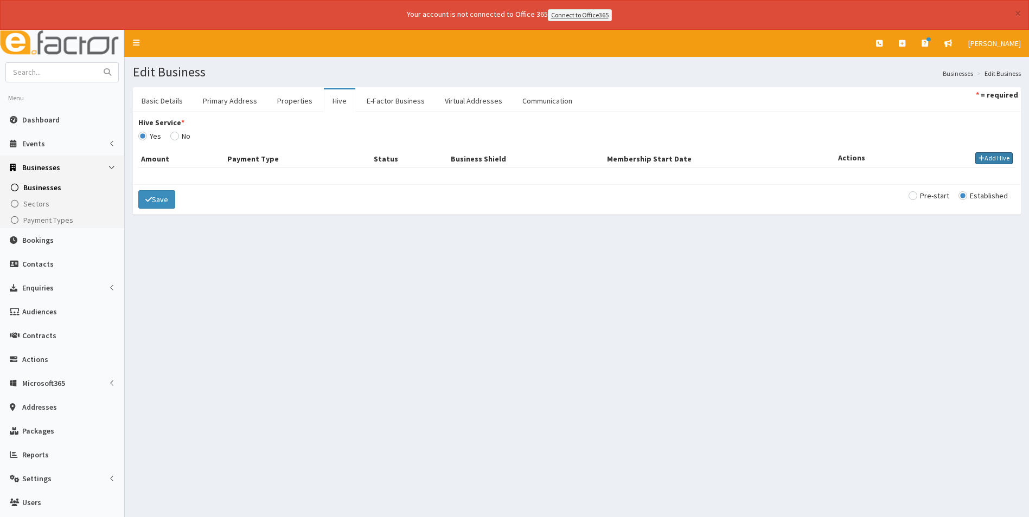
select select
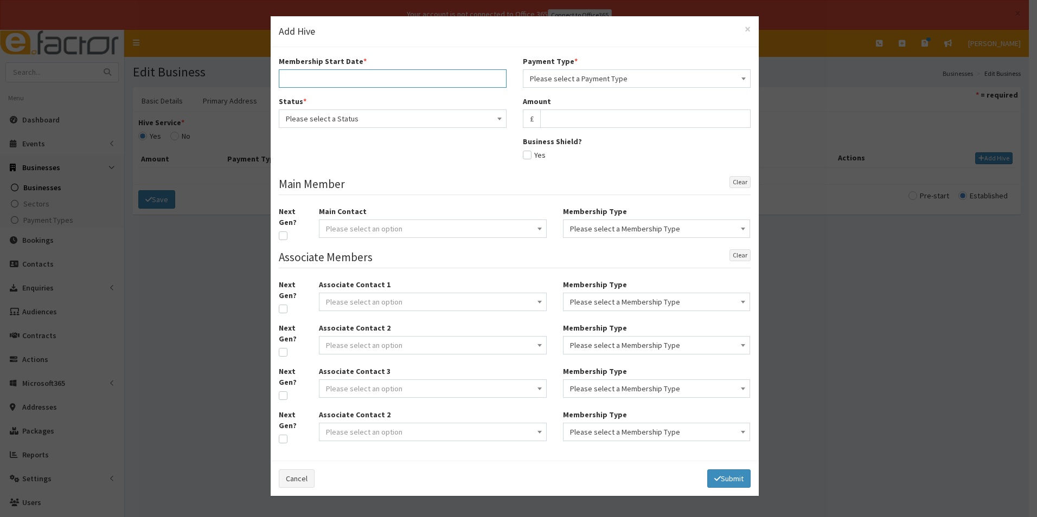
click at [384, 77] on input "text" at bounding box center [393, 78] width 228 height 18
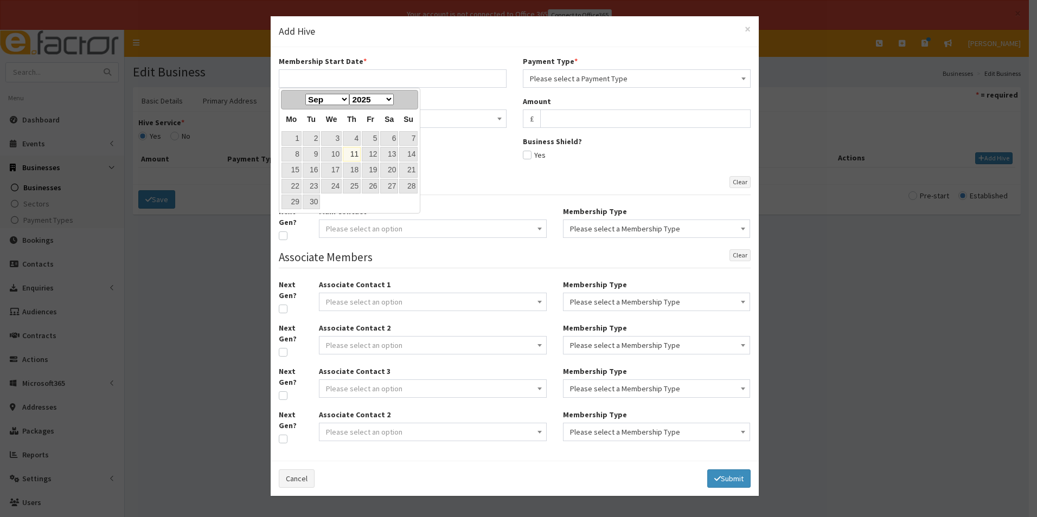
click at [355, 154] on link "11" at bounding box center [352, 154] width 18 height 15
type input "[DATE]"
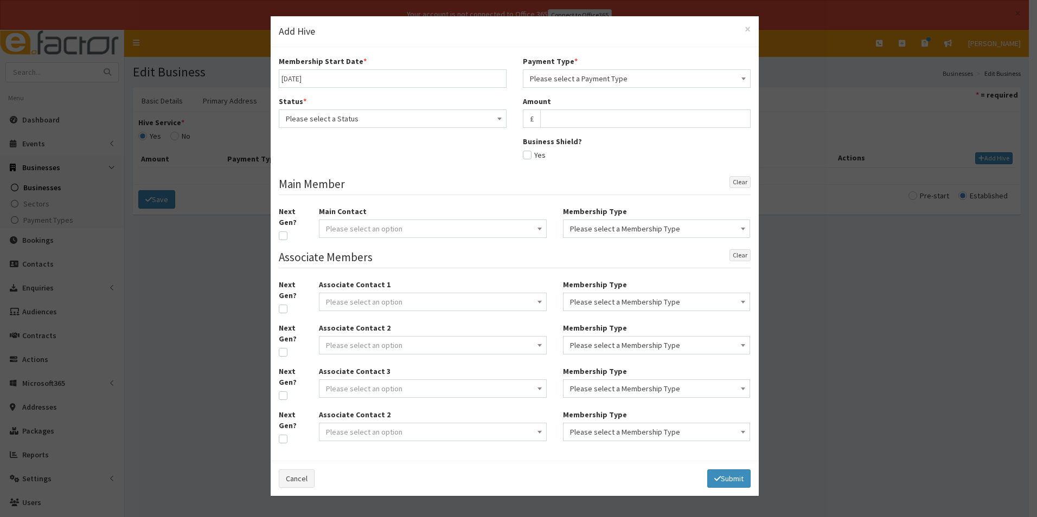
click at [339, 115] on span "Please select a Status" at bounding box center [393, 118] width 214 height 15
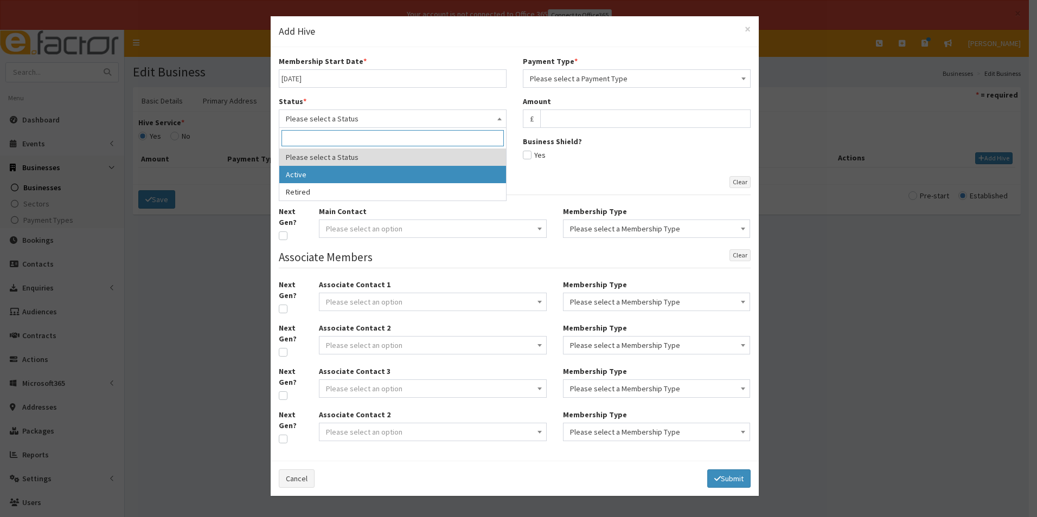
select select "1"
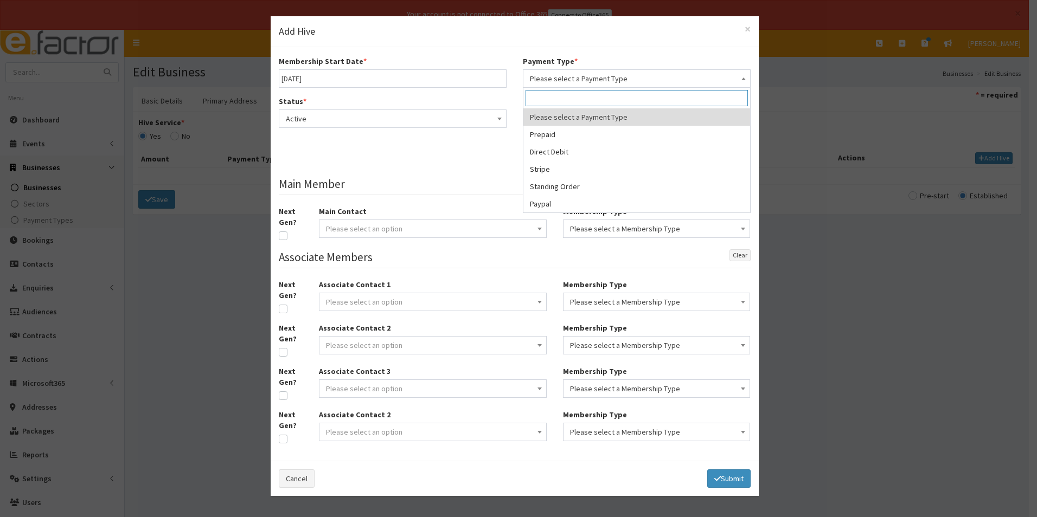
click at [587, 81] on span "Please select a Payment Type" at bounding box center [637, 78] width 214 height 15
select select "2"
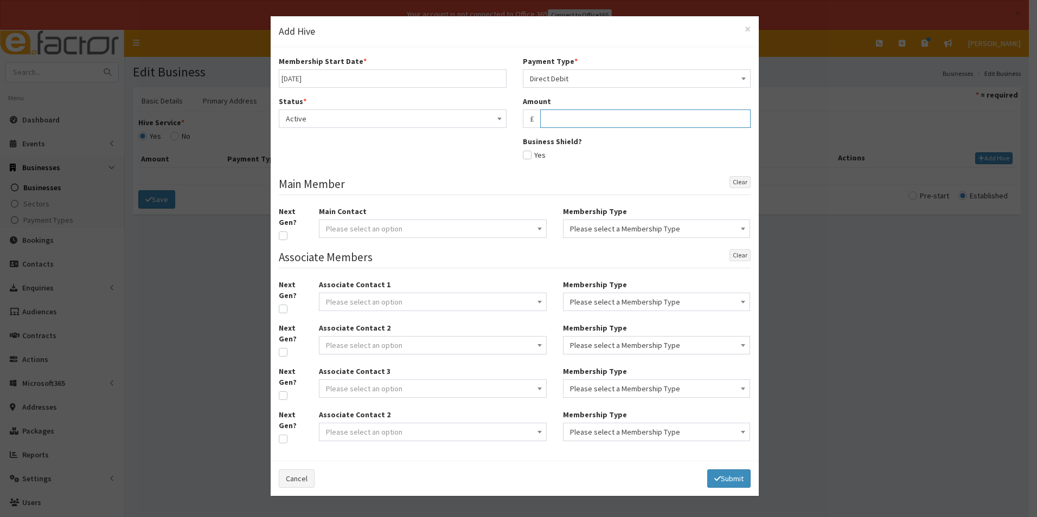
click at [581, 119] on input "text" at bounding box center [645, 119] width 210 height 18
type input "27.50"
click at [471, 229] on span "Please select an option" at bounding box center [433, 228] width 214 height 15
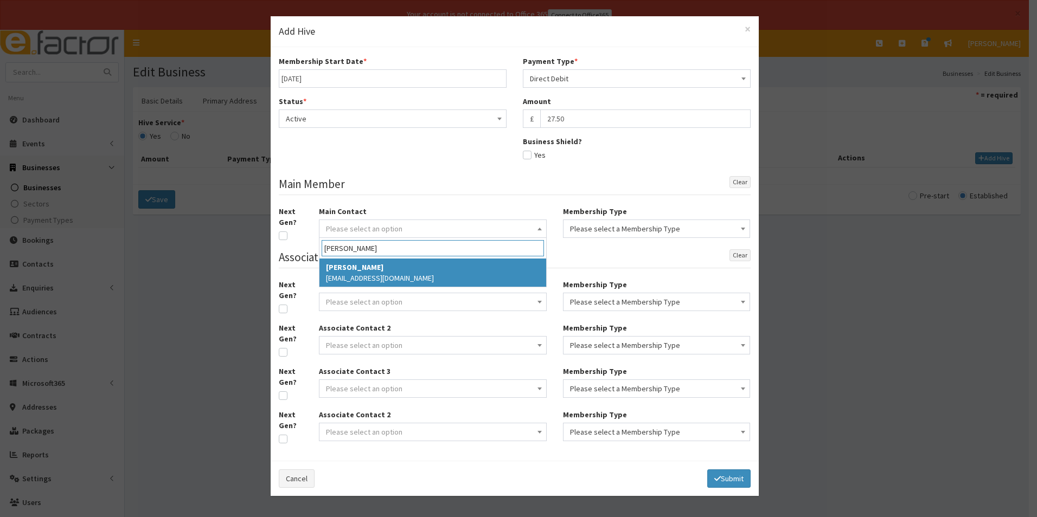
type input "mark hay"
select select "5251"
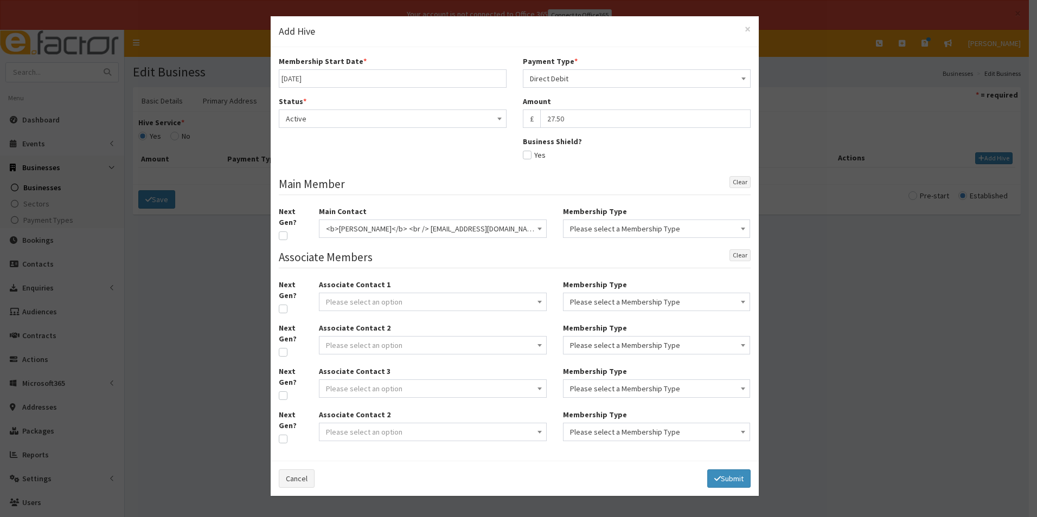
click at [592, 226] on span "Please select a Membership Type" at bounding box center [656, 228] width 173 height 15
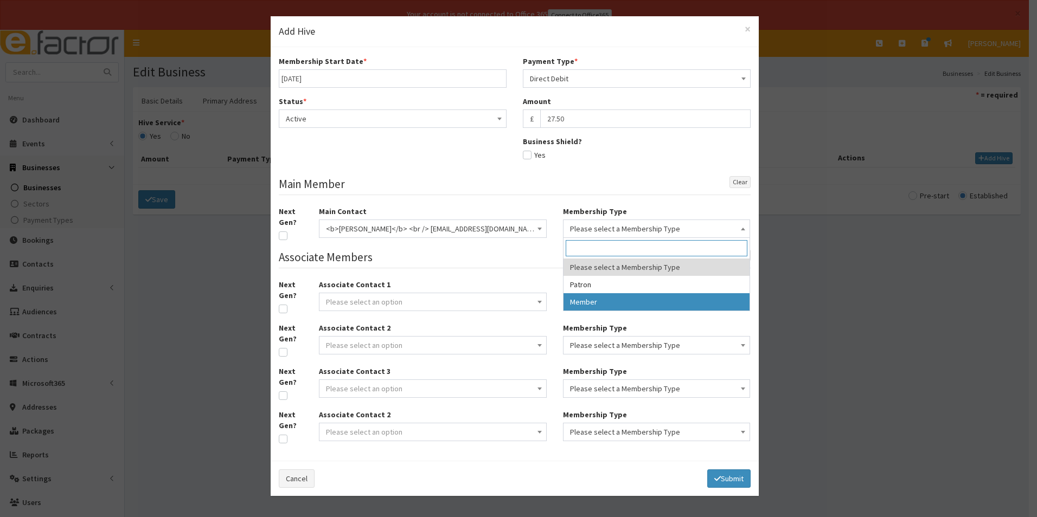
select select "2"
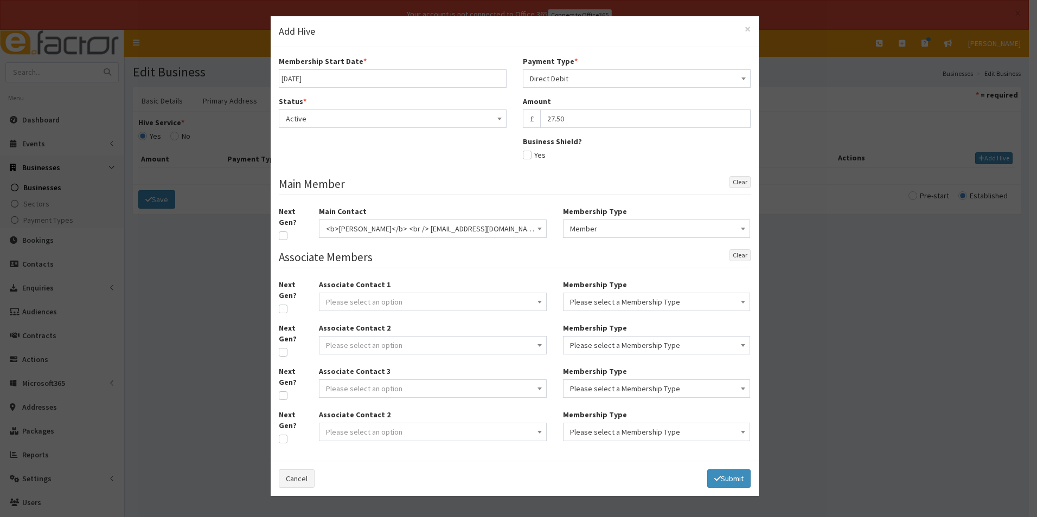
click at [448, 297] on span "Please select an option" at bounding box center [433, 301] width 214 height 15
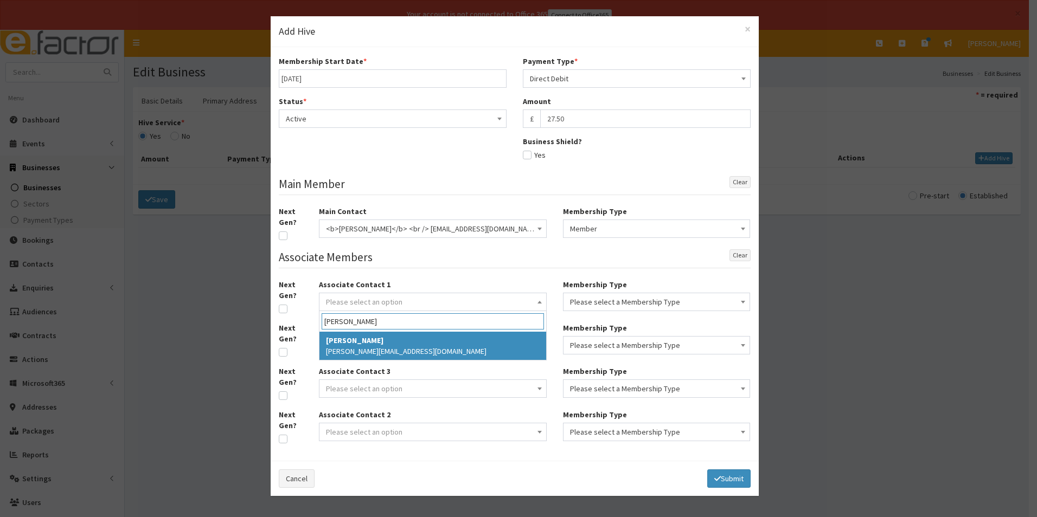
type input "lloyd john"
select select "5265"
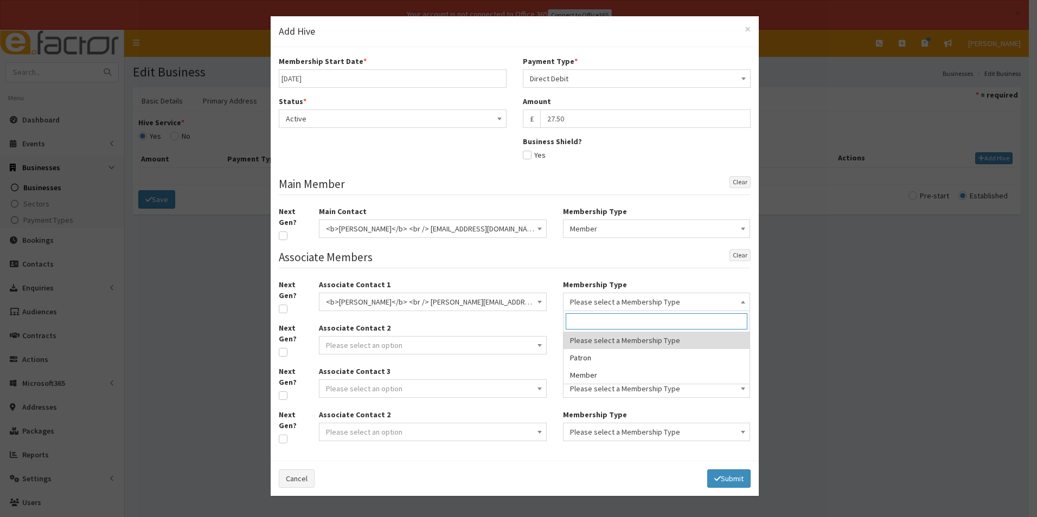
click at [612, 301] on span "Please select a Membership Type" at bounding box center [656, 301] width 173 height 15
select select "2"
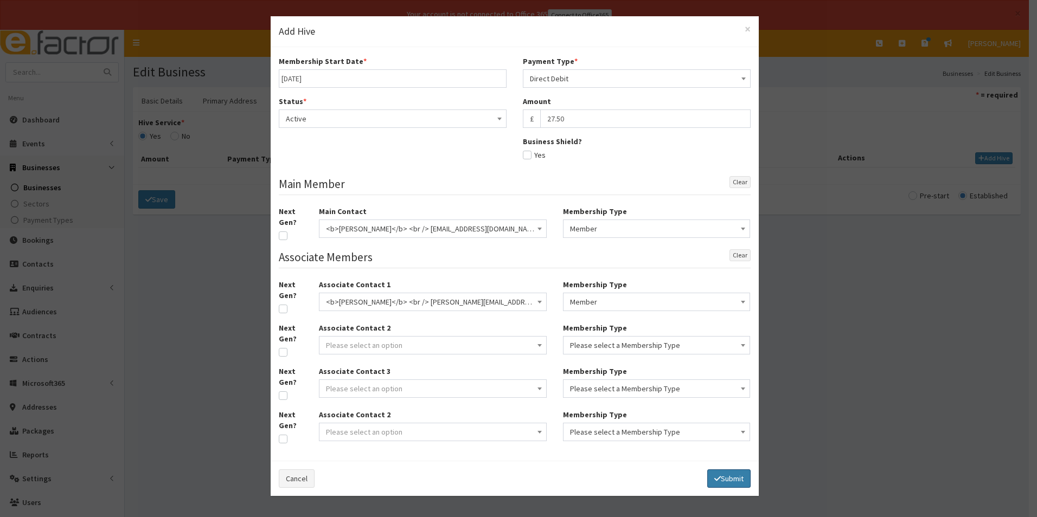
click at [725, 474] on button "Submit" at bounding box center [728, 479] width 43 height 18
select select
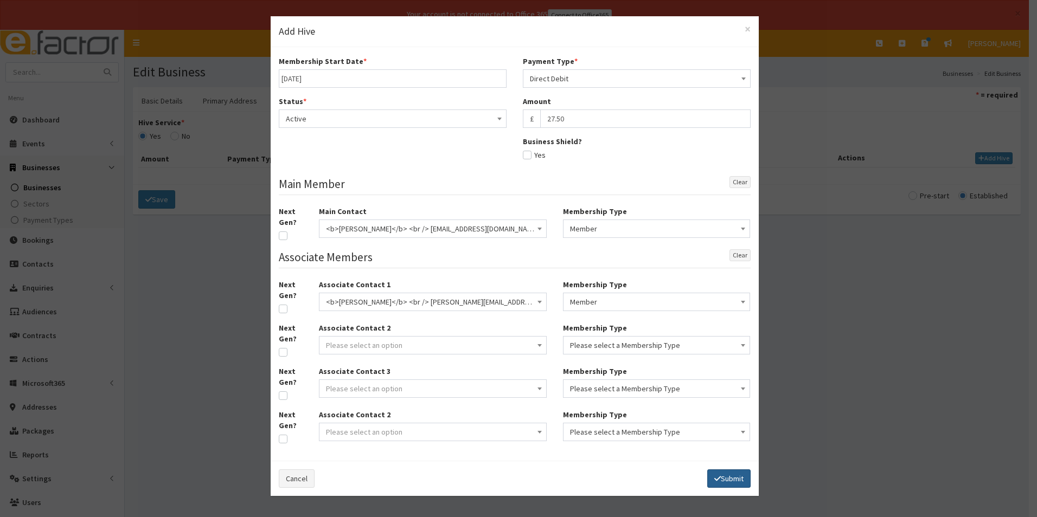
select select
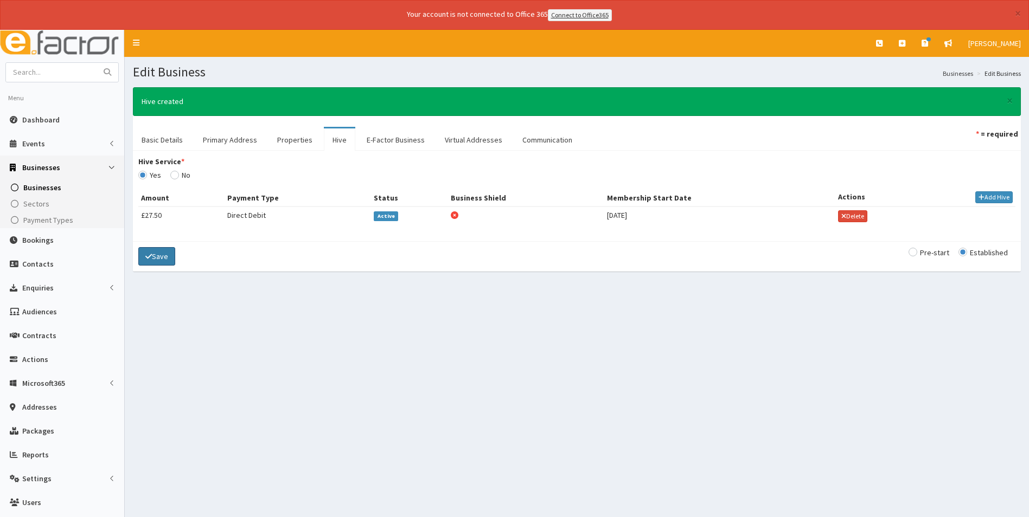
click at [162, 260] on button "Save" at bounding box center [156, 256] width 37 height 18
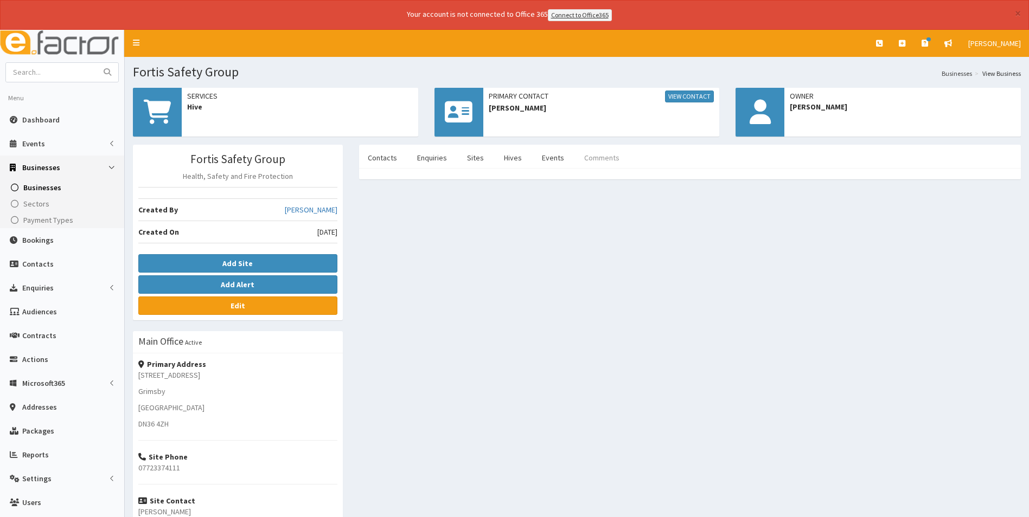
click at [612, 159] on link "Comments" at bounding box center [601, 157] width 53 height 23
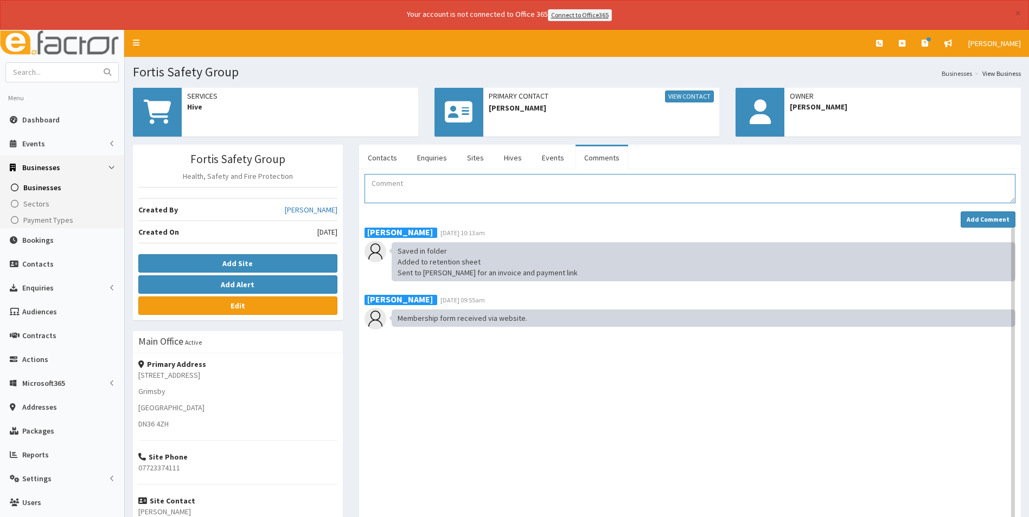
click at [402, 184] on textarea "Comment" at bounding box center [689, 188] width 651 height 29
click at [425, 198] on textarea "Payment received Added to Hive Connect Add to Mailchimp Added to retention shee…" at bounding box center [689, 188] width 651 height 29
type textarea "Payment received Added to Hive Connect Add to Mailchimp Added to retention shee…"
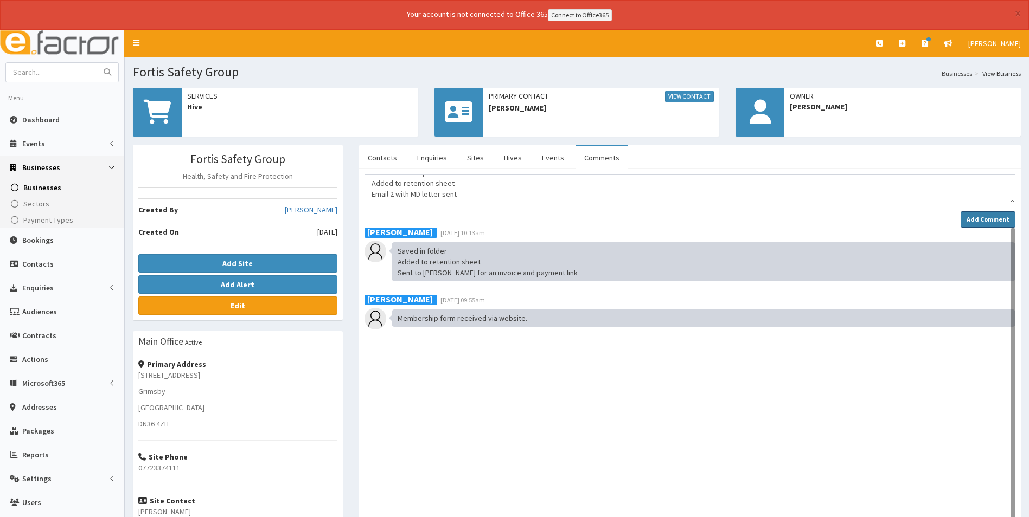
click at [972, 218] on strong "Add Comment" at bounding box center [987, 219] width 43 height 8
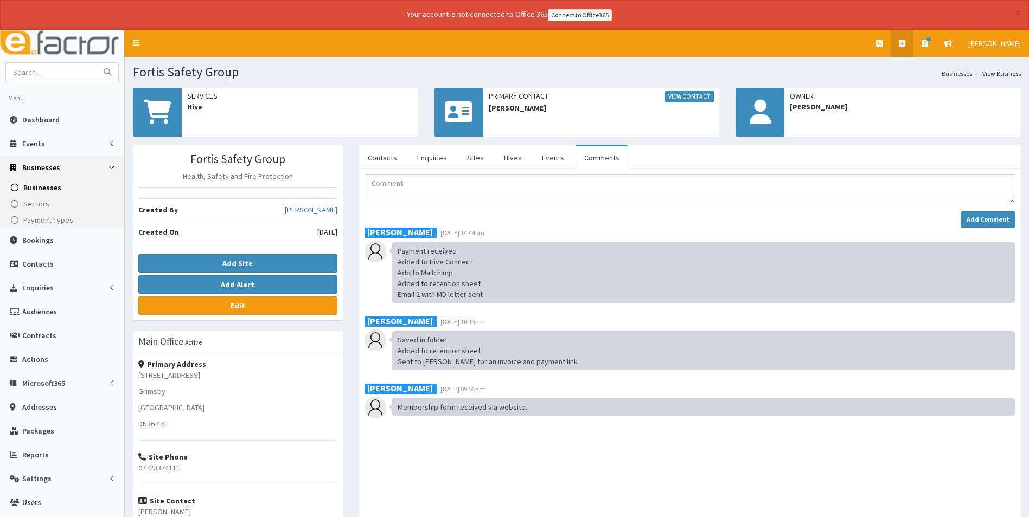
click at [904, 41] on icon at bounding box center [901, 44] width 7 height 8
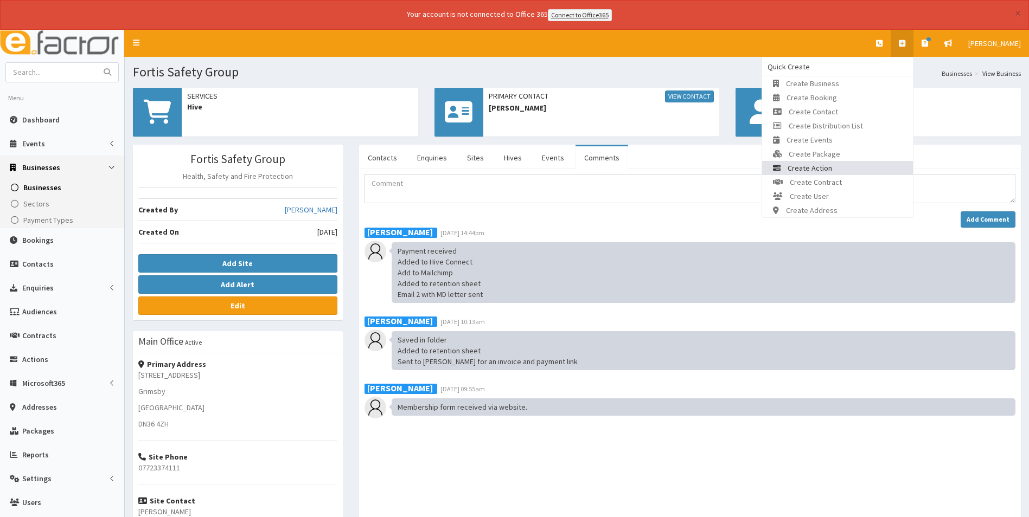
click at [869, 165] on link "Create Action" at bounding box center [837, 168] width 151 height 14
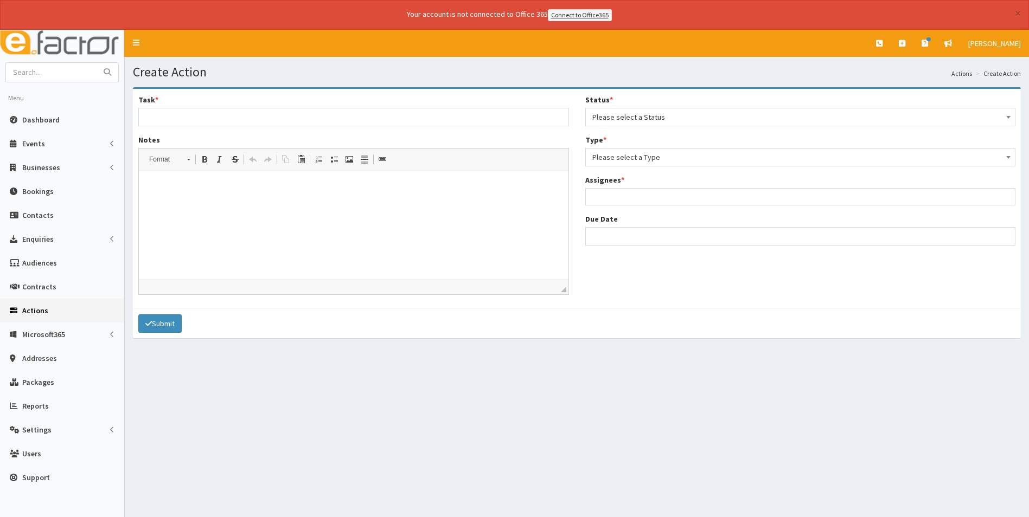
select select
click at [248, 116] on input "Task *" at bounding box center [353, 117] width 431 height 18
type input "New member - paid and now active"
click at [685, 116] on span "Please select a Status" at bounding box center [800, 117] width 416 height 15
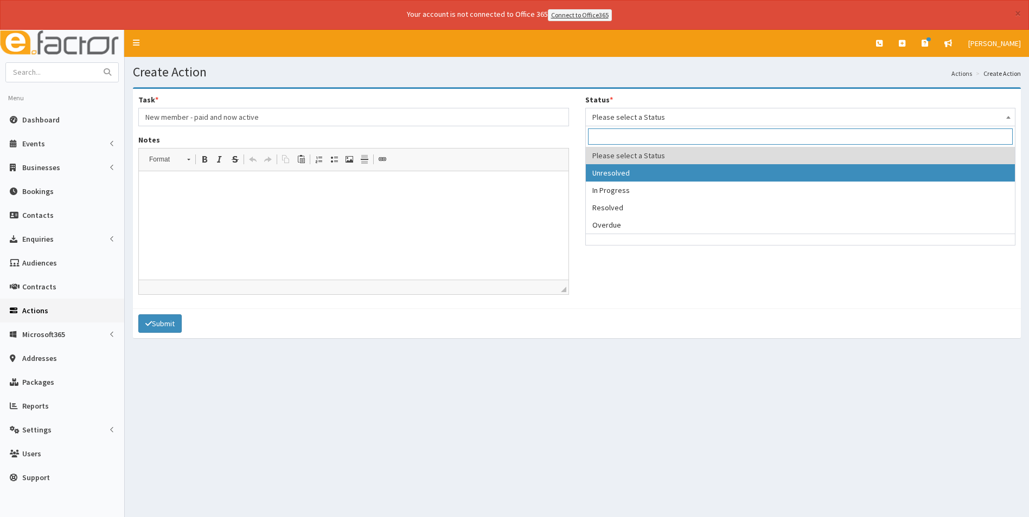
select select "1"
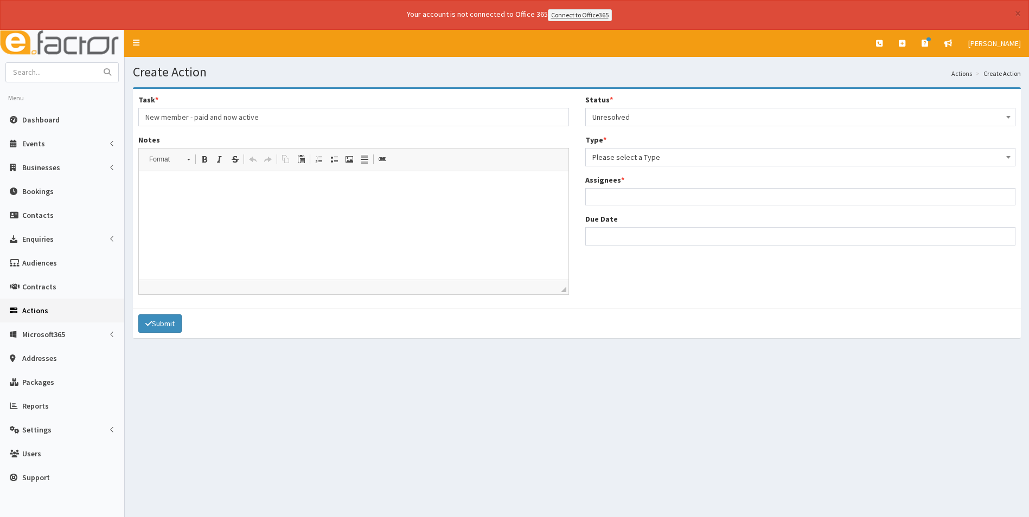
click at [624, 163] on span "Please select a Type" at bounding box center [800, 157] width 416 height 15
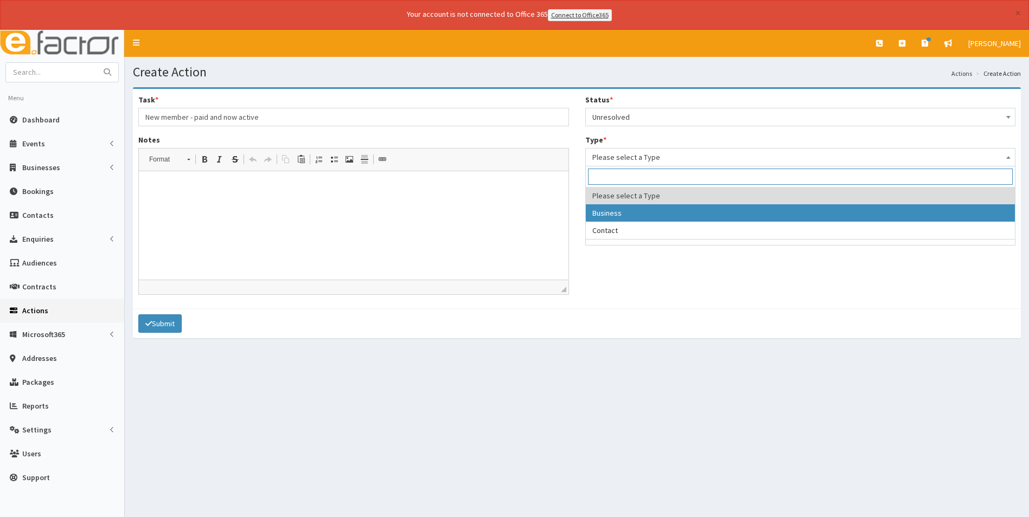
select select "business"
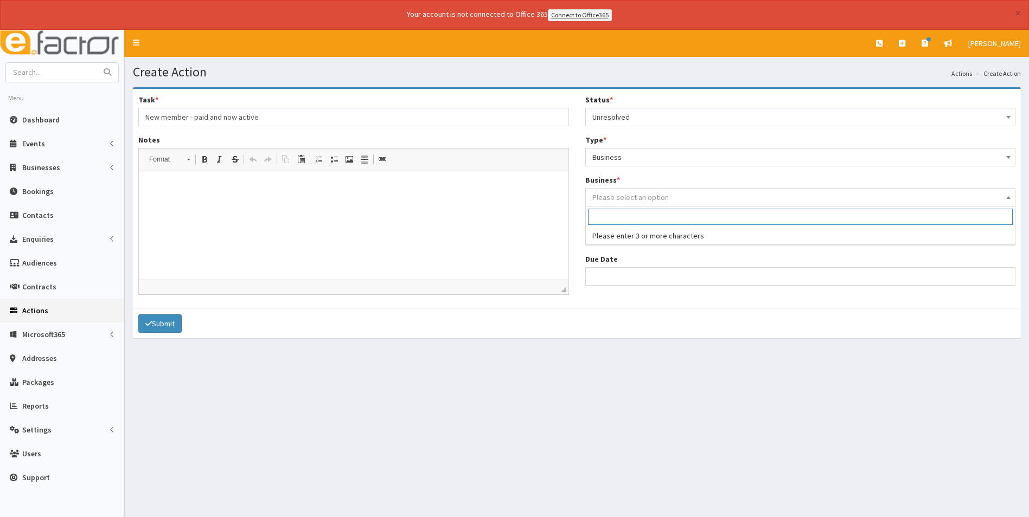
click at [621, 191] on span "Please select an option" at bounding box center [800, 197] width 416 height 15
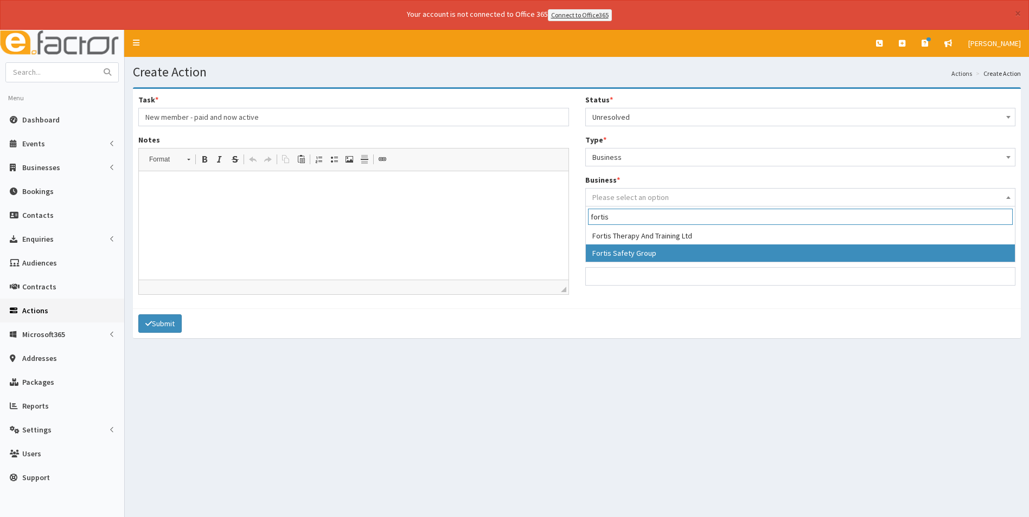
type input "fortis"
select select "4188"
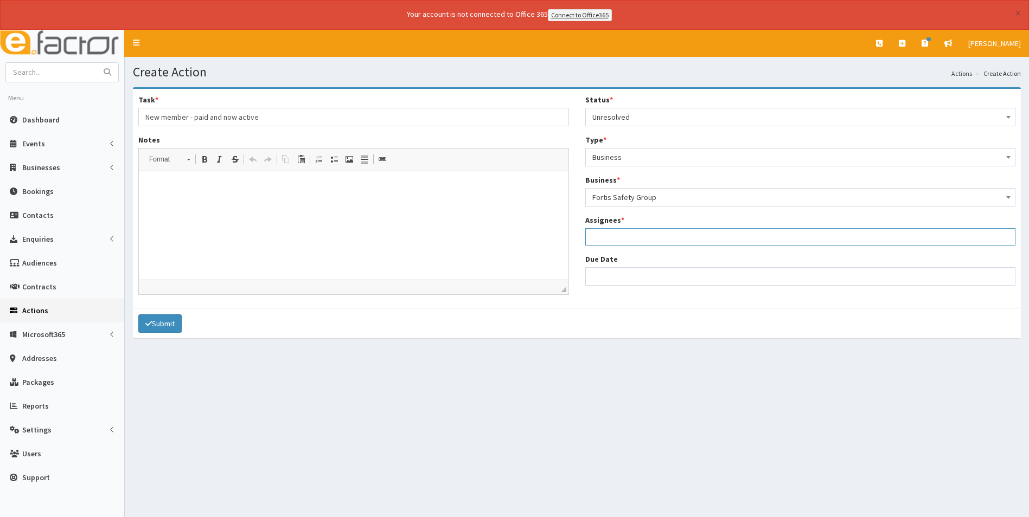
click at [617, 235] on ul at bounding box center [800, 236] width 429 height 14
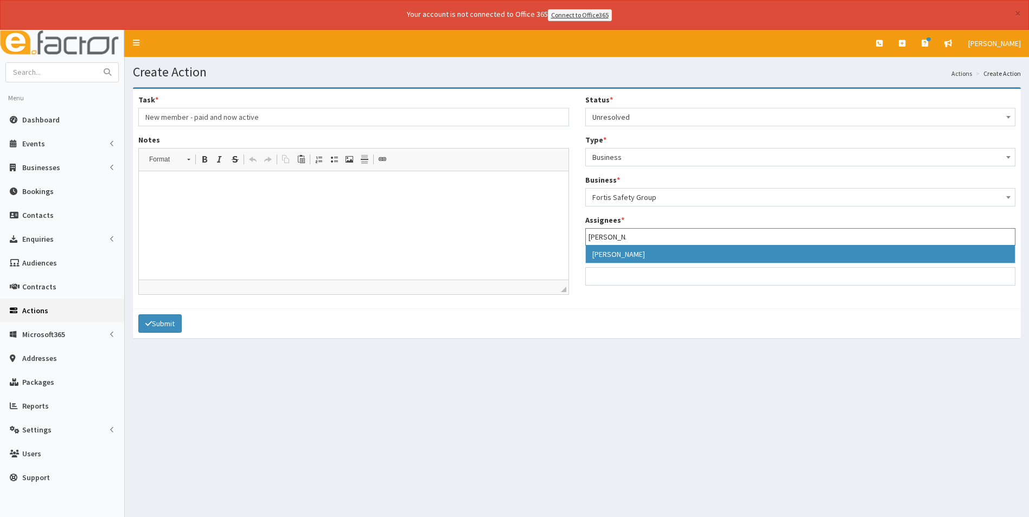
type input "sophie"
select select "44"
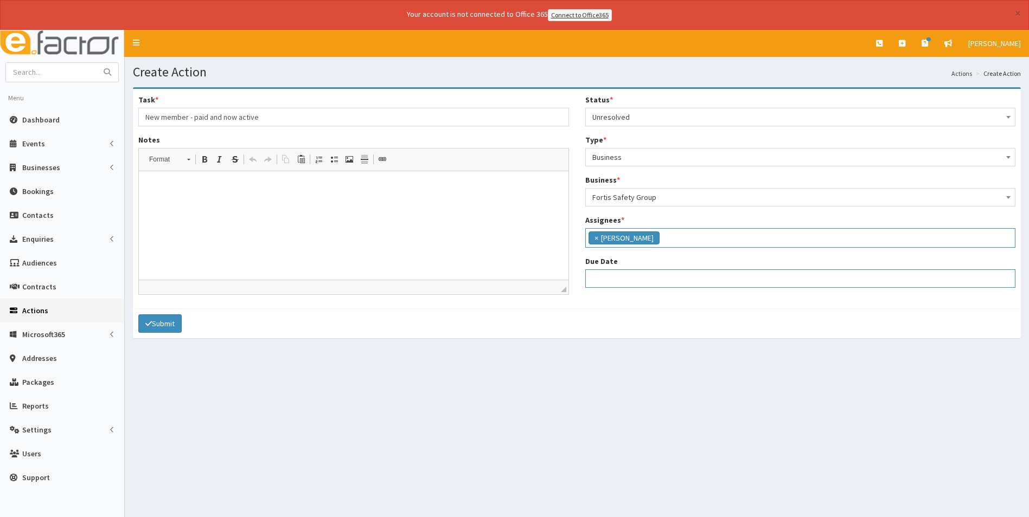
select select "12"
click at [628, 278] on input "Due Date" at bounding box center [800, 278] width 431 height 18
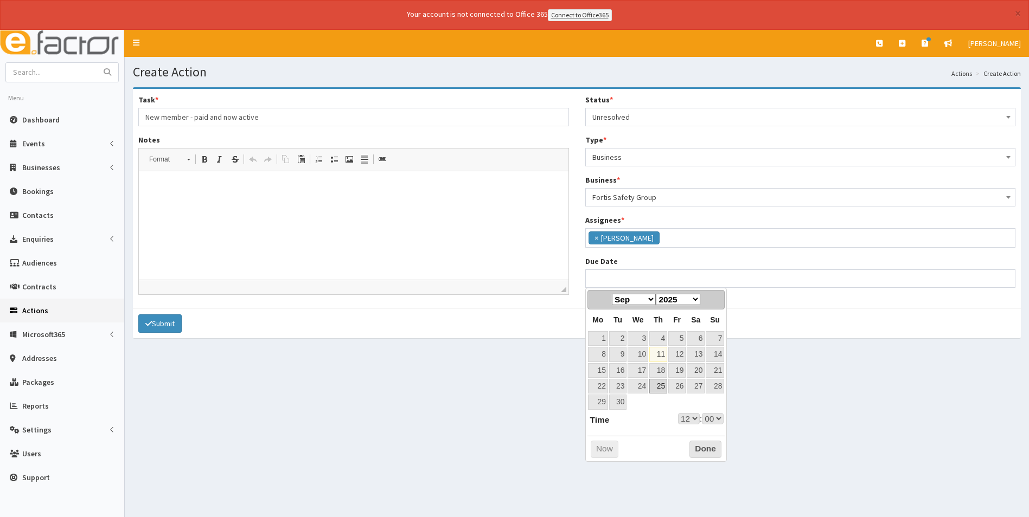
click at [663, 385] on link "25" at bounding box center [658, 386] width 18 height 15
type input "25-09-2025 12:00"
select select "12"
click at [689, 418] on select "00 01 02 03 04 05 06 07 08 09 10 11 12 13 14 15 16 17 18 19 20 21 22 23" at bounding box center [689, 418] width 22 height 11
type input "25-09-2025 17:00"
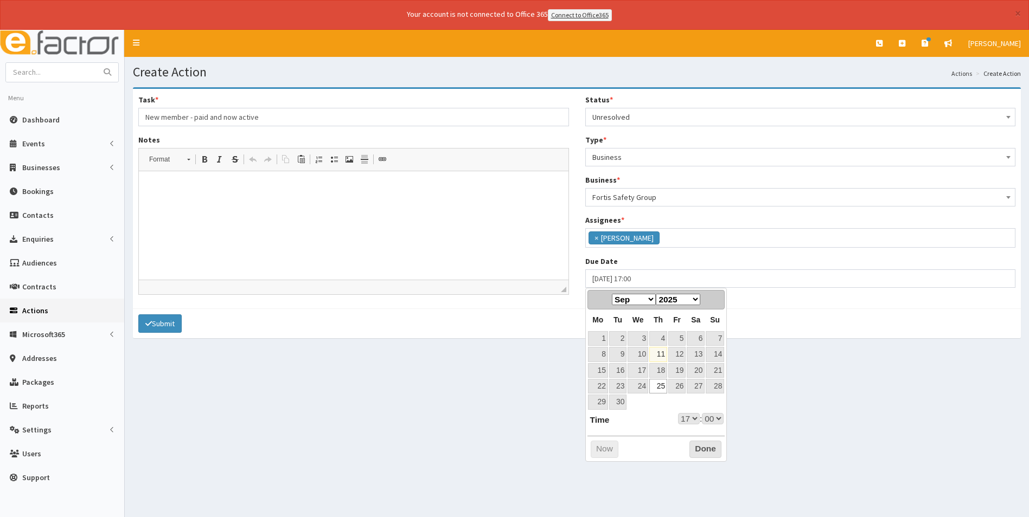
select select "17"
click at [704, 451] on button "Done" at bounding box center [705, 449] width 32 height 17
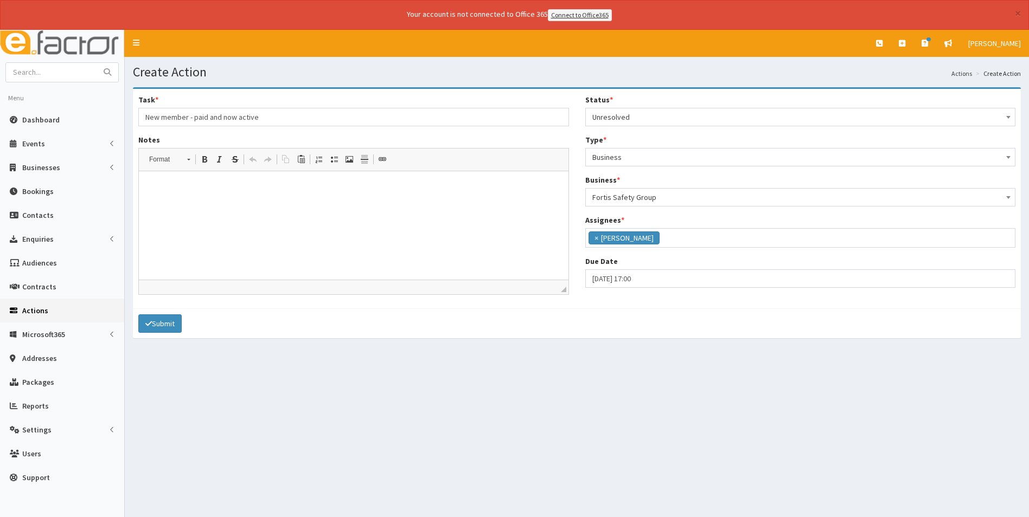
click at [220, 204] on html at bounding box center [353, 187] width 429 height 33
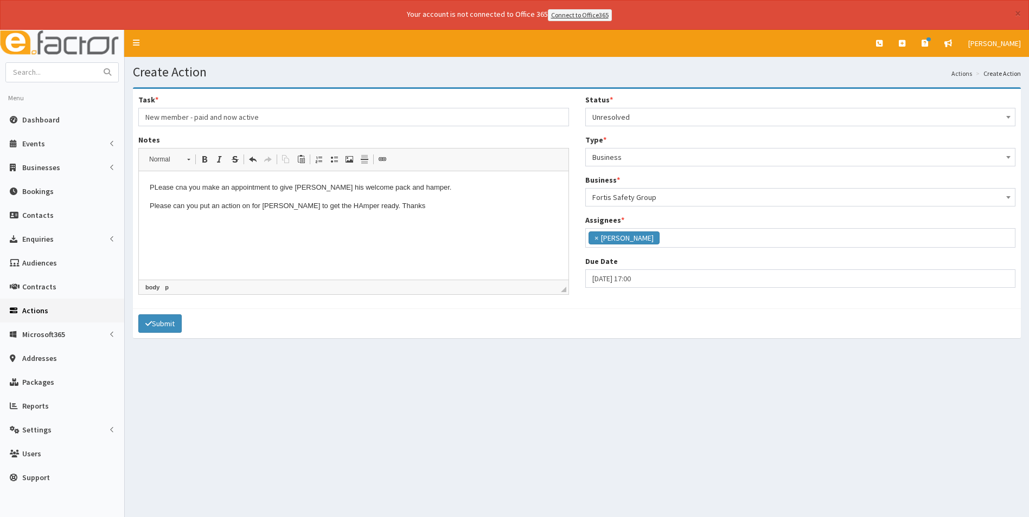
click at [184, 186] on p "PLease cna you make an appointment to give Mark his welcome pack and hamper." at bounding box center [354, 187] width 408 height 11
click at [159, 187] on p "PLease can you make an appointment to give Mark his welcome pack and hamper." at bounding box center [354, 187] width 408 height 11
click at [259, 222] on html "Pl ease can you make an appointment to give Mark his welcome pack and hamper. P…" at bounding box center [353, 197] width 429 height 52
click at [321, 207] on p "Please can you put an action on for Jess to get the HAmper ready. Thanks" at bounding box center [354, 205] width 408 height 11
click at [422, 222] on html "Pl ease can you make an appointment to give Mark his welcome pack and hamper. P…" at bounding box center [353, 197] width 429 height 52
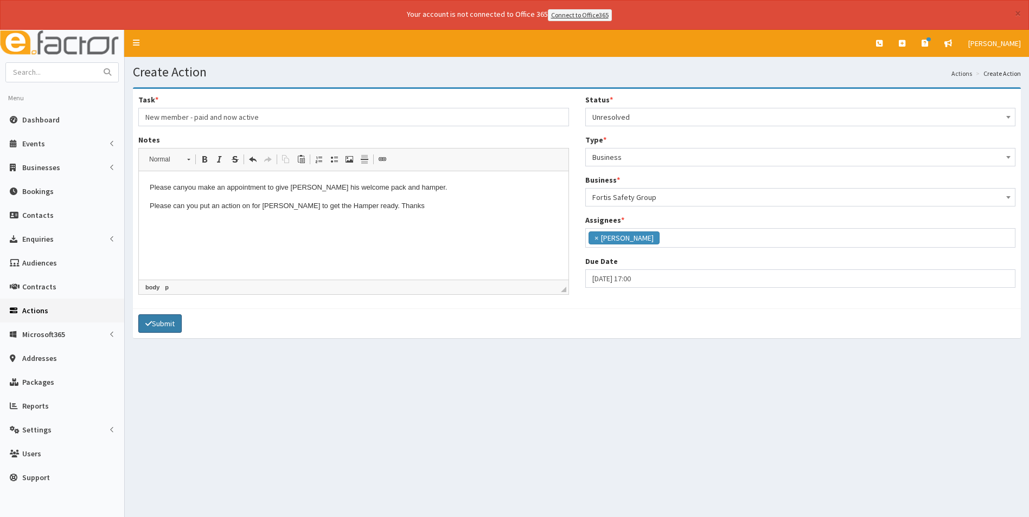
click at [170, 319] on button "Submit" at bounding box center [159, 323] width 43 height 18
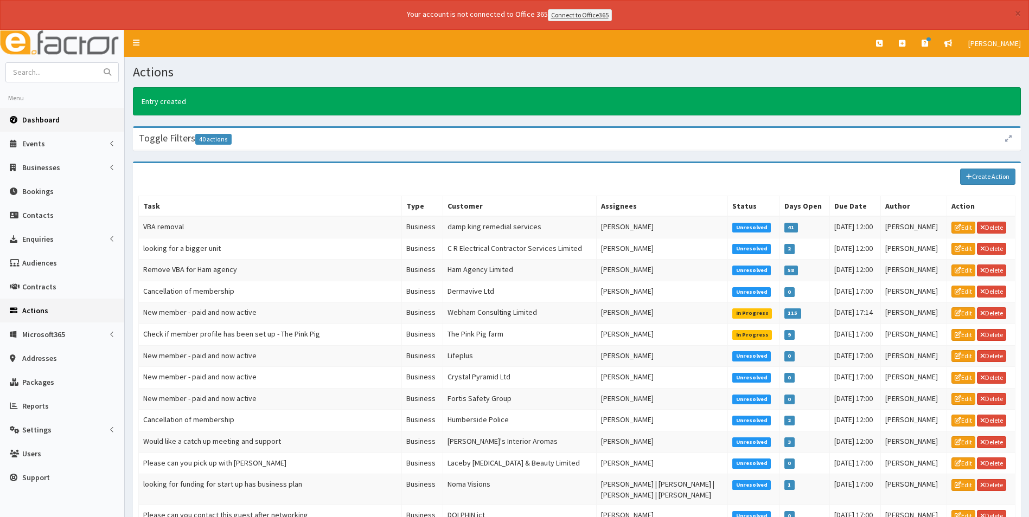
click at [48, 121] on span "Dashboard" at bounding box center [40, 120] width 37 height 10
